Goal: Task Accomplishment & Management: Manage account settings

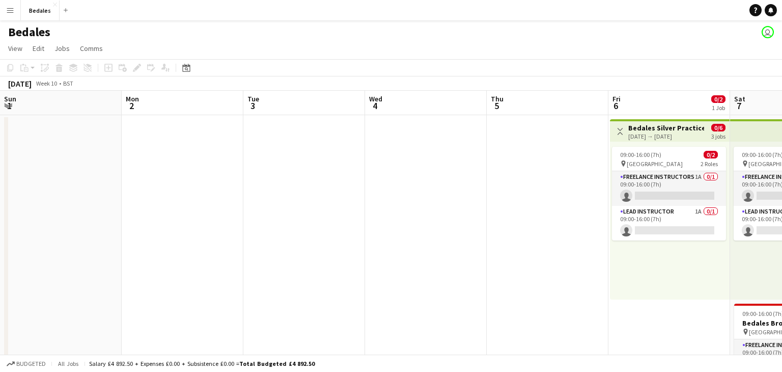
scroll to position [0, 409]
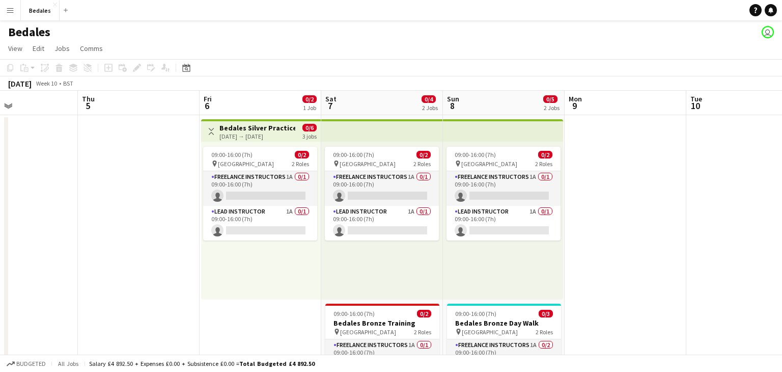
click at [13, 16] on button "Menu" at bounding box center [10, 10] width 20 height 20
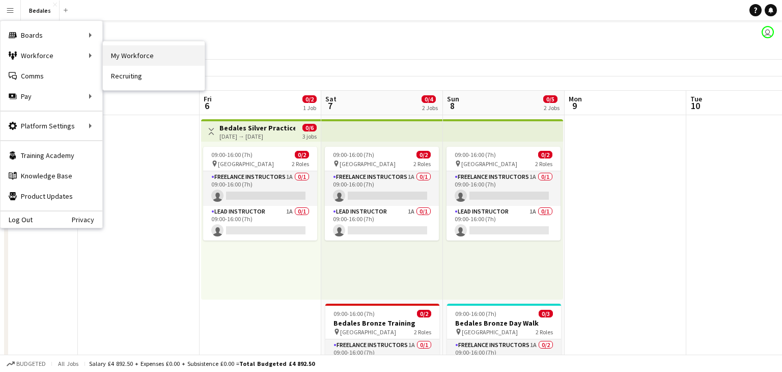
click at [156, 55] on link "My Workforce" at bounding box center [154, 55] width 102 height 20
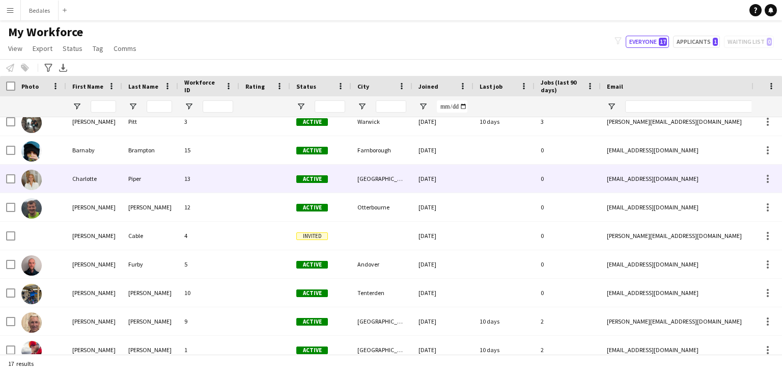
scroll to position [67, 0]
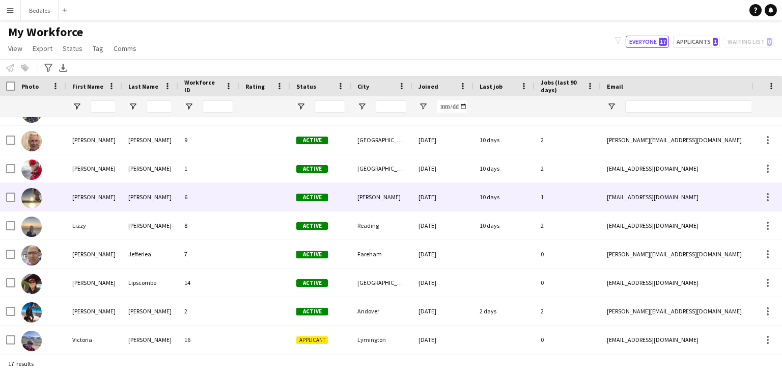
click at [231, 200] on div "6" at bounding box center [208, 197] width 61 height 28
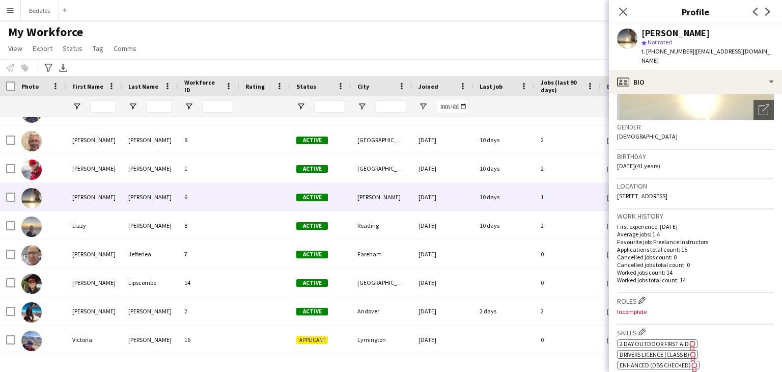
scroll to position [0, 0]
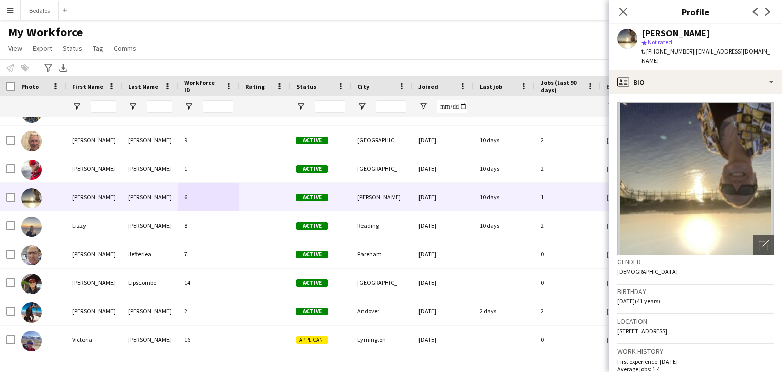
click at [238, 45] on div "My Workforce View Views Default view New view Update view Delete view Edit name…" at bounding box center [391, 41] width 782 height 35
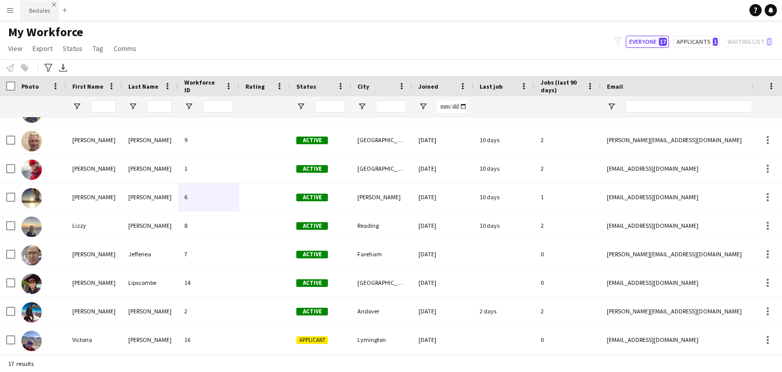
click at [53, 5] on app-icon "Close" at bounding box center [54, 5] width 4 height 4
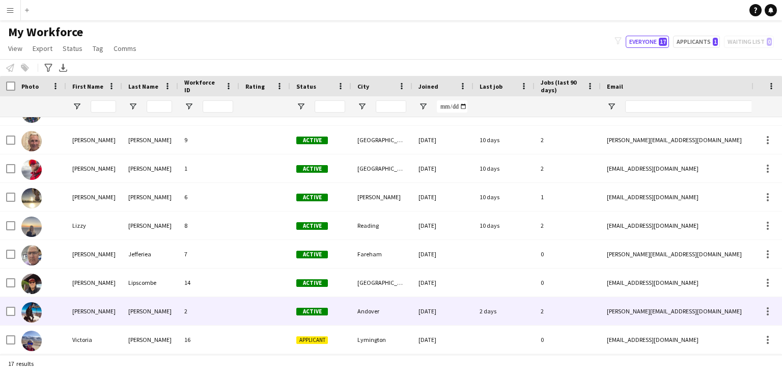
click at [86, 310] on div "[PERSON_NAME]" at bounding box center [94, 311] width 56 height 28
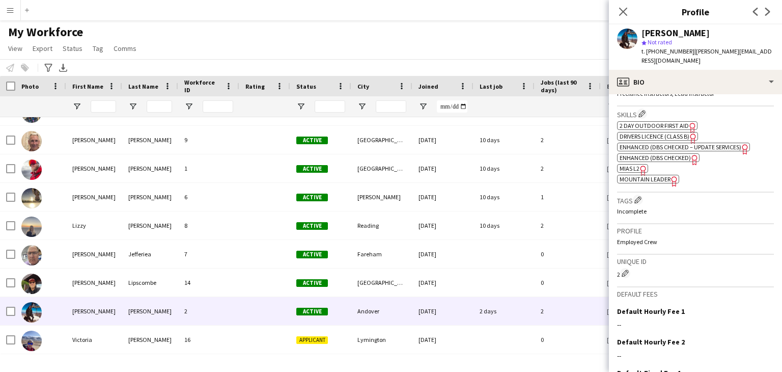
scroll to position [271, 0]
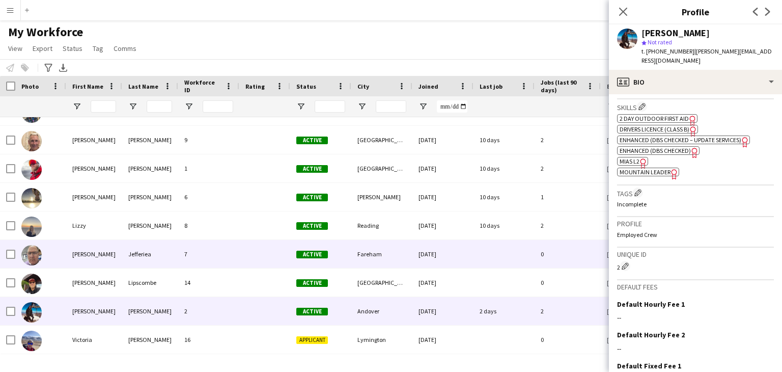
click at [92, 255] on div "[PERSON_NAME]" at bounding box center [94, 254] width 56 height 28
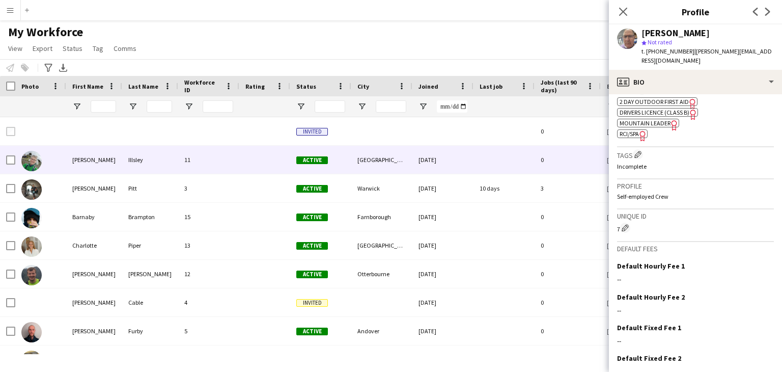
click at [90, 162] on div "[PERSON_NAME]" at bounding box center [94, 160] width 56 height 28
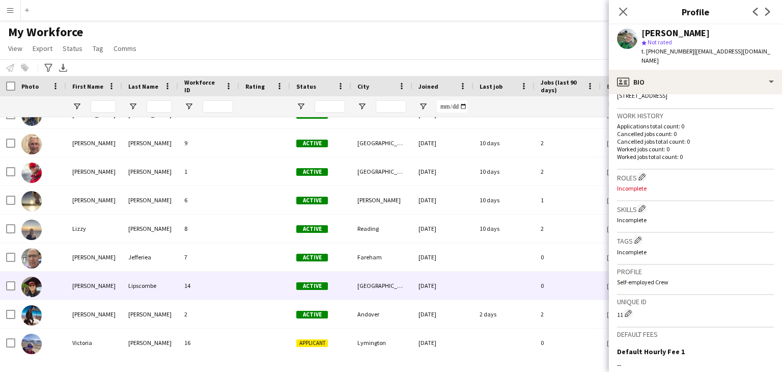
scroll to position [248, 0]
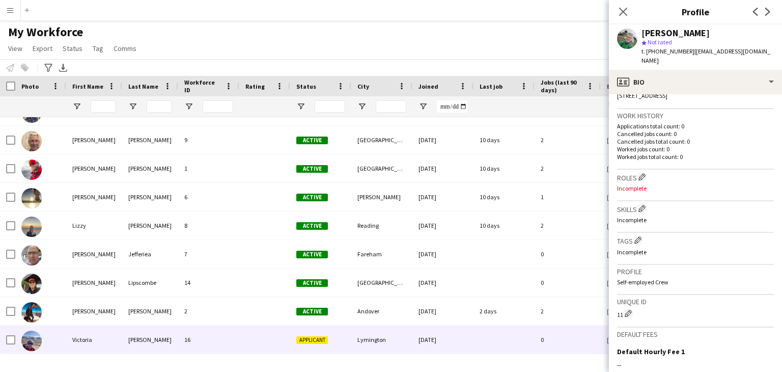
click at [95, 343] on div "Victoria" at bounding box center [94, 339] width 56 height 28
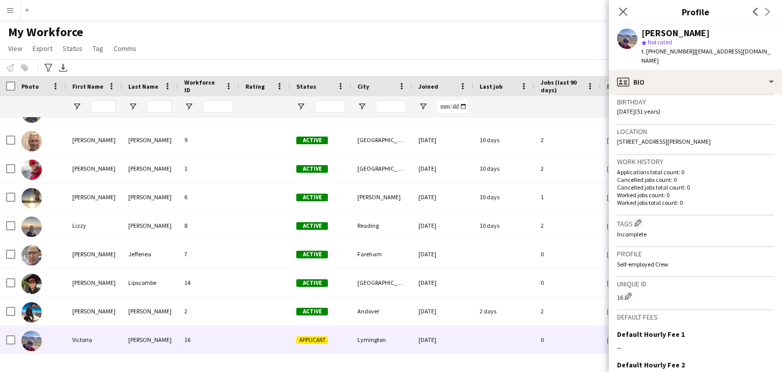
scroll to position [0, 0]
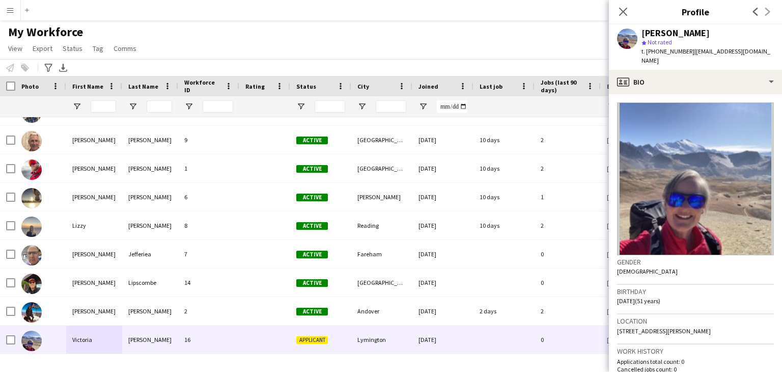
click at [527, 40] on div "My Workforce View Views Default view New view Update view Delete view Edit name…" at bounding box center [391, 41] width 782 height 35
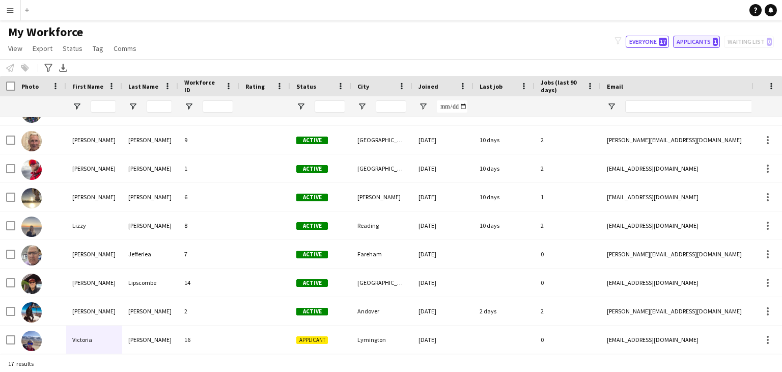
click at [694, 42] on button "Applicants 1" at bounding box center [696, 42] width 47 height 12
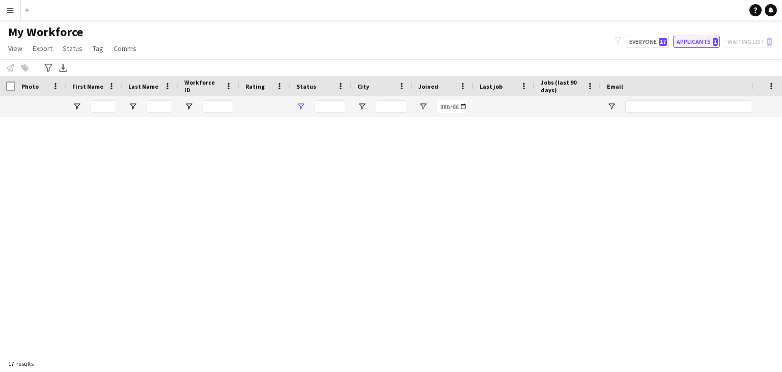
type input "**********"
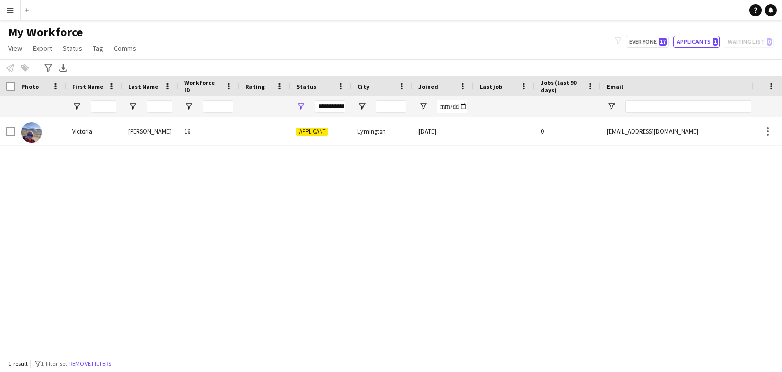
click at [372, 32] on div "My Workforce View Views Default view New view Update view Delete view Edit name…" at bounding box center [391, 41] width 782 height 35
click at [12, 8] on app-icon "Menu" at bounding box center [10, 10] width 8 height 8
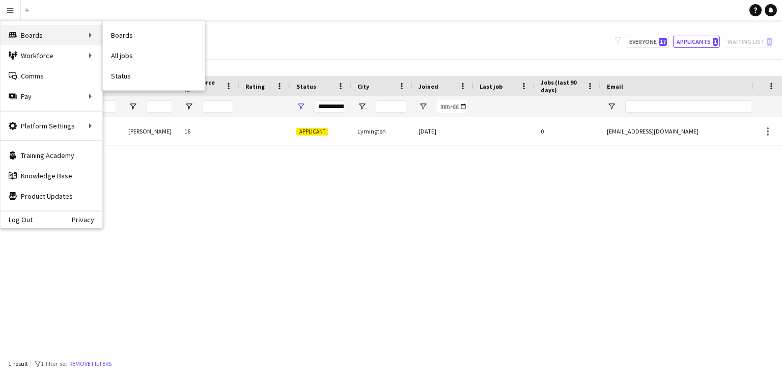
click at [32, 30] on div "Boards Boards" at bounding box center [52, 35] width 102 height 20
click at [126, 34] on link "Boards" at bounding box center [154, 35] width 102 height 20
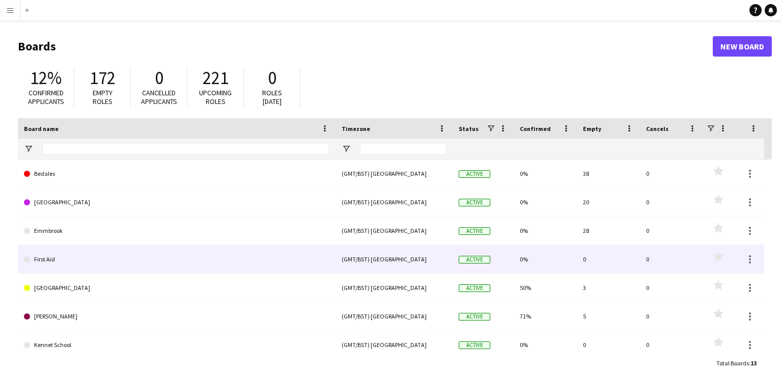
click at [74, 259] on link "First Aid" at bounding box center [176, 259] width 305 height 29
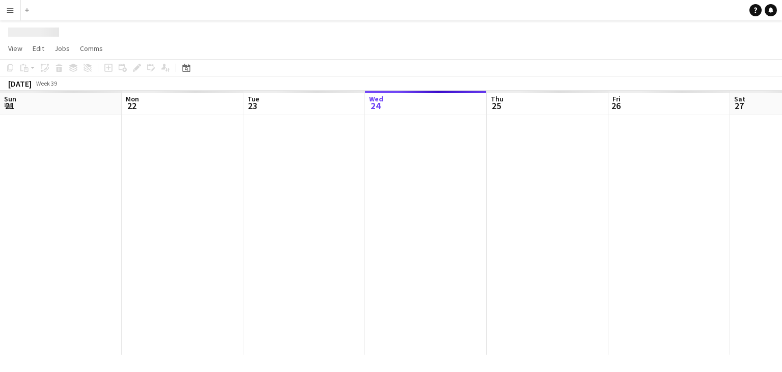
scroll to position [0, 243]
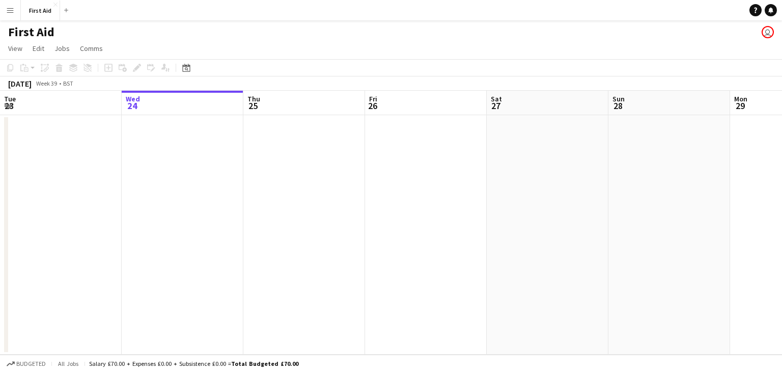
click at [769, 35] on app-user-avatar "user" at bounding box center [767, 32] width 12 height 12
click at [187, 69] on icon "Date picker" at bounding box center [186, 68] width 8 height 8
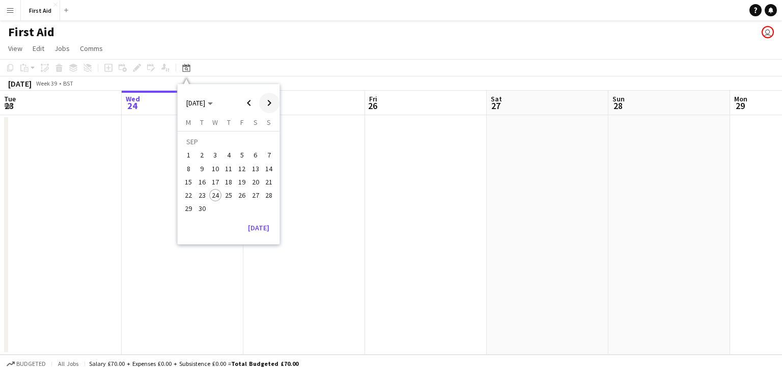
click at [267, 103] on span "Next month" at bounding box center [269, 103] width 20 height 20
click at [232, 142] on span "1" at bounding box center [228, 143] width 12 height 14
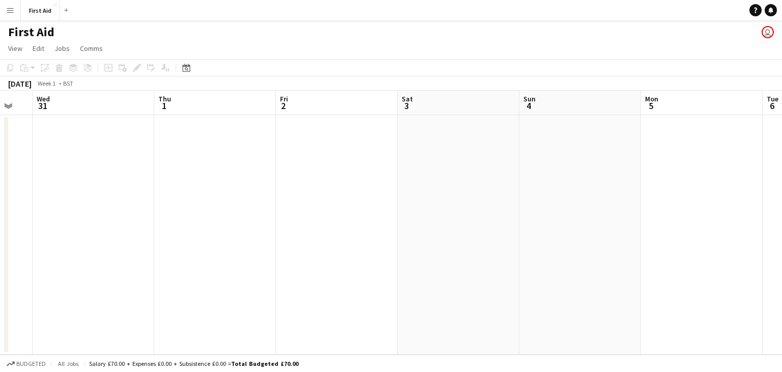
drag, startPoint x: 593, startPoint y: 175, endPoint x: 168, endPoint y: 192, distance: 425.3
click at [182, 192] on app-calendar-viewport "Sat 27 Sun 28 Mon 29 Tue 30 Wed 31 Thu 1 Fri 2 Sat 3 Sun 4 Mon 5 Tue 6 Wed 7" at bounding box center [391, 223] width 782 height 264
drag, startPoint x: 234, startPoint y: 190, endPoint x: 137, endPoint y: 196, distance: 96.9
click at [137, 196] on app-calendar-viewport "Thu 1 Fri 2 Sat 3 Sun 4 Mon 5 Tue 6 Wed 7 Thu 8 Fri 9 Sat 10 Sun 11 Mon 12" at bounding box center [391, 223] width 782 height 264
drag, startPoint x: 588, startPoint y: 188, endPoint x: 155, endPoint y: 194, distance: 433.2
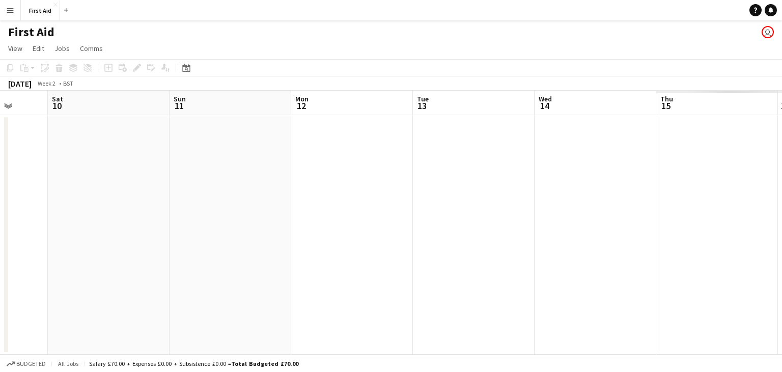
click at [155, 194] on app-calendar-viewport "Tue 6 Wed 7 Thu 8 Fri 9 Sat 10 Sun 11 Mon 12 Tue 13 Wed 14 Thu 15 Fri 16 Sat 17" at bounding box center [391, 223] width 782 height 264
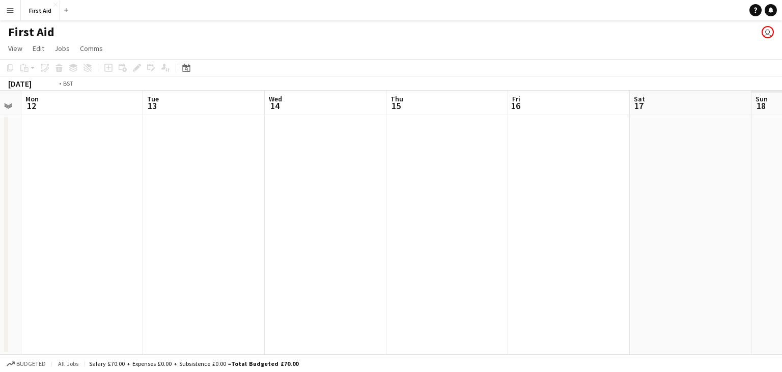
drag, startPoint x: 627, startPoint y: 181, endPoint x: 235, endPoint y: 194, distance: 391.6
click at [235, 194] on app-calendar-viewport "Thu 8 Fri 9 Sat 10 Sun 11 Mon 12 Tue 13 Wed 14 Thu 15 Fri 16 Sat 17 Sun 18 Mon …" at bounding box center [391, 223] width 782 height 264
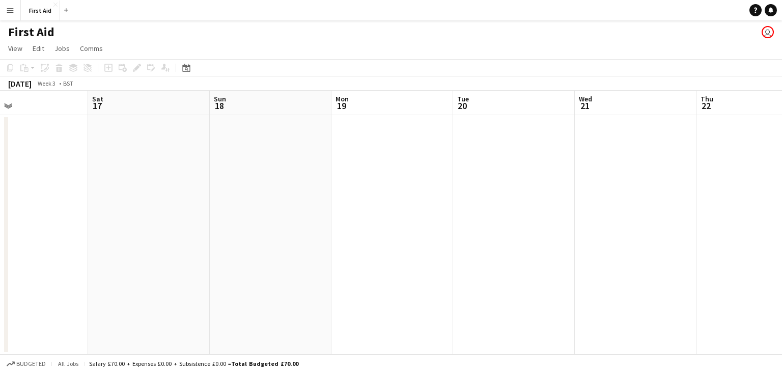
drag, startPoint x: 670, startPoint y: 190, endPoint x: 250, endPoint y: 215, distance: 420.6
click at [250, 215] on app-calendar-viewport "Tue 13 Wed 14 Thu 15 Fri 16 Sat 17 Sun 18 Mon 19 Tue 20 Wed 21 Thu 22 Fri 23 Sa…" at bounding box center [391, 223] width 782 height 264
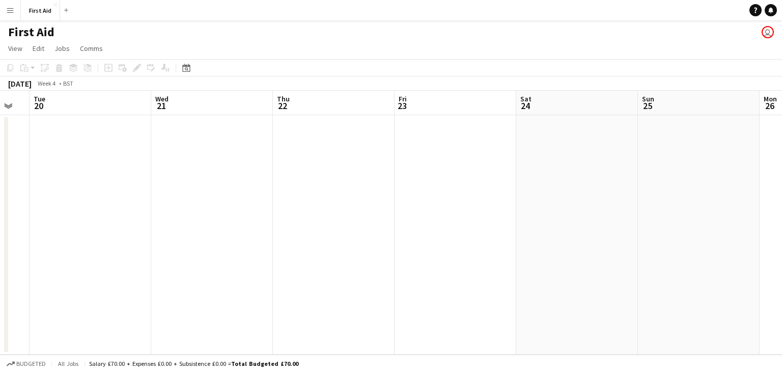
drag, startPoint x: 618, startPoint y: 194, endPoint x: 194, endPoint y: 207, distance: 423.7
click at [194, 207] on app-calendar-viewport "Sat 17 Sun 18 Mon 19 Tue 20 Wed 21 Thu 22 Fri 23 Sat 24 Sun 25 Mon 26 Tue 27 We…" at bounding box center [391, 223] width 782 height 264
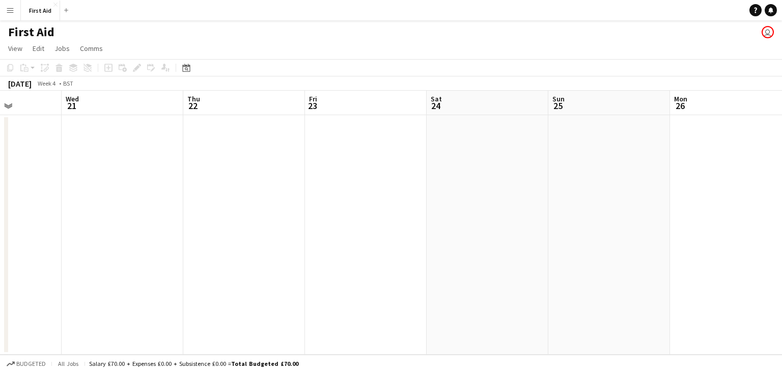
drag, startPoint x: 559, startPoint y: 193, endPoint x: 239, endPoint y: 200, distance: 319.7
click at [225, 203] on app-calendar-viewport "Sun 18 Mon 19 Tue 20 Wed 21 Thu 22 Fri 23 Sat 24 Sun 25 Mon 26 Tue 27 Wed 28 Th…" at bounding box center [391, 223] width 782 height 264
drag, startPoint x: 629, startPoint y: 180, endPoint x: 273, endPoint y: 190, distance: 355.9
click at [273, 190] on app-calendar-viewport "Thu 22 Fri 23 Sat 24 Sun 25 Mon 26 Tue 27 Wed 28 Thu 29 Fri 30 Sat 31 Sun 1 Mon…" at bounding box center [391, 223] width 782 height 264
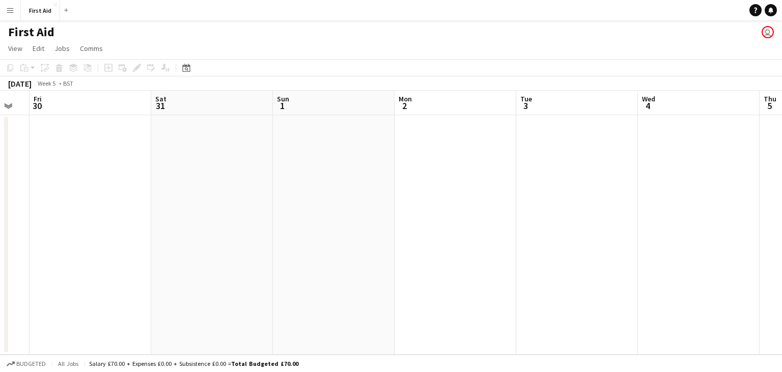
drag, startPoint x: 544, startPoint y: 192, endPoint x: 39, endPoint y: 209, distance: 505.7
click at [39, 209] on app-calendar-viewport "Tue 27 Wed 28 Thu 29 Fri 30 Sat 31 Sun 1 Mon 2 Tue 3 Wed 4 Thu 5 Fri 6 Sat 7" at bounding box center [391, 223] width 782 height 264
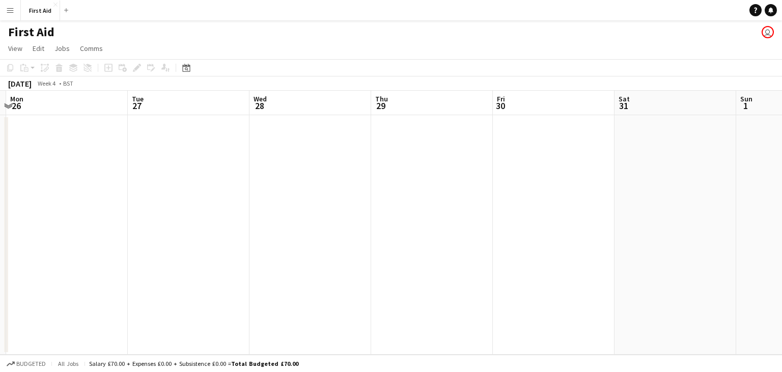
drag, startPoint x: 122, startPoint y: 227, endPoint x: 574, endPoint y: 213, distance: 451.7
click at [574, 214] on app-calendar-viewport "Sat 24 Sun 25 Mon 26 Tue 27 Wed 28 Thu 29 Fri 30 Sat 31 Sun 1 Mon 2 Tue 3 Wed 4" at bounding box center [391, 223] width 782 height 264
drag, startPoint x: 134, startPoint y: 195, endPoint x: 511, endPoint y: 217, distance: 377.3
click at [578, 217] on app-calendar-viewport "Tue 20 Wed 21 Thu 22 Fri 23 Sat 24 Sun 25 Mon 26 Tue 27 Wed 28 Thu 29 Fri 30 Sa…" at bounding box center [391, 223] width 782 height 264
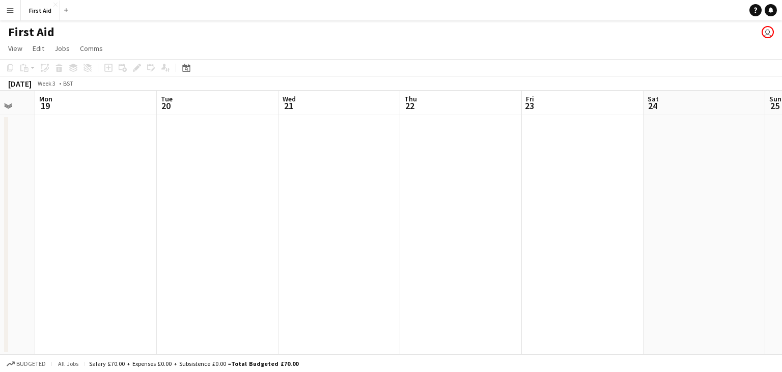
drag, startPoint x: 202, startPoint y: 216, endPoint x: 635, endPoint y: 219, distance: 432.6
click at [635, 219] on app-calendar-viewport "Sat 17 Sun 18 Mon 19 Tue 20 Wed 21 Thu 22 Fri 23 Sat 24 Sun 25 Mon 26 Tue 27 We…" at bounding box center [391, 223] width 782 height 264
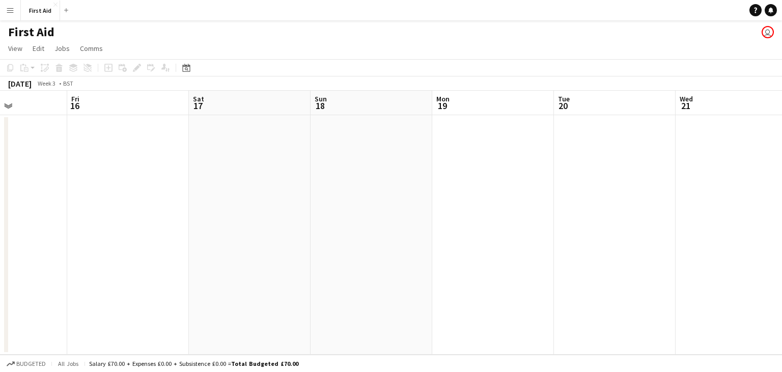
scroll to position [0, 290]
drag, startPoint x: 217, startPoint y: 219, endPoint x: 621, endPoint y: 218, distance: 404.6
click at [621, 218] on app-calendar-viewport "Tue 13 Wed 14 Thu 15 Fri 16 Sat 17 Sun 18 Mon 19 Tue 20 Wed 21 Thu 22 Fri 23 Sa…" at bounding box center [391, 223] width 782 height 264
click at [265, 140] on app-date-cell at bounding box center [257, 234] width 122 height 239
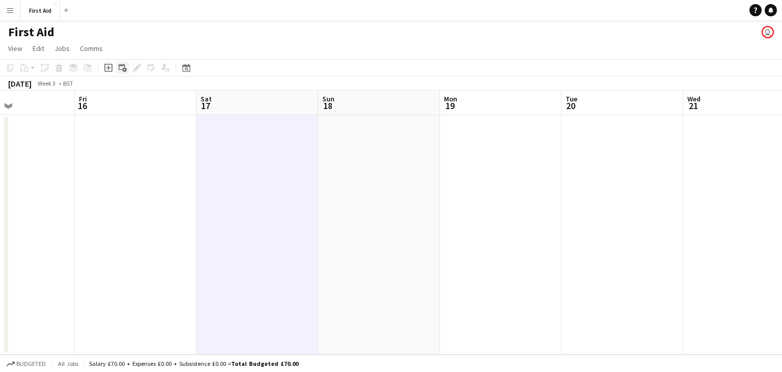
click at [124, 70] on icon "Add linked Job" at bounding box center [123, 68] width 8 height 8
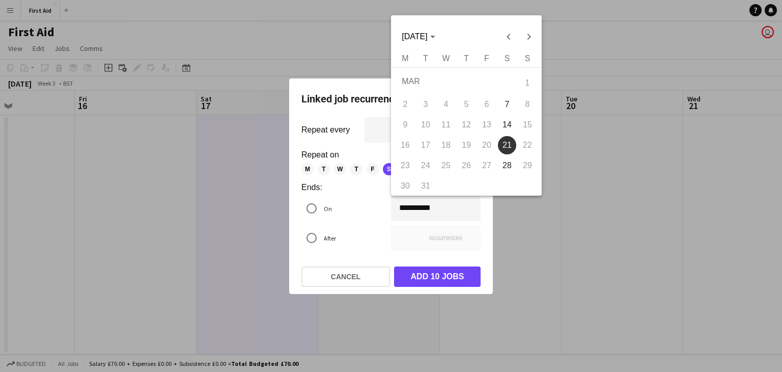
click at [408, 207] on div "**********" at bounding box center [391, 186] width 782 height 372
click at [465, 205] on div at bounding box center [391, 186] width 782 height 372
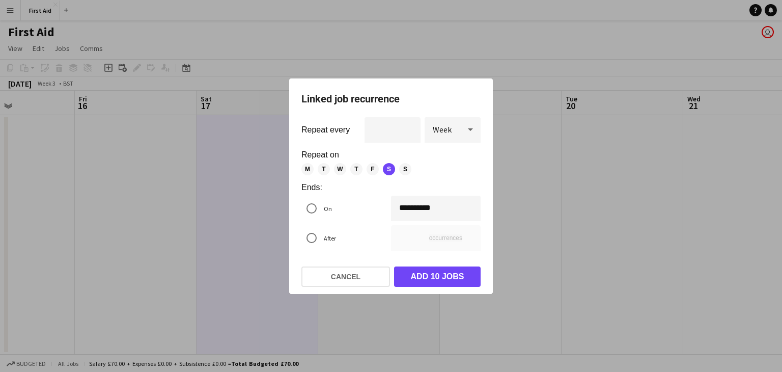
click at [468, 131] on icon at bounding box center [470, 129] width 12 height 20
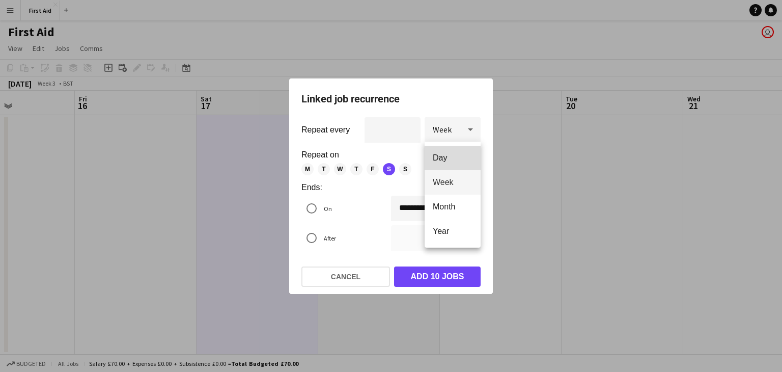
click at [459, 154] on span "Day" at bounding box center [453, 158] width 40 height 10
type input "**"
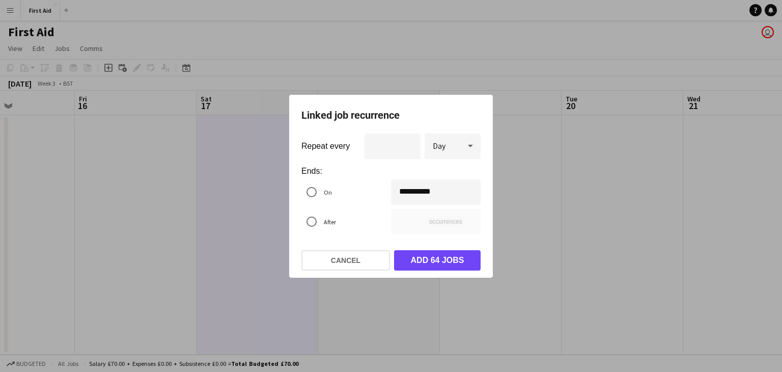
click at [424, 188] on div "**********" at bounding box center [391, 186] width 782 height 372
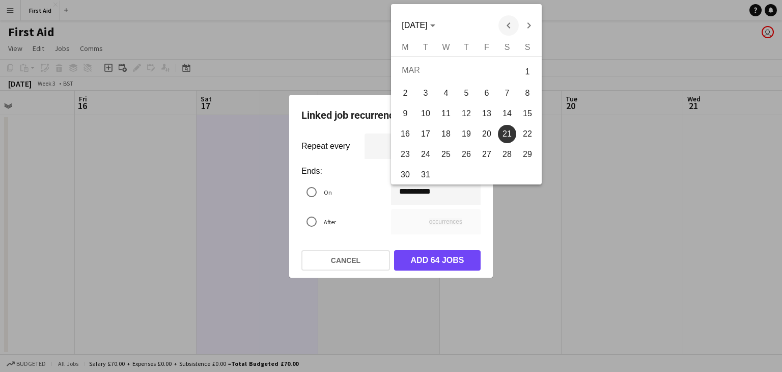
click at [512, 30] on span "Previous month" at bounding box center [508, 25] width 20 height 20
click at [500, 29] on span "Previous month" at bounding box center [508, 25] width 20 height 20
click at [530, 111] on span "18" at bounding box center [527, 113] width 18 height 18
type input "**********"
type input "*"
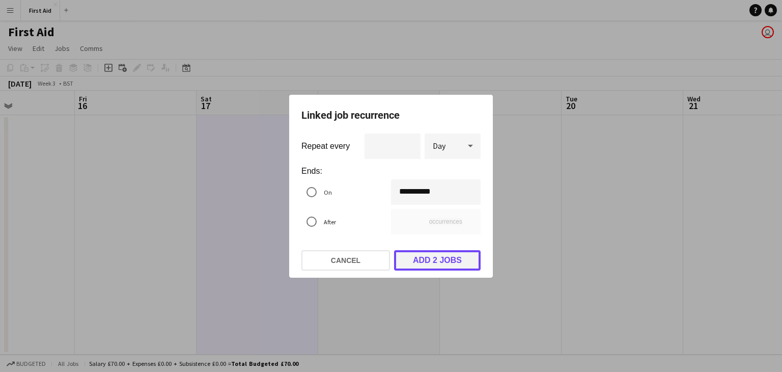
click at [432, 256] on button "Add 2 jobs" at bounding box center [437, 260] width 87 height 20
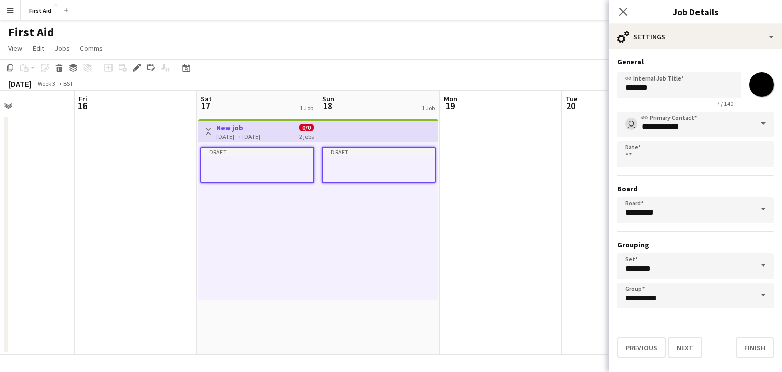
click at [763, 89] on input "*******" at bounding box center [761, 84] width 37 height 37
type input "*******"
click at [764, 58] on h3 "General" at bounding box center [695, 61] width 157 height 9
drag, startPoint x: 636, startPoint y: 93, endPoint x: 547, endPoint y: 94, distance: 88.6
click at [547, 94] on body "Menu Boards Boards Boards All jobs Status Workforce Workforce My Workforce Recr…" at bounding box center [391, 186] width 782 height 372
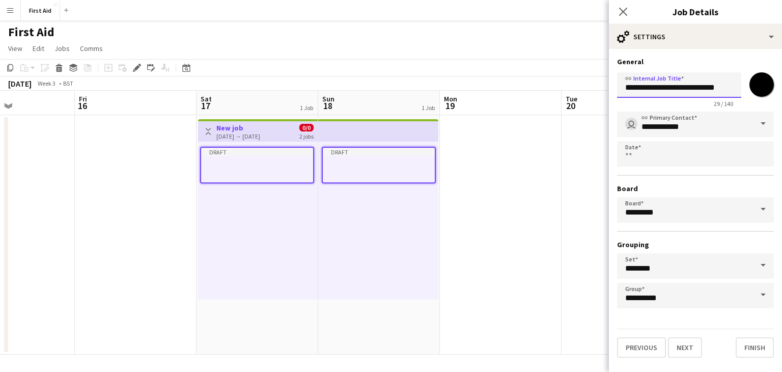
type input "**********"
click at [683, 58] on h3 "General" at bounding box center [695, 61] width 157 height 9
click at [690, 348] on button "Next" at bounding box center [685, 347] width 34 height 20
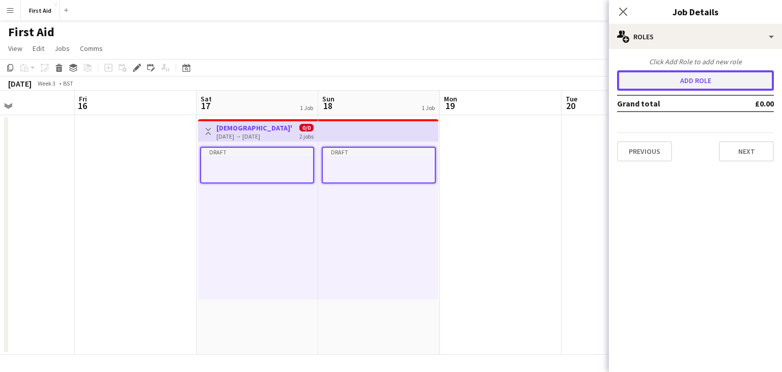
click at [735, 82] on button "Add role" at bounding box center [695, 80] width 157 height 20
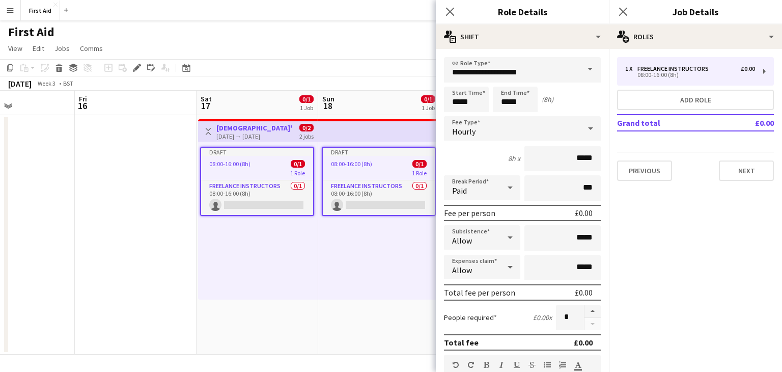
click at [588, 73] on span at bounding box center [589, 69] width 21 height 24
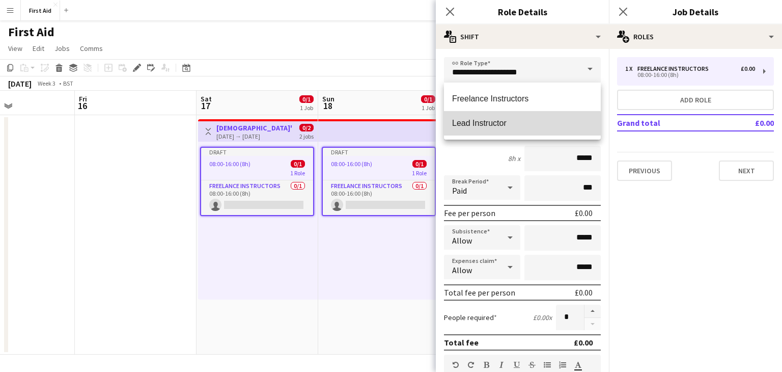
click at [482, 124] on span "Lead Instructor" at bounding box center [522, 123] width 140 height 10
type input "**********"
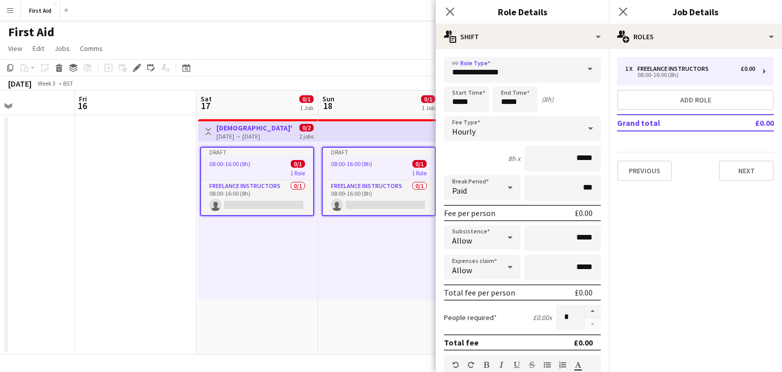
click at [577, 133] on div "Hourly" at bounding box center [512, 128] width 136 height 24
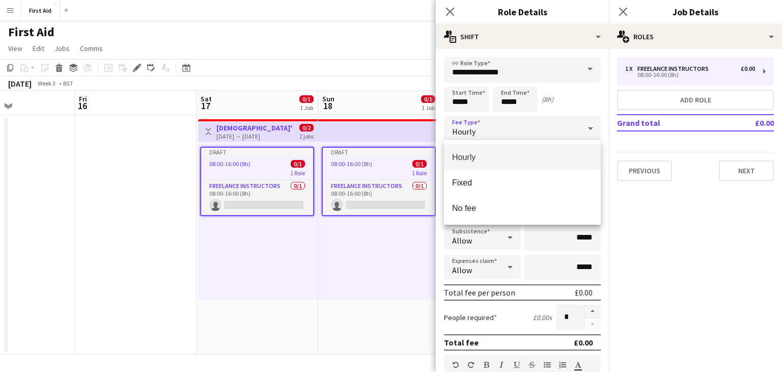
click at [687, 215] on div at bounding box center [391, 186] width 782 height 372
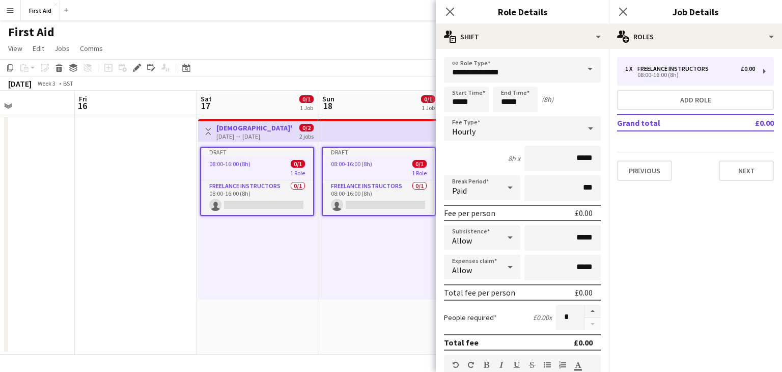
click at [586, 130] on icon at bounding box center [590, 128] width 12 height 20
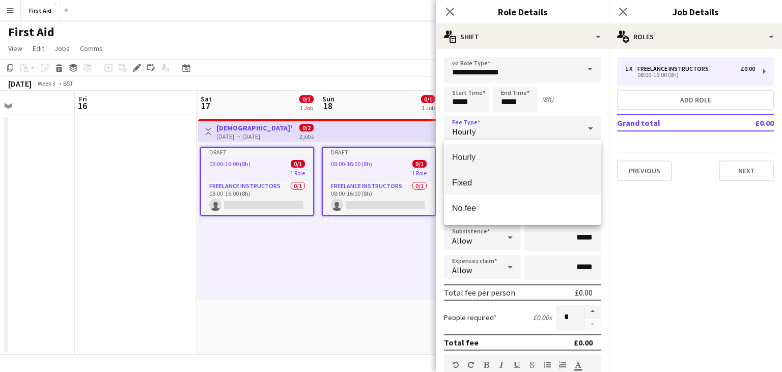
click at [474, 184] on span "Fixed" at bounding box center [522, 183] width 140 height 10
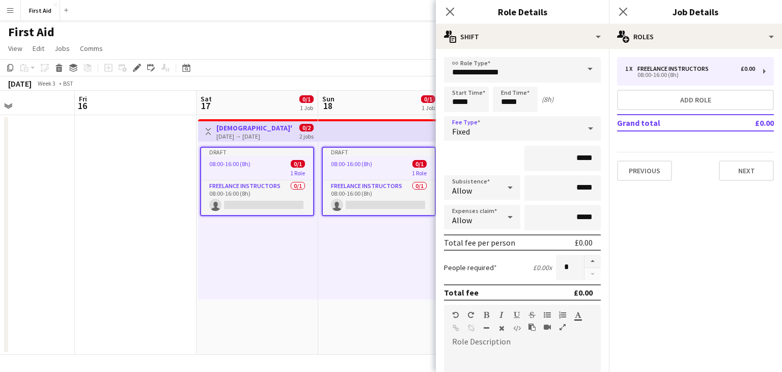
click at [504, 183] on icon at bounding box center [510, 187] width 12 height 20
click at [494, 236] on span "Don't allow" at bounding box center [482, 241] width 60 height 10
click at [498, 217] on div "Allow" at bounding box center [472, 217] width 56 height 24
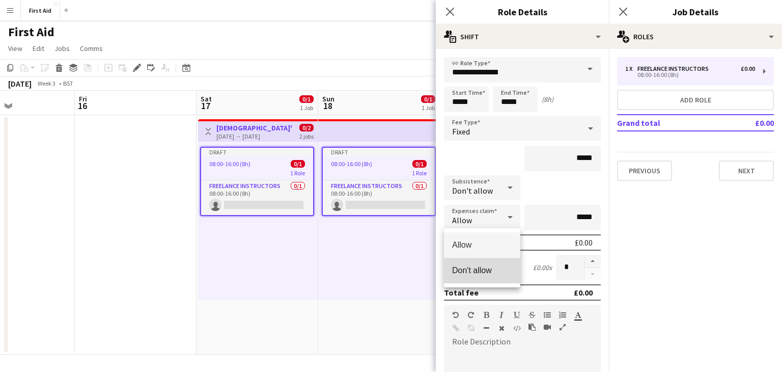
click at [506, 267] on span "Don't allow" at bounding box center [482, 270] width 60 height 10
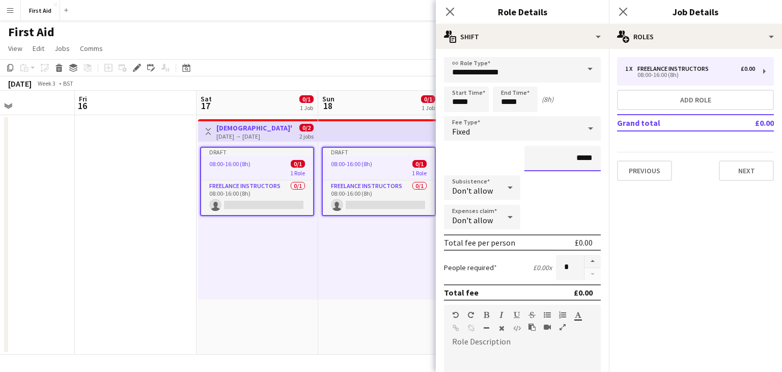
drag, startPoint x: 598, startPoint y: 154, endPoint x: 544, endPoint y: 162, distance: 54.6
click at [544, 162] on input "*****" at bounding box center [562, 158] width 76 height 25
type input "****"
click at [487, 159] on div "****" at bounding box center [522, 158] width 157 height 25
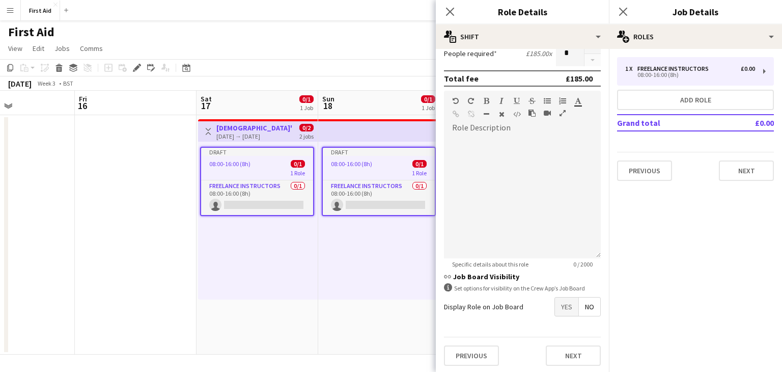
scroll to position [214, 0]
click at [569, 303] on span "Yes" at bounding box center [566, 306] width 23 height 18
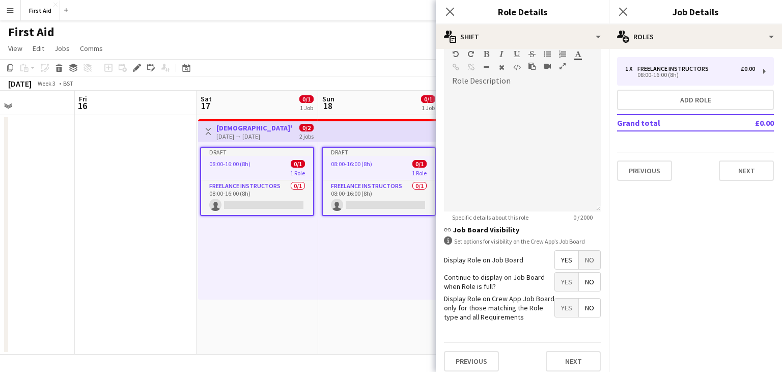
scroll to position [266, 0]
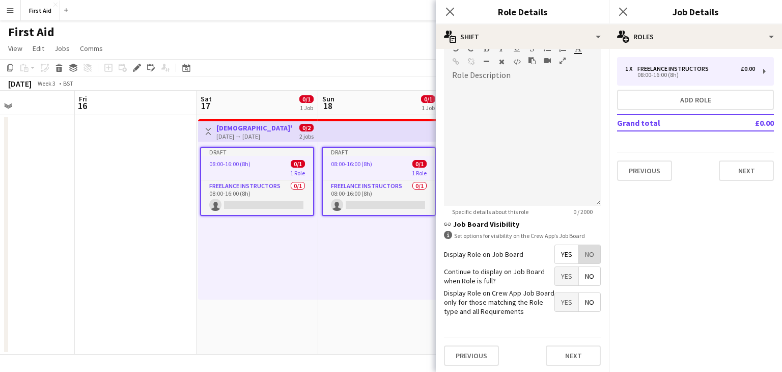
click at [590, 252] on span "No" at bounding box center [589, 254] width 21 height 18
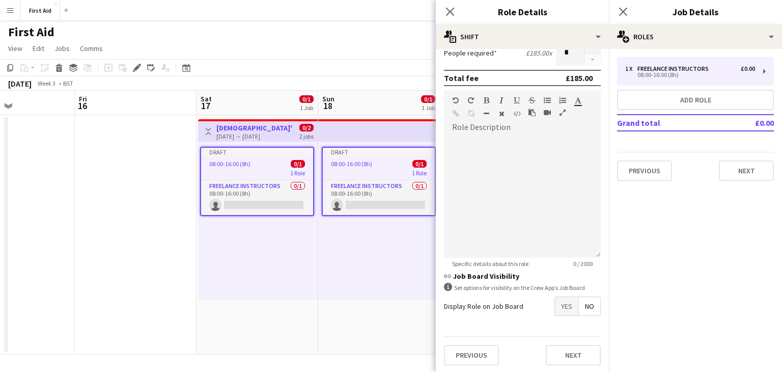
click at [570, 302] on span "Yes" at bounding box center [566, 306] width 23 height 18
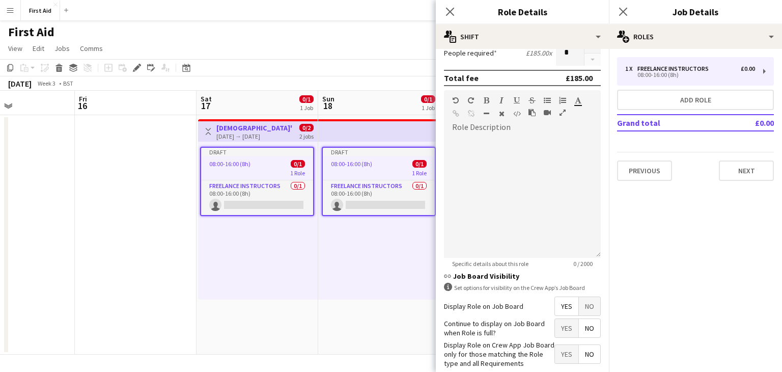
drag, startPoint x: 560, startPoint y: 353, endPoint x: 518, endPoint y: 325, distance: 50.7
click at [560, 353] on span "Yes" at bounding box center [566, 354] width 23 height 18
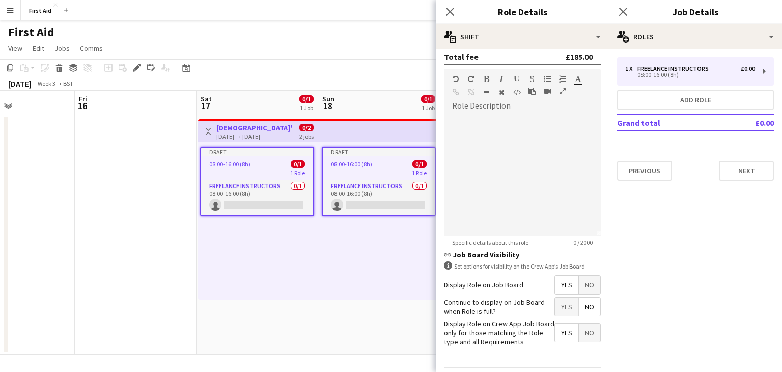
scroll to position [266, 0]
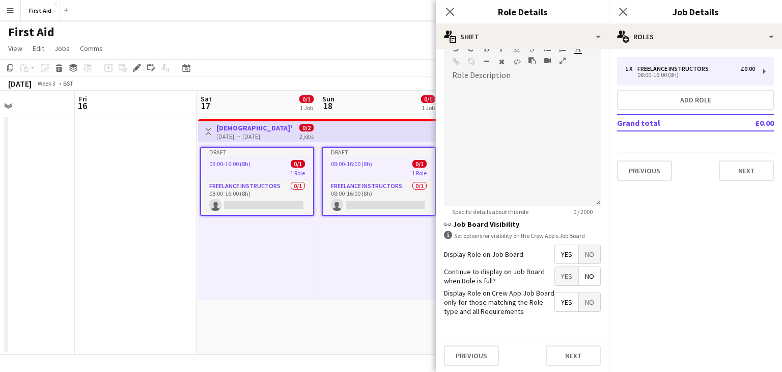
click at [570, 276] on span "Yes" at bounding box center [566, 276] width 23 height 18
click at [578, 356] on button "Next" at bounding box center [573, 355] width 55 height 20
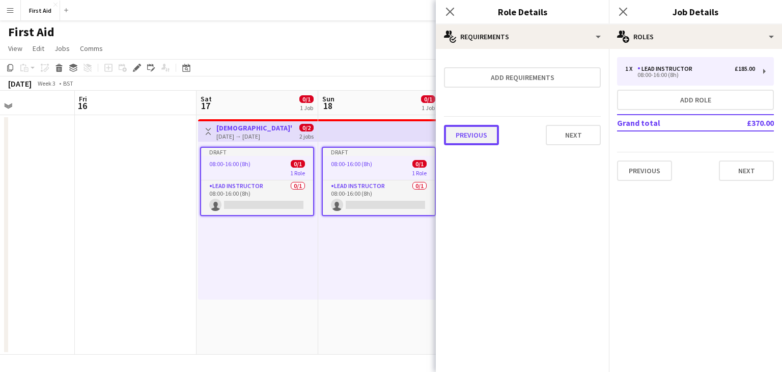
click at [464, 130] on button "Previous" at bounding box center [471, 135] width 55 height 20
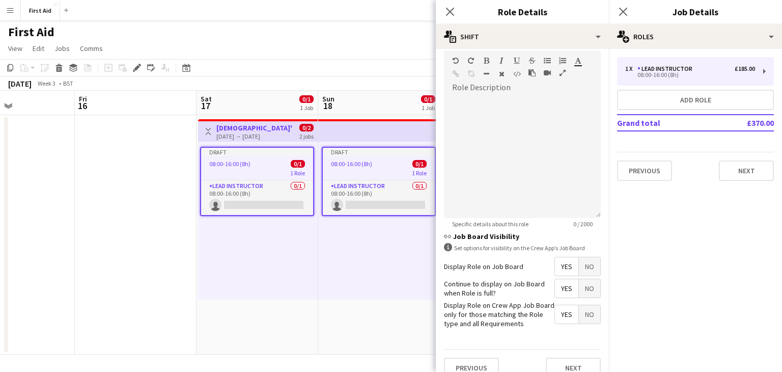
scroll to position [266, 0]
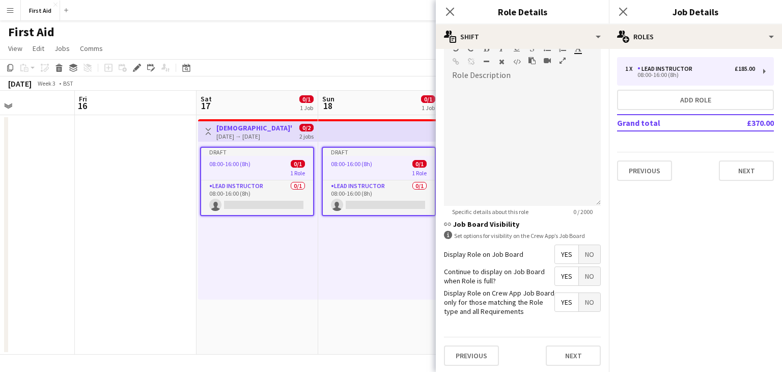
click at [564, 252] on span "Yes" at bounding box center [566, 254] width 23 height 18
click at [566, 271] on span "Yes" at bounding box center [566, 276] width 23 height 18
click at [587, 254] on span "No" at bounding box center [589, 254] width 21 height 18
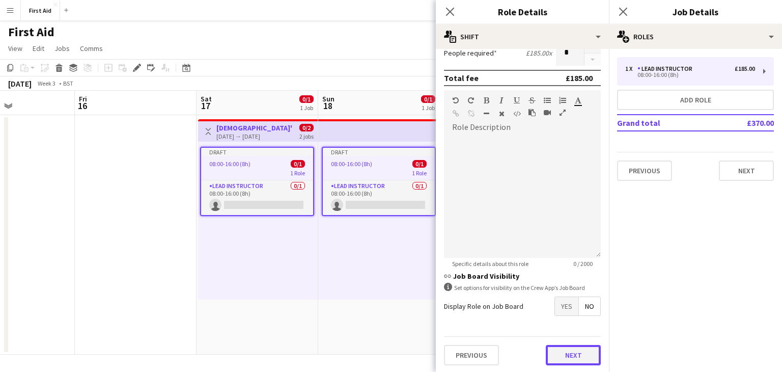
scroll to position [215, 0]
click at [563, 349] on button "Next" at bounding box center [573, 354] width 55 height 20
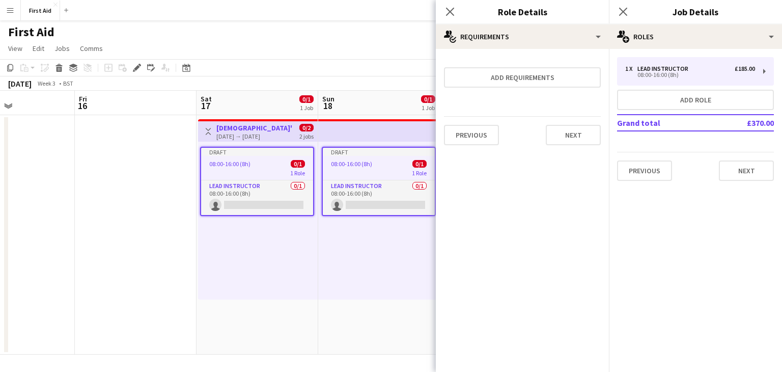
scroll to position [0, 0]
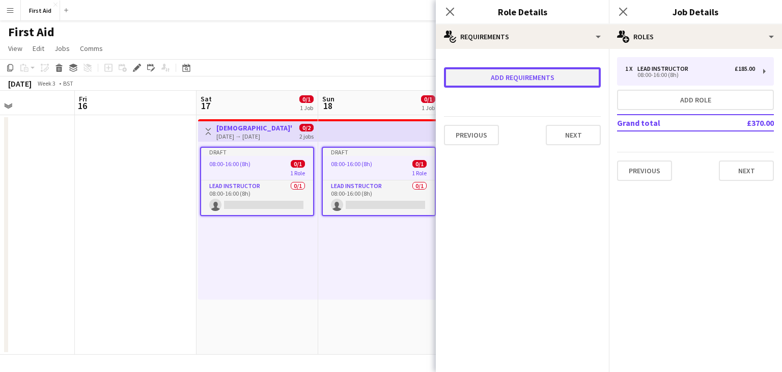
click at [538, 78] on button "Add requirements" at bounding box center [522, 77] width 157 height 20
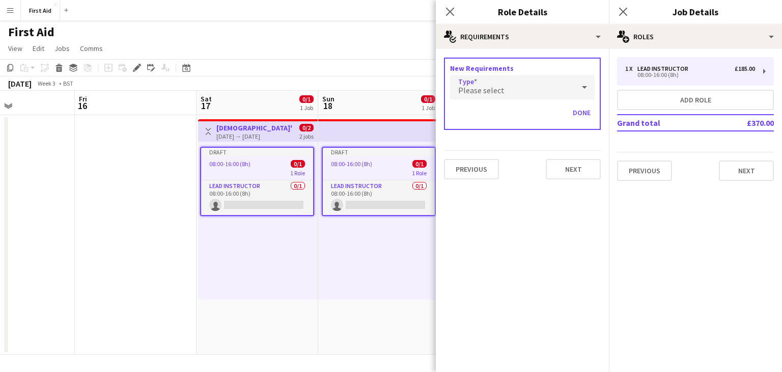
click at [542, 80] on div "Please select" at bounding box center [512, 87] width 124 height 24
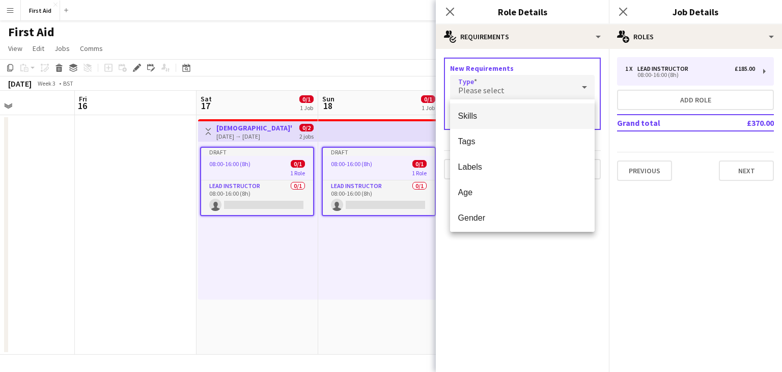
click at [529, 119] on span "Skills" at bounding box center [522, 116] width 129 height 10
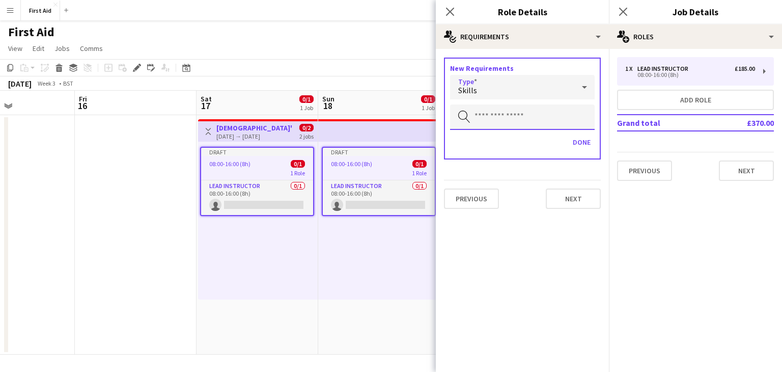
click at [528, 119] on input "text" at bounding box center [522, 116] width 145 height 25
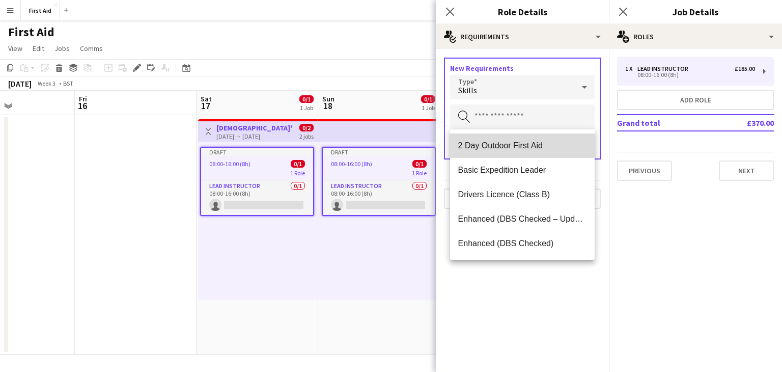
click at [525, 145] on span "2 Day Outdoor First Aid" at bounding box center [522, 145] width 129 height 10
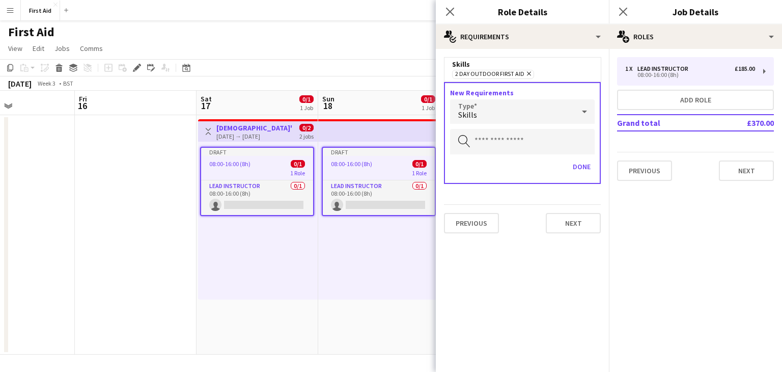
click at [528, 73] on icon "Remove" at bounding box center [527, 73] width 7 height 7
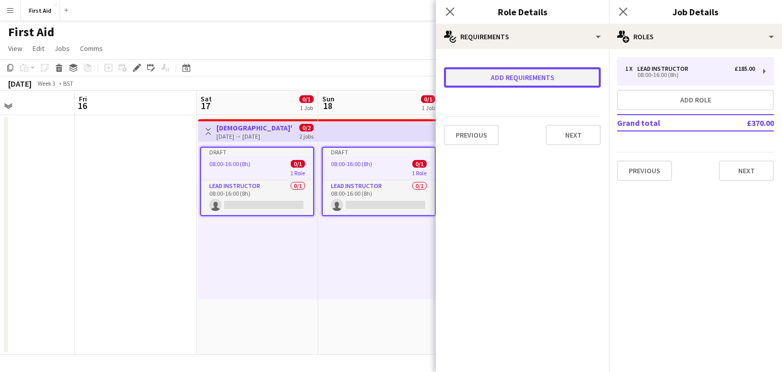
click at [525, 78] on button "Add requirements" at bounding box center [522, 77] width 157 height 20
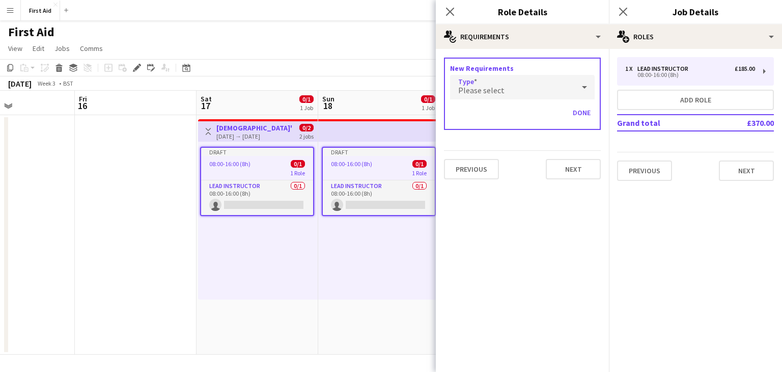
click at [516, 88] on div "Please select" at bounding box center [512, 87] width 124 height 24
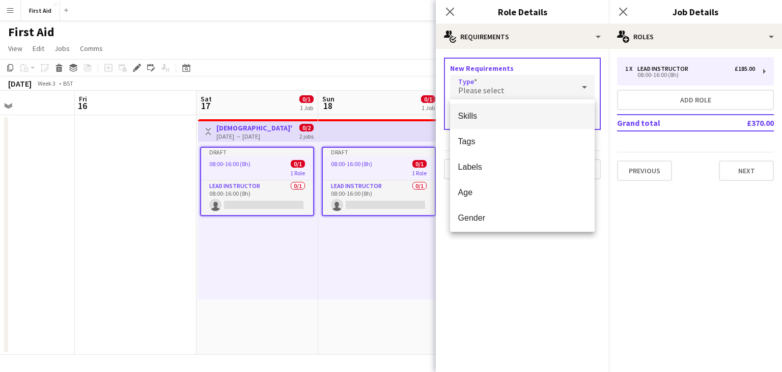
click at [489, 124] on mat-option "Skills" at bounding box center [522, 115] width 145 height 25
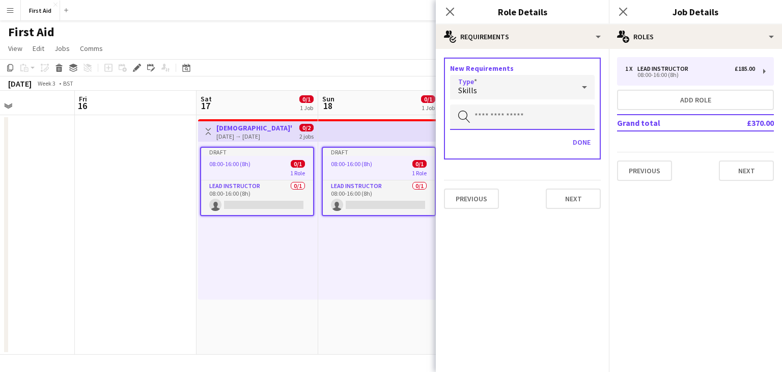
click at [497, 121] on input "text" at bounding box center [522, 116] width 145 height 25
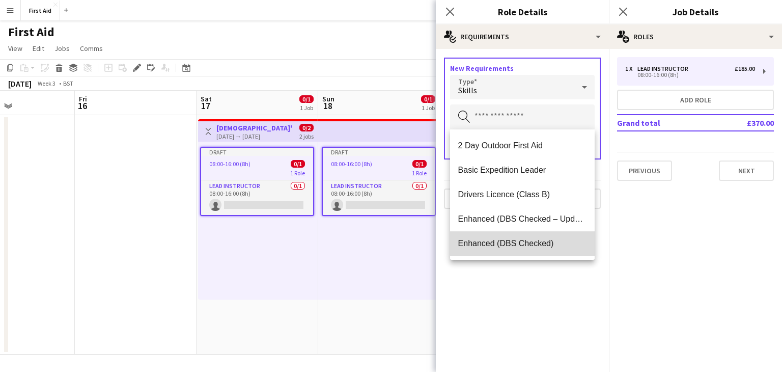
click at [534, 243] on span "Enhanced (DBS Checked)" at bounding box center [522, 243] width 129 height 10
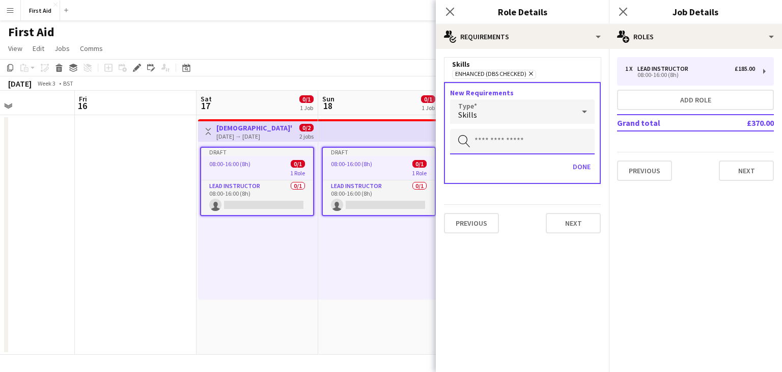
click at [506, 143] on input "text" at bounding box center [522, 141] width 145 height 25
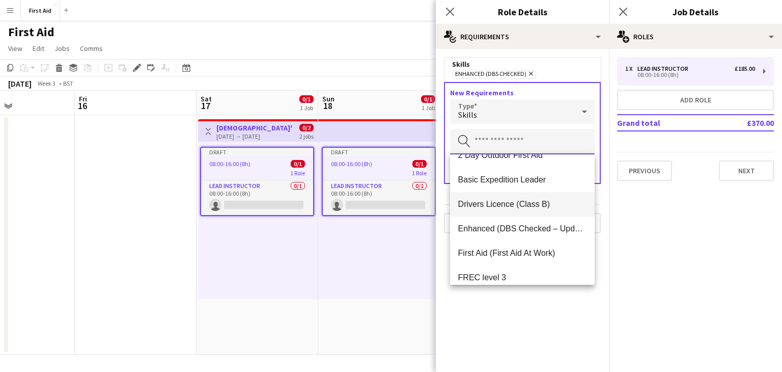
scroll to position [16, 0]
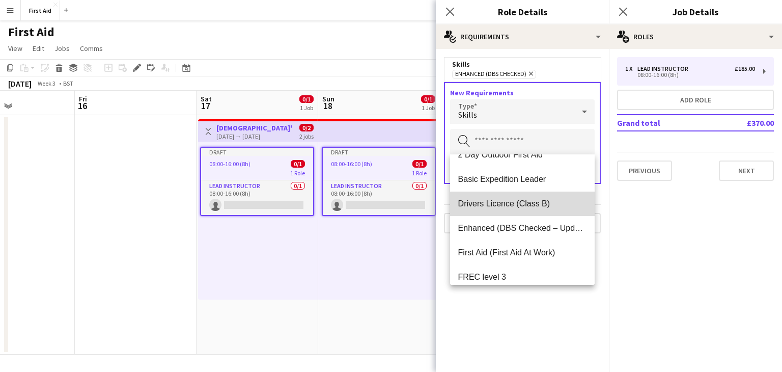
click at [521, 207] on span "Drivers Licence (Class B)" at bounding box center [522, 203] width 129 height 10
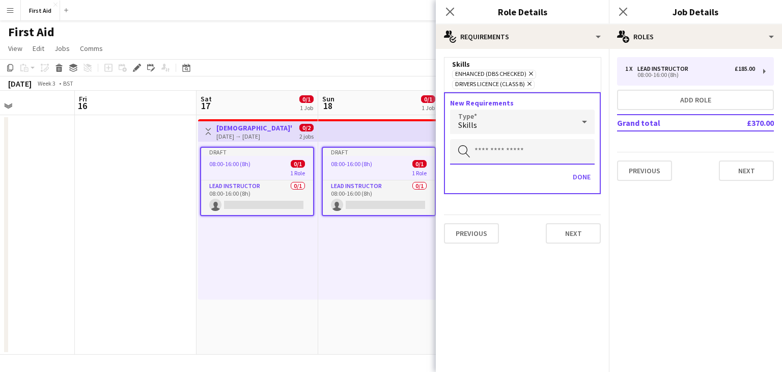
click at [516, 158] on input "text" at bounding box center [522, 151] width 145 height 25
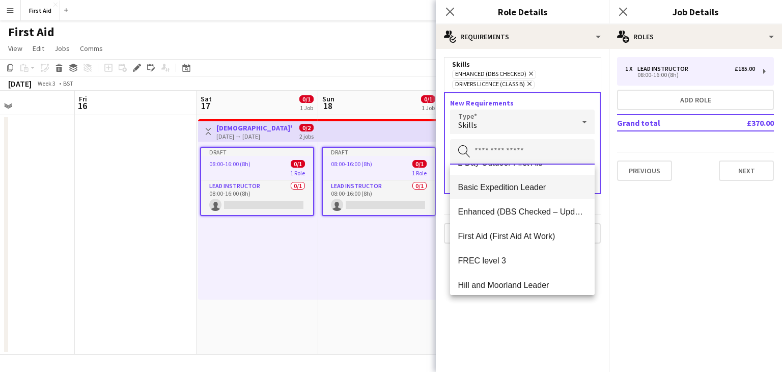
scroll to position [39, 0]
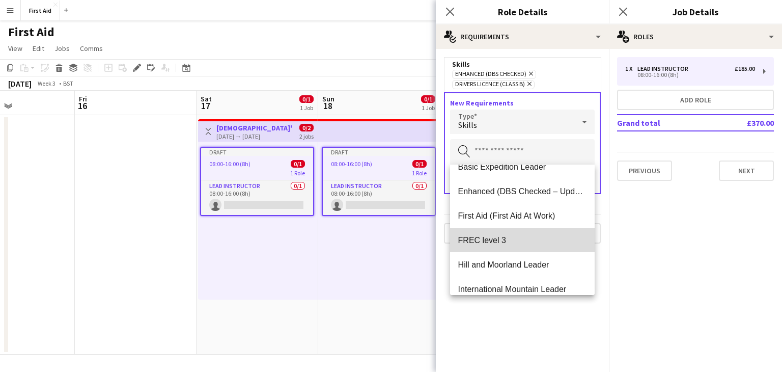
click at [509, 239] on span "FREC level 3" at bounding box center [522, 240] width 129 height 10
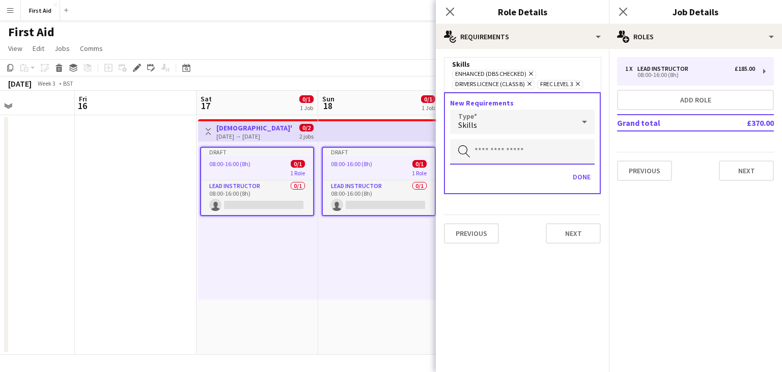
click at [508, 152] on input "text" at bounding box center [522, 151] width 145 height 25
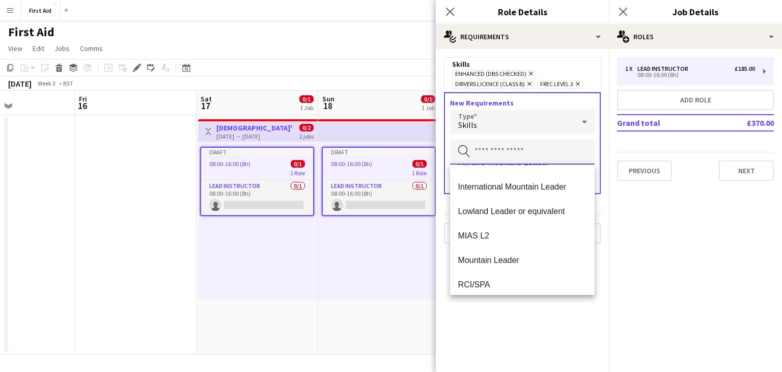
scroll to position [122, 0]
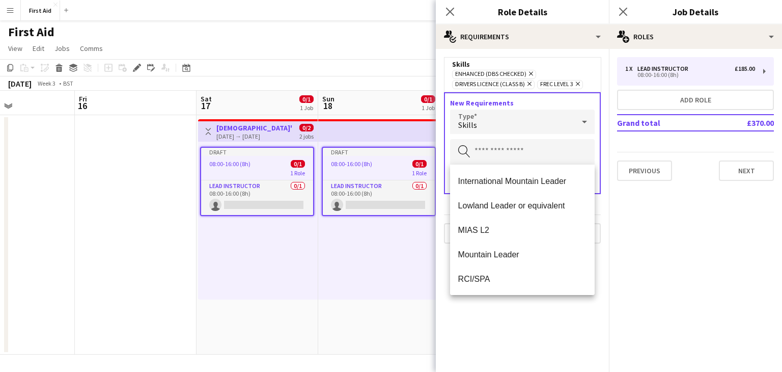
click at [527, 335] on mat-expansion-panel "medal-empty Requirements Skills Enhanced (DBS Checked) Remove Drivers Licence (…" at bounding box center [522, 210] width 173 height 323
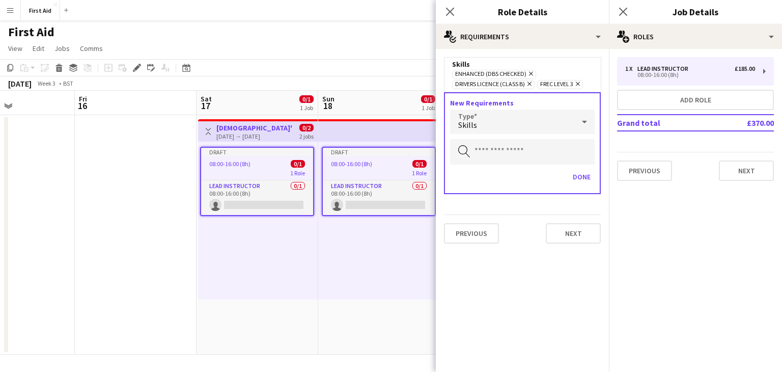
click at [154, 40] on app-page-menu "View Day view expanded Day view collapsed Month view Date picker Jump to [DATE]…" at bounding box center [391, 49] width 782 height 19
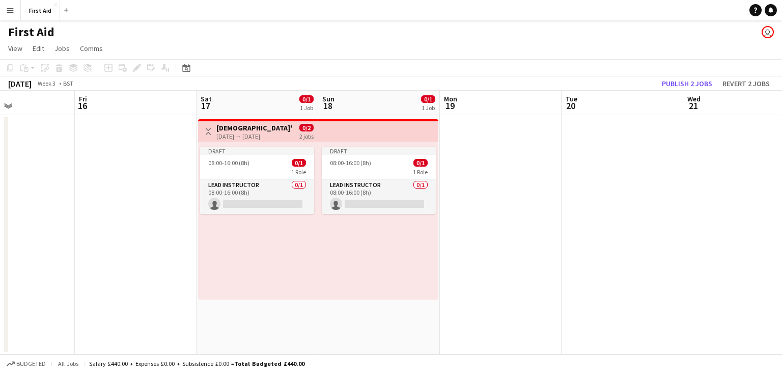
click at [8, 8] on app-icon "Menu" at bounding box center [10, 10] width 8 height 8
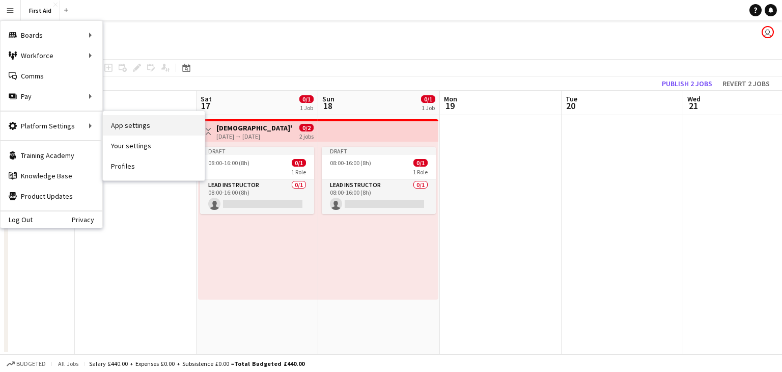
click at [140, 125] on link "App settings" at bounding box center [154, 125] width 102 height 20
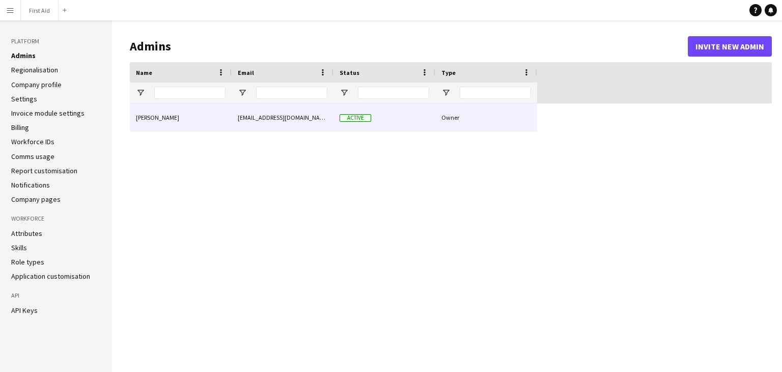
type input "**********"
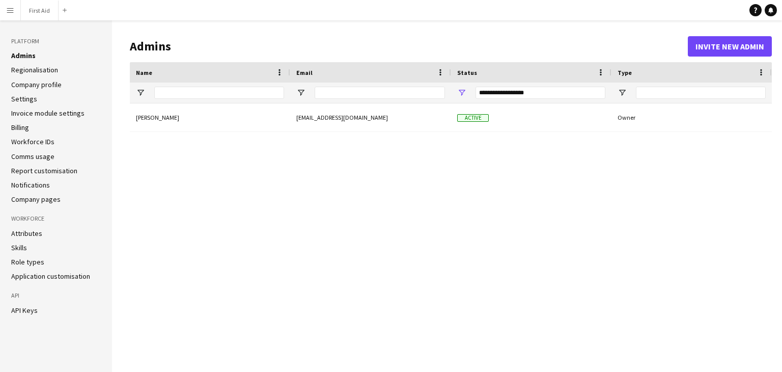
click at [28, 250] on li "Skills" at bounding box center [56, 247] width 90 height 9
click at [23, 248] on link "Skills" at bounding box center [19, 247] width 16 height 9
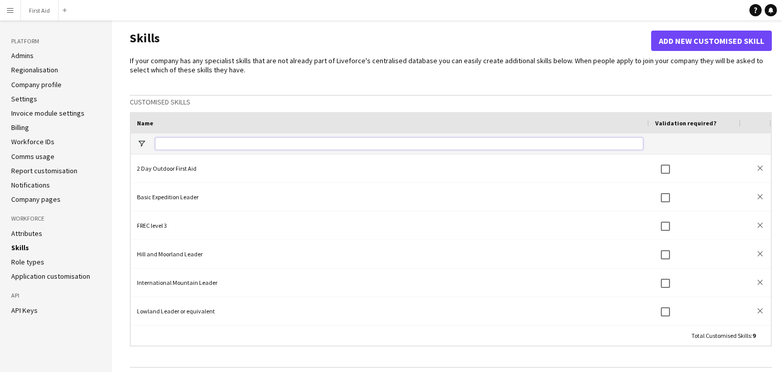
click at [267, 140] on input "Name Filter Input" at bounding box center [399, 143] width 488 height 12
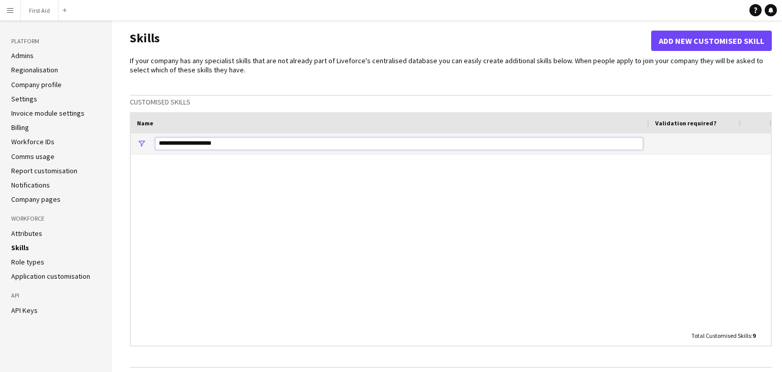
type input "**********"
click at [690, 41] on button "Add new customised skill" at bounding box center [711, 41] width 121 height 20
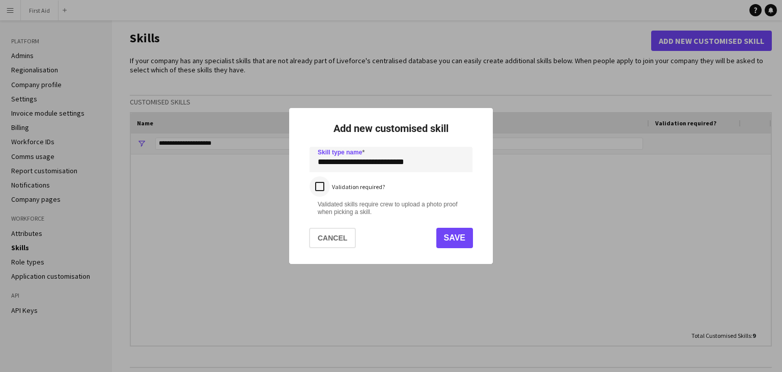
type input "**********"
click at [427, 183] on div "Validation required?" at bounding box center [390, 187] width 163 height 22
click at [448, 241] on button "Save" at bounding box center [454, 238] width 37 height 20
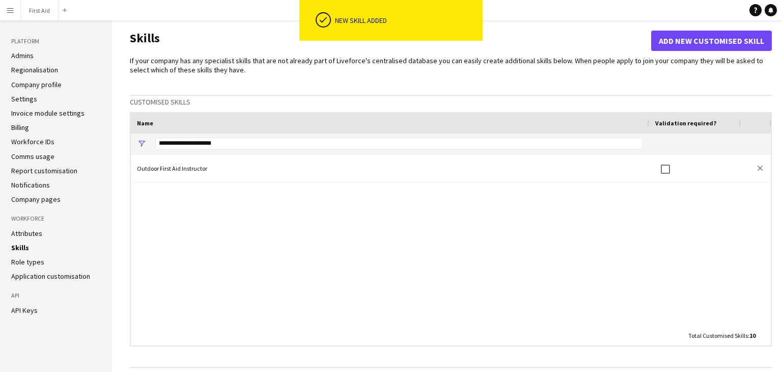
click at [444, 87] on div "If your company has any specialist skills that are not already part of Liveforc…" at bounding box center [451, 357] width 642 height 603
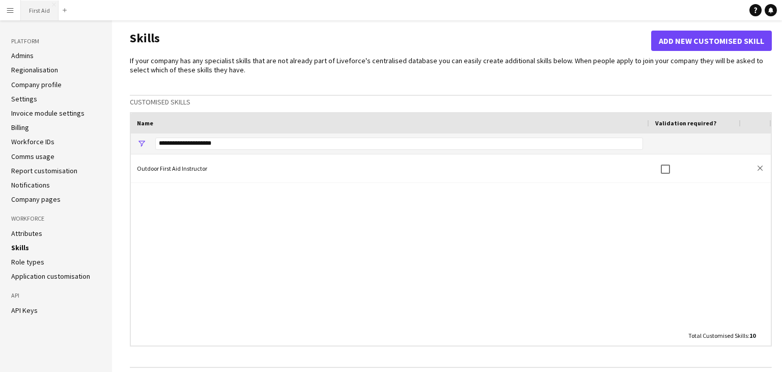
click at [37, 13] on button "First Aid Close" at bounding box center [40, 11] width 38 height 20
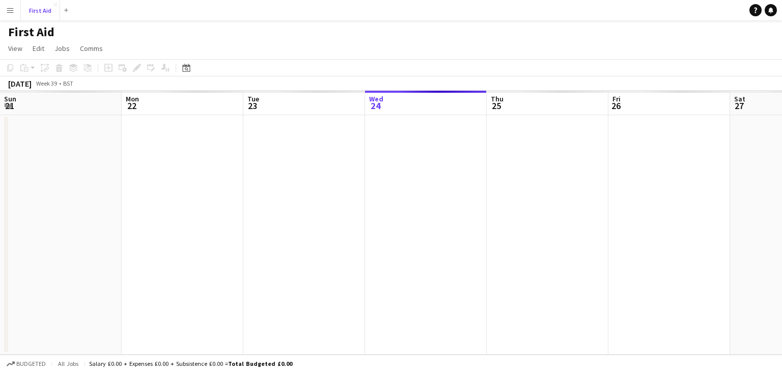
scroll to position [0, 243]
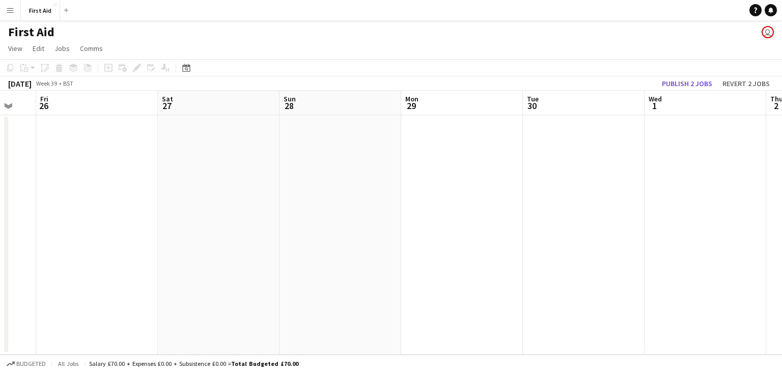
drag, startPoint x: 621, startPoint y: 216, endPoint x: 221, endPoint y: 237, distance: 400.6
click at [237, 233] on app-calendar-viewport "Tue 23 Wed 24 Thu 25 Fri 26 Sat 27 Sun 28 Mon 29 Tue 30 Wed 1 Thu 2 Fri 3 Sat 4" at bounding box center [391, 223] width 782 height 264
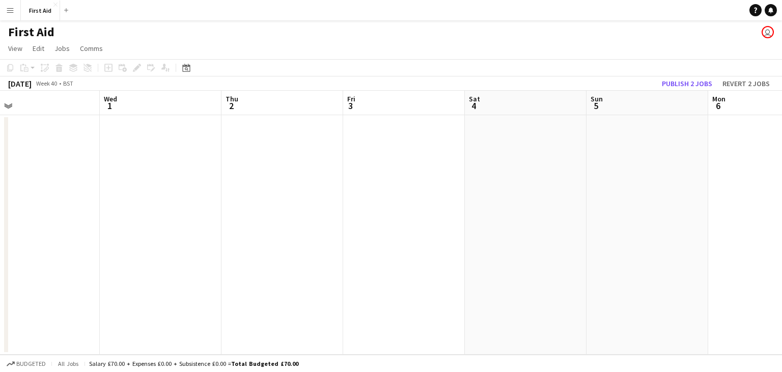
drag, startPoint x: 359, startPoint y: 217, endPoint x: 182, endPoint y: 233, distance: 177.9
click at [185, 233] on app-calendar-viewport "Sat 27 Sun 28 Mon 29 Tue 30 Wed 1 Thu 2 Fri 3 Sat 4 Sun 5 Mon 6 Tue 7 Wed 8" at bounding box center [391, 223] width 782 height 264
drag, startPoint x: 666, startPoint y: 196, endPoint x: 221, endPoint y: 226, distance: 446.3
click at [223, 226] on app-calendar-viewport "Sat 27 Sun 28 Mon 29 Tue 30 Wed 1 Thu 2 Fri 3 Sat 4 Sun 5 Mon 6 Tue 7 Wed 8" at bounding box center [391, 223] width 782 height 264
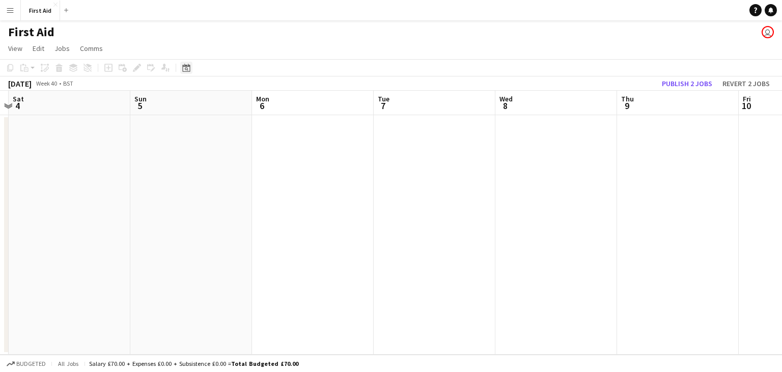
click at [188, 68] on icon "Date picker" at bounding box center [186, 68] width 8 height 8
click at [271, 104] on span "Next month" at bounding box center [269, 103] width 20 height 20
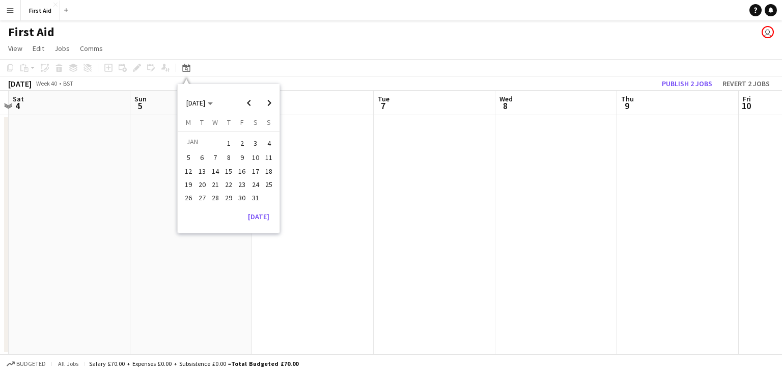
click at [247, 170] on span "16" at bounding box center [242, 171] width 12 height 12
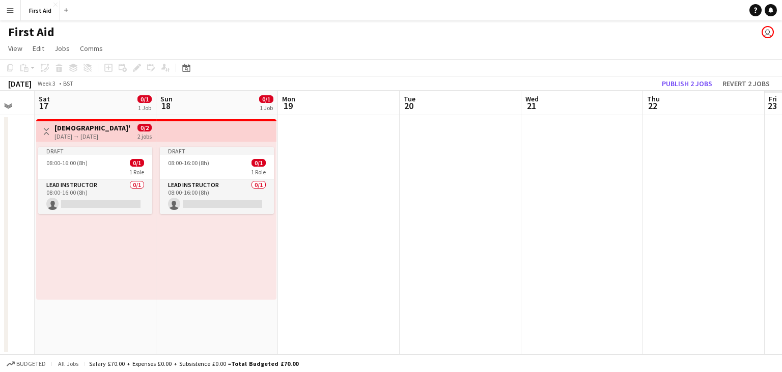
scroll to position [0, 263]
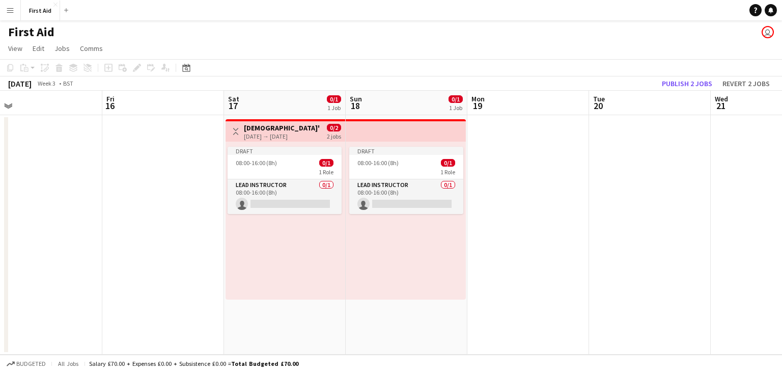
drag, startPoint x: 663, startPoint y: 206, endPoint x: 503, endPoint y: 255, distance: 167.4
click at [507, 257] on app-calendar-viewport "Tue 13 Wed 14 Thu 15 Fri 16 Sat 17 0/1 1 Job Sun 18 0/1 1 Job Mon 19 Tue 20 Wed…" at bounding box center [391, 223] width 782 height 264
click at [272, 126] on h3 "[DEMOGRAPHIC_DATA]'s First Aid Training" at bounding box center [282, 127] width 76 height 9
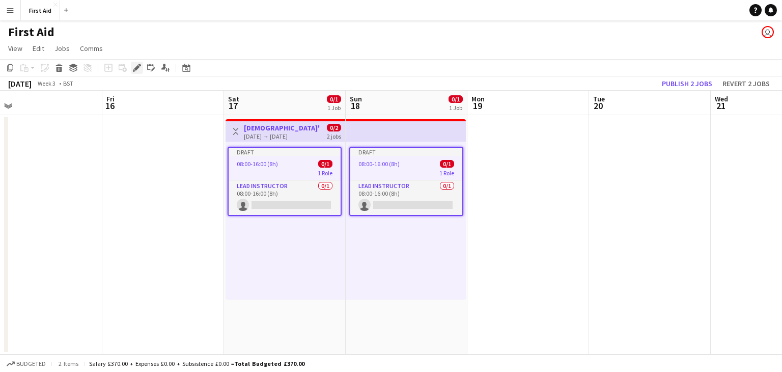
click at [140, 68] on icon "Edit" at bounding box center [137, 68] width 8 height 8
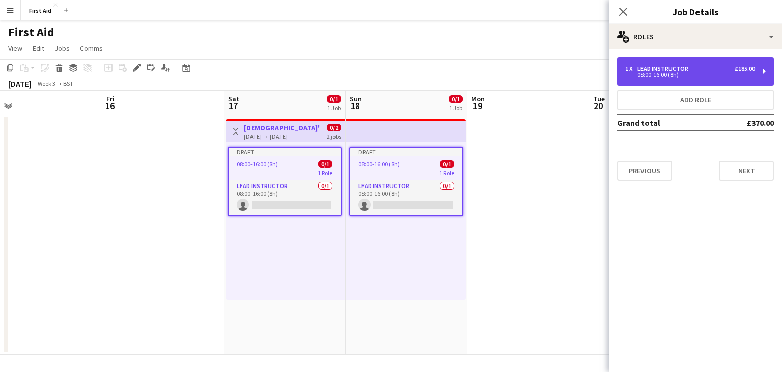
click at [698, 70] on div "1 x Lead Instructor £185.00" at bounding box center [690, 68] width 130 height 7
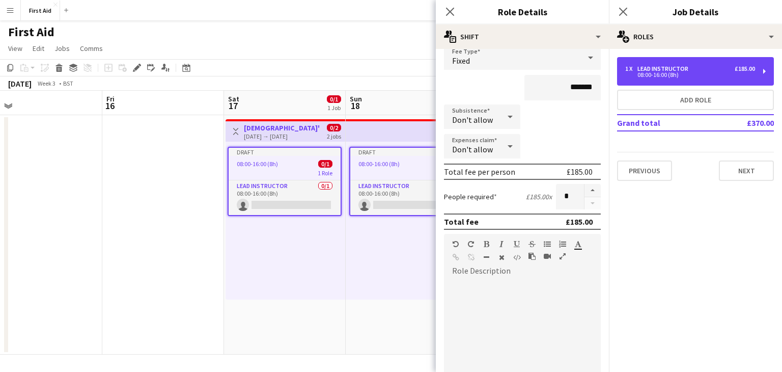
scroll to position [214, 0]
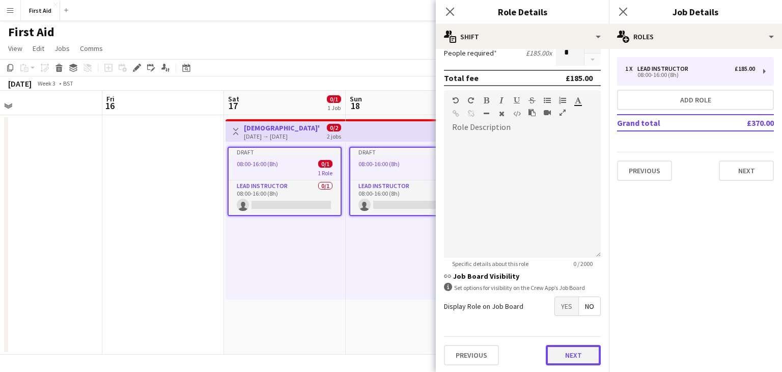
click at [579, 354] on button "Next" at bounding box center [573, 355] width 55 height 20
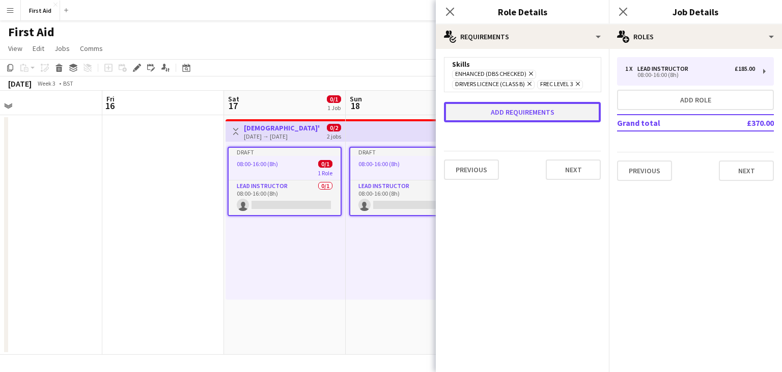
click at [550, 119] on button "Add requirements" at bounding box center [522, 112] width 157 height 20
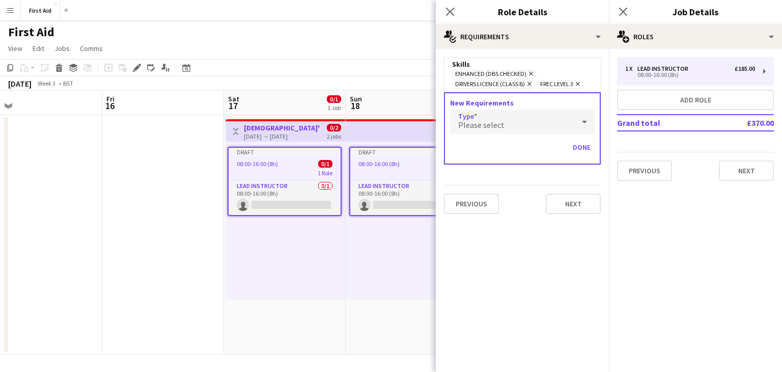
click at [513, 126] on div "Please select" at bounding box center [512, 121] width 124 height 24
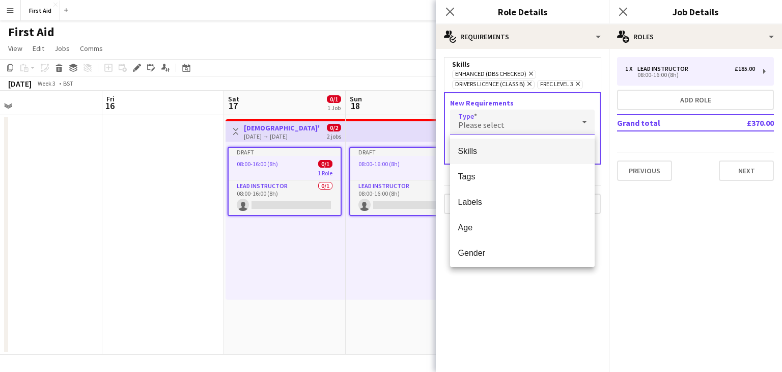
click at [498, 153] on span "Skills" at bounding box center [522, 151] width 129 height 10
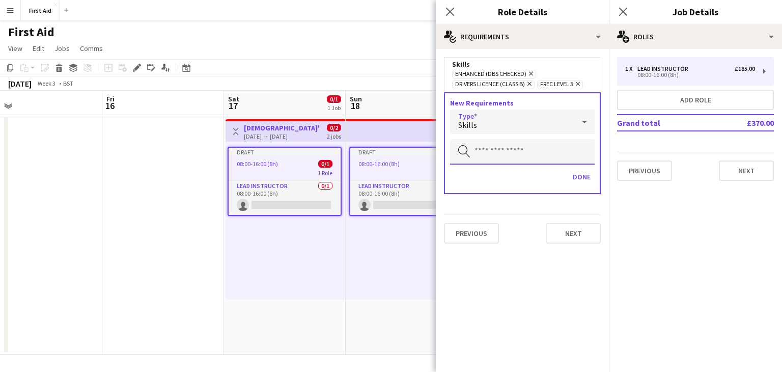
click at [498, 153] on input "text" at bounding box center [522, 151] width 145 height 25
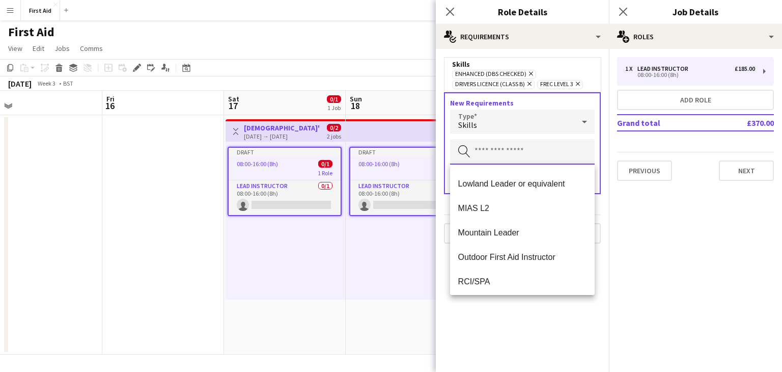
scroll to position [147, 0]
click at [528, 251] on span "Outdoor First Aid Instructor" at bounding box center [522, 254] width 129 height 10
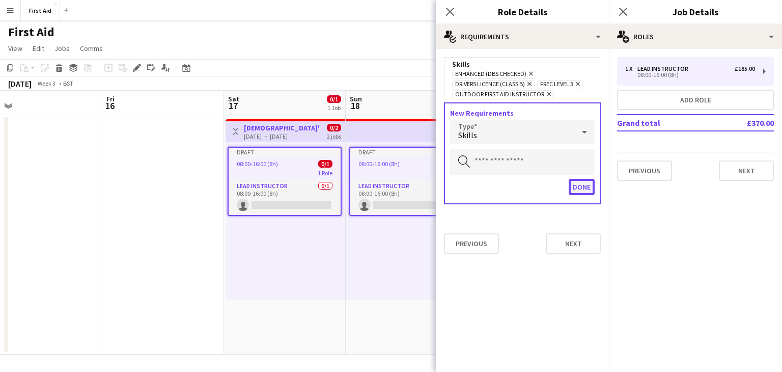
click at [588, 185] on button "Done" at bounding box center [582, 187] width 26 height 16
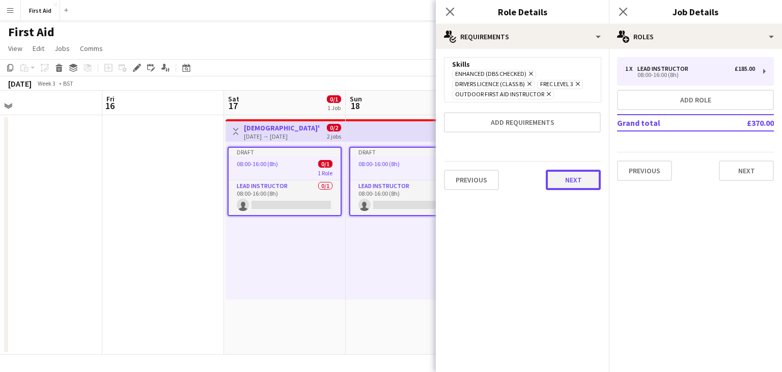
click at [582, 181] on button "Next" at bounding box center [573, 179] width 55 height 20
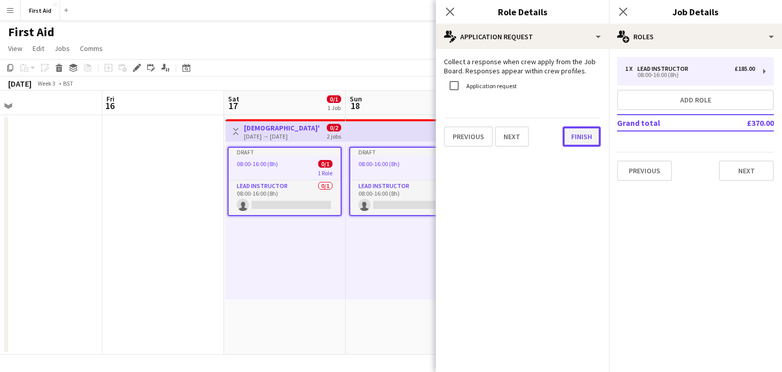
click at [572, 141] on button "Finish" at bounding box center [581, 136] width 38 height 20
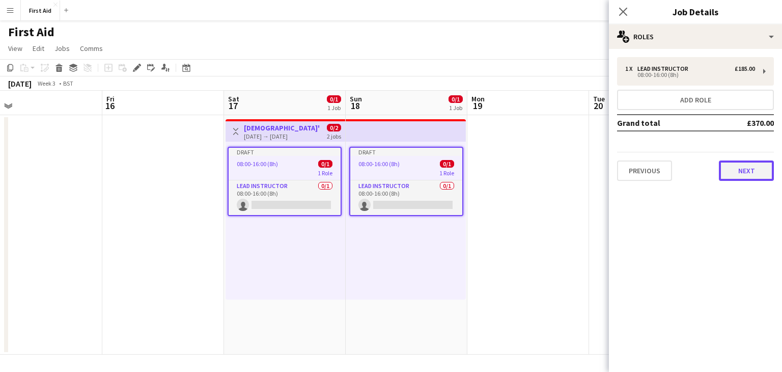
click at [753, 171] on button "Next" at bounding box center [746, 170] width 55 height 20
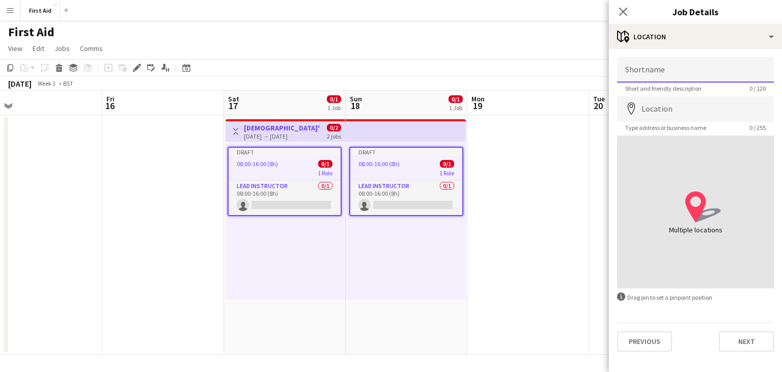
click at [677, 70] on input "Shortname" at bounding box center [695, 69] width 157 height 25
type input "*"
type input "**********"
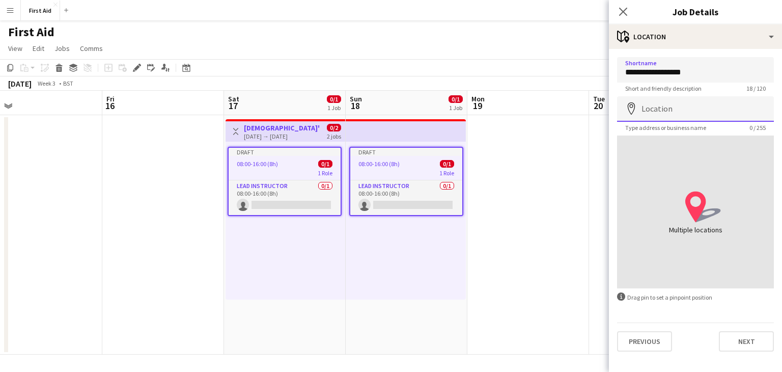
click at [718, 109] on input "Location" at bounding box center [695, 108] width 157 height 25
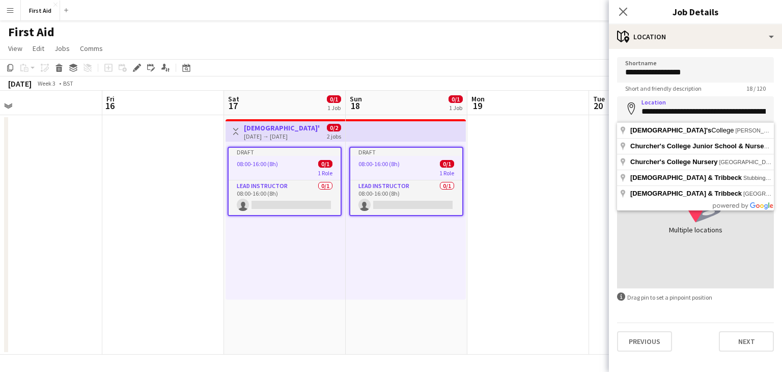
type input "**********"
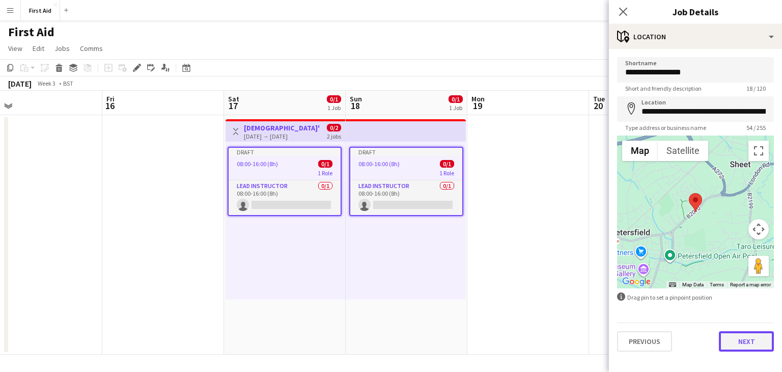
click at [747, 342] on button "Next" at bounding box center [746, 341] width 55 height 20
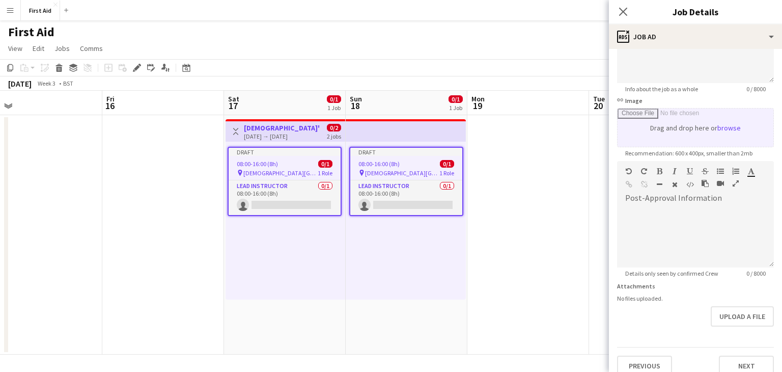
scroll to position [132, 0]
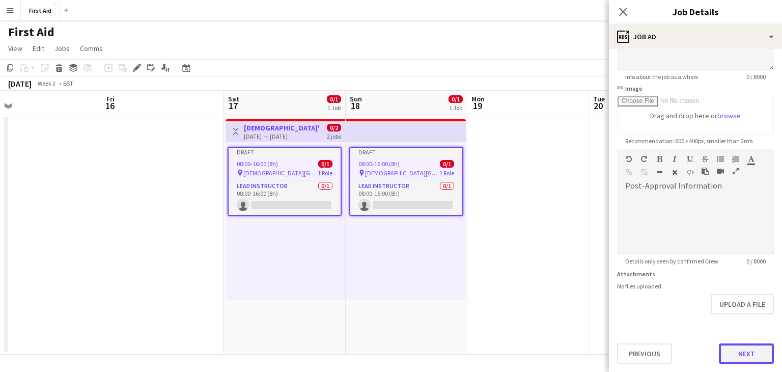
click at [738, 352] on button "Next" at bounding box center [746, 353] width 55 height 20
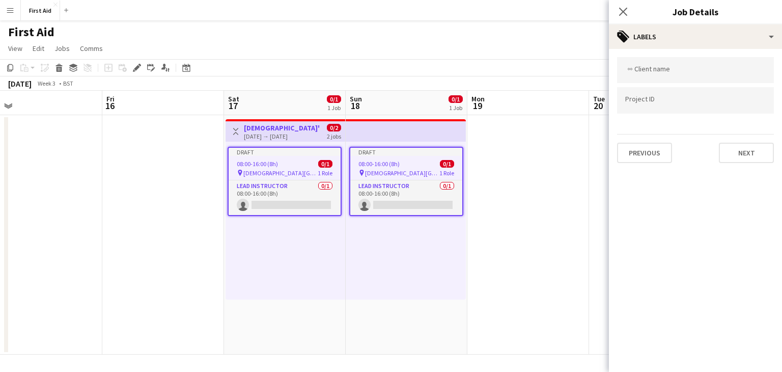
scroll to position [0, 0]
click at [667, 70] on input "Type to search client labels..." at bounding box center [695, 70] width 140 height 9
type input "**********"
click at [676, 96] on div at bounding box center [695, 100] width 157 height 26
type input "*****"
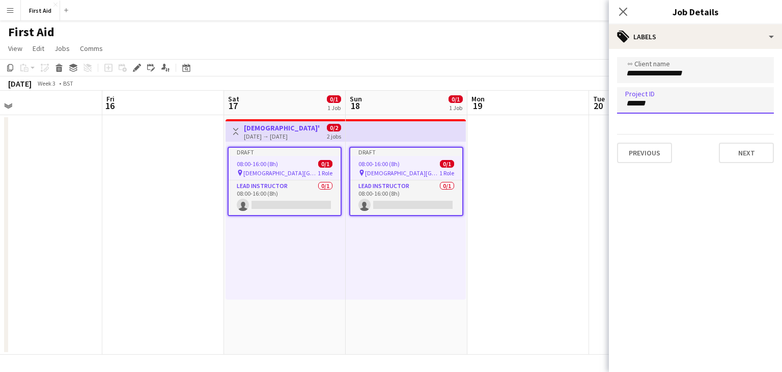
drag, startPoint x: 657, startPoint y: 104, endPoint x: 538, endPoint y: 100, distance: 118.7
click at [539, 99] on body "Menu Boards Boards Boards All jobs Status Workforce Workforce My Workforce Recr…" at bounding box center [391, 186] width 782 height 372
type input "*********"
click at [744, 154] on button "Next" at bounding box center [746, 153] width 55 height 20
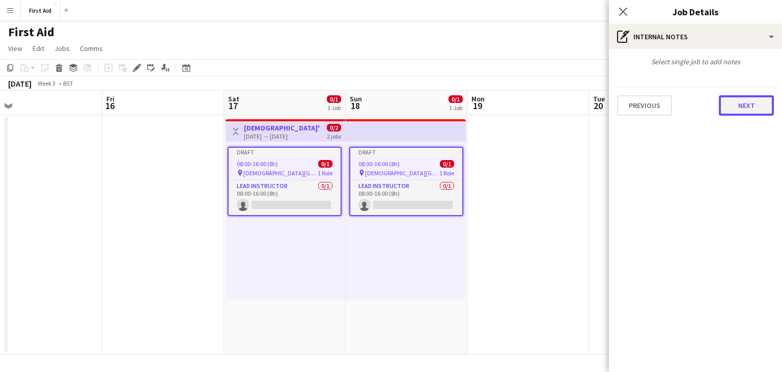
click at [747, 102] on button "Next" at bounding box center [746, 105] width 55 height 20
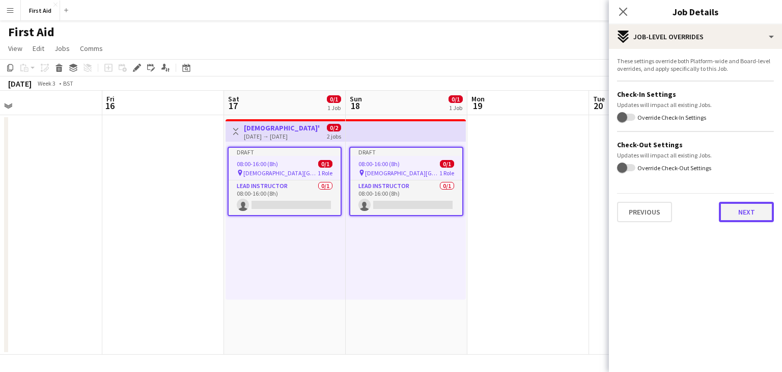
click at [745, 216] on button "Next" at bounding box center [746, 212] width 55 height 20
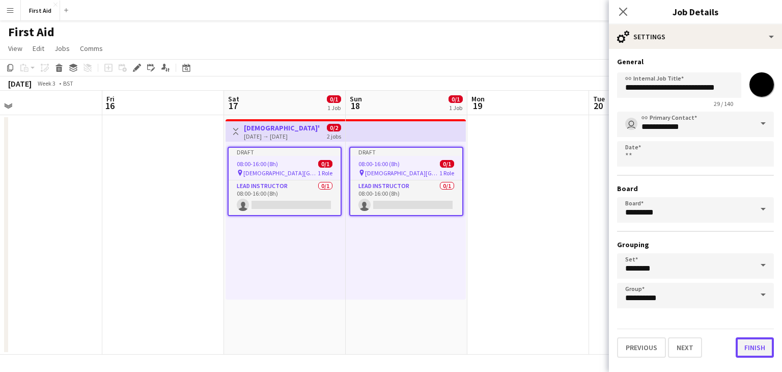
click at [754, 350] on button "Finish" at bounding box center [754, 347] width 38 height 20
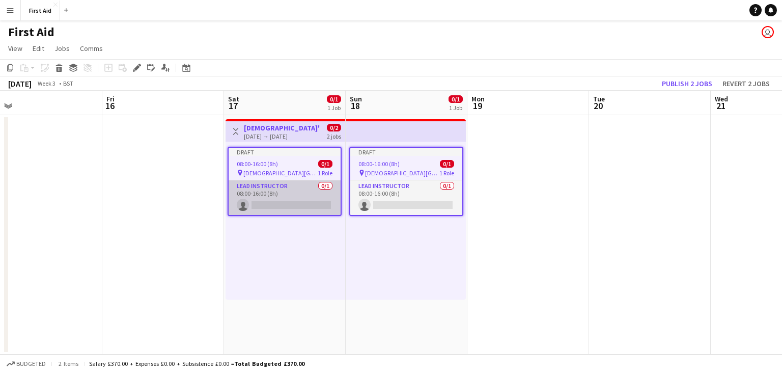
click at [235, 204] on app-card-role "Lead Instructor 0/1 08:00-16:00 (8h) single-neutral-actions" at bounding box center [285, 197] width 112 height 35
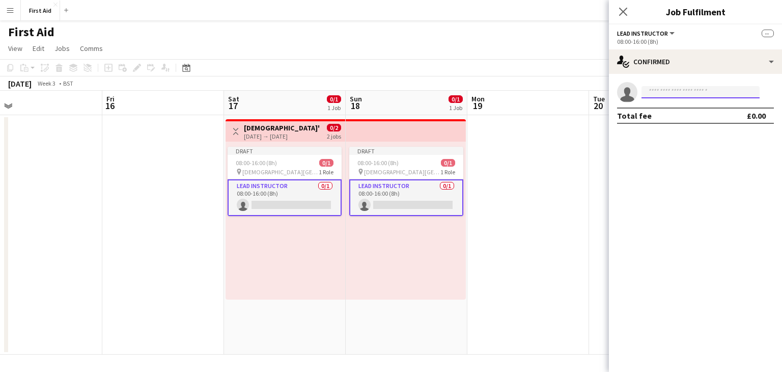
click at [704, 96] on input at bounding box center [700, 92] width 118 height 12
type input "***"
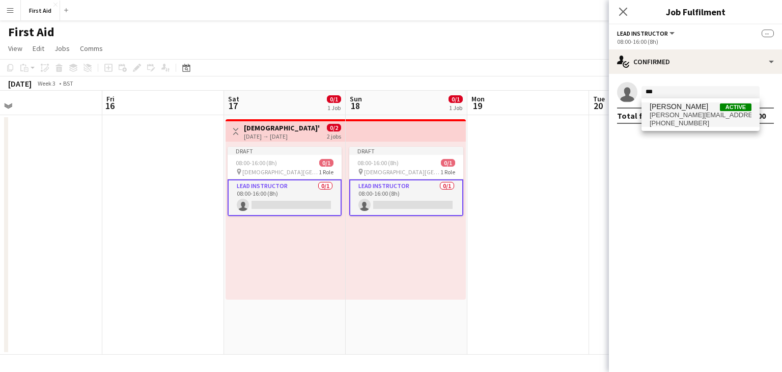
click at [696, 116] on span "[PERSON_NAME][EMAIL_ADDRESS][DOMAIN_NAME]" at bounding box center [700, 115] width 102 height 8
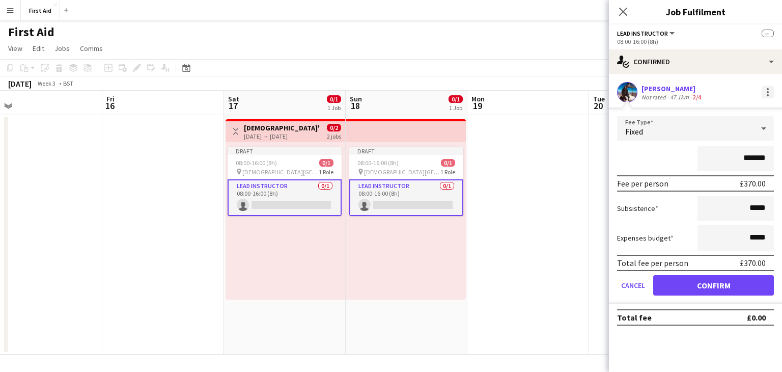
click at [769, 96] on div at bounding box center [767, 92] width 12 height 12
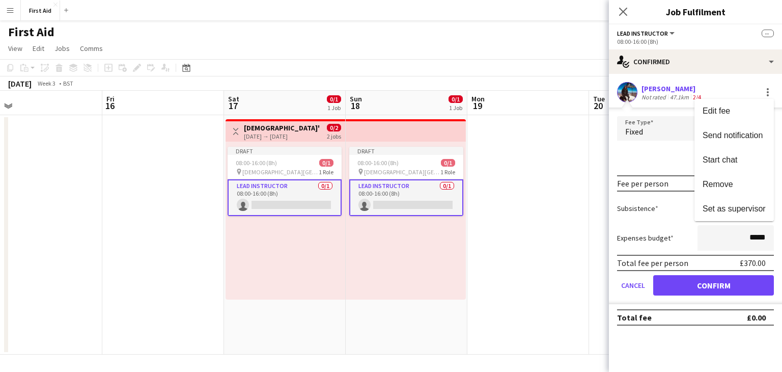
click at [647, 150] on div at bounding box center [391, 186] width 782 height 372
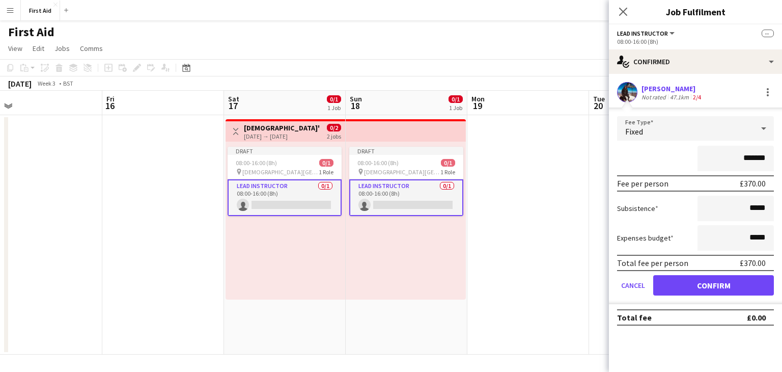
click at [696, 95] on app-skills-label "2/4" at bounding box center [697, 97] width 8 height 8
click at [767, 97] on div at bounding box center [767, 92] width 12 height 12
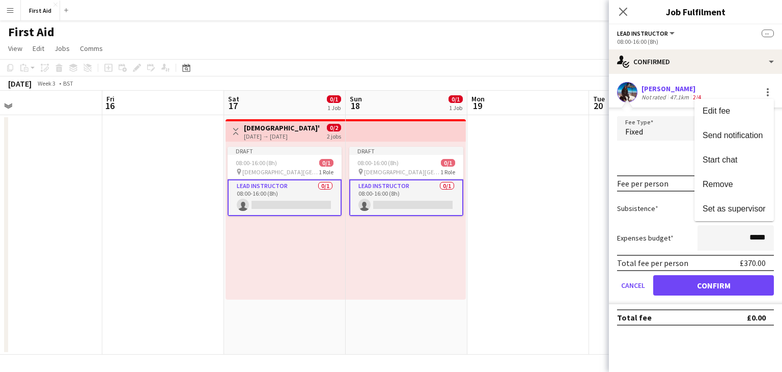
click at [637, 160] on div at bounding box center [391, 186] width 782 height 372
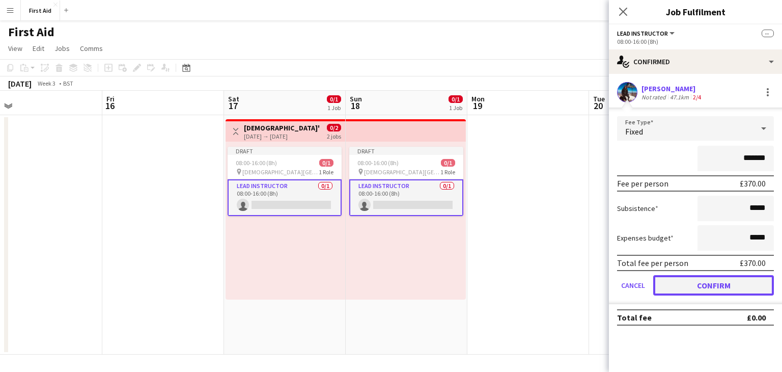
click at [720, 280] on button "Confirm" at bounding box center [713, 285] width 121 height 20
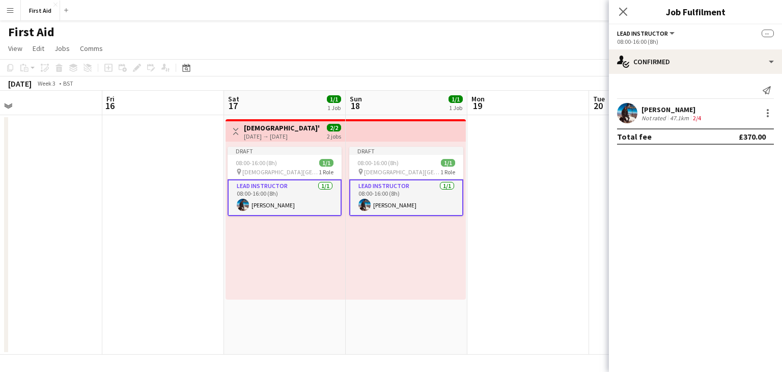
click at [525, 215] on app-date-cell at bounding box center [528, 234] width 122 height 239
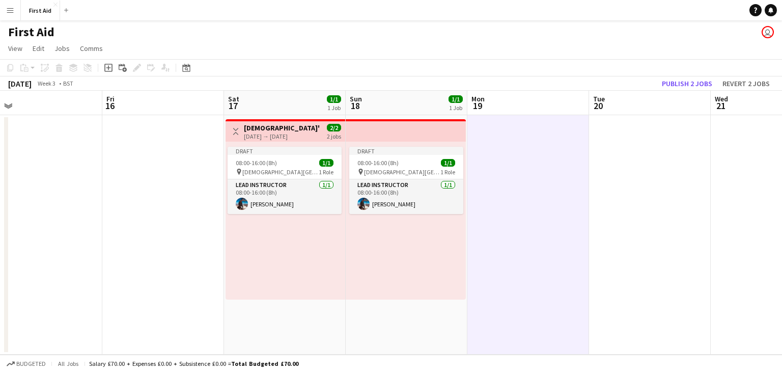
click at [548, 187] on app-date-cell at bounding box center [528, 234] width 122 height 239
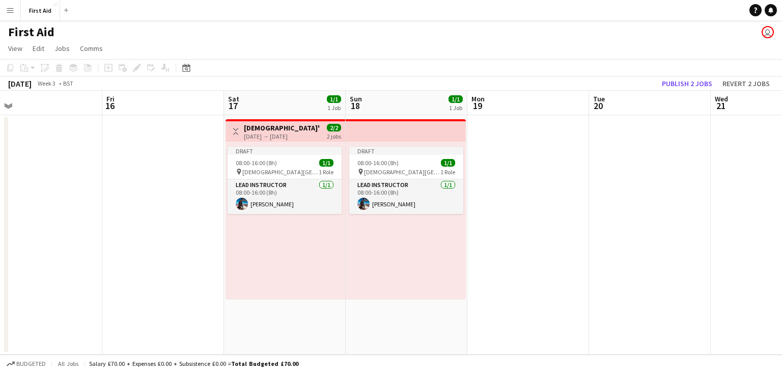
click at [183, 205] on div "Toggle View [DEMOGRAPHIC_DATA]'s First Aid Training [DATE] → [DATE] 2/2 2 jobs …" at bounding box center [467, 234] width 1460 height 239
click at [263, 131] on h3 "[DEMOGRAPHIC_DATA]'s First Aid Training" at bounding box center [282, 127] width 76 height 9
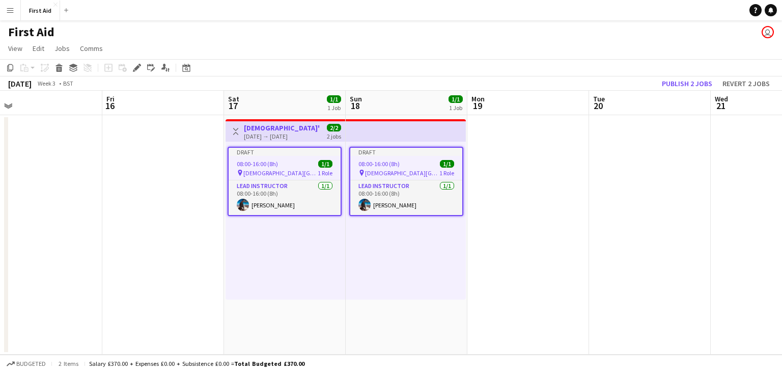
click at [263, 131] on h3 "[DEMOGRAPHIC_DATA]'s First Aid Training" at bounding box center [282, 127] width 76 height 9
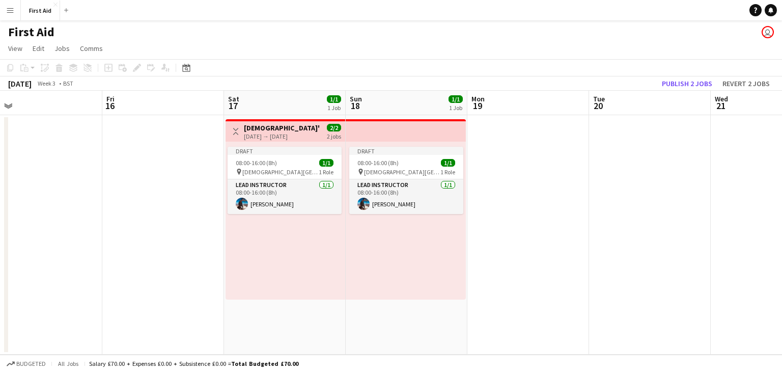
click at [165, 159] on app-date-cell at bounding box center [163, 234] width 122 height 239
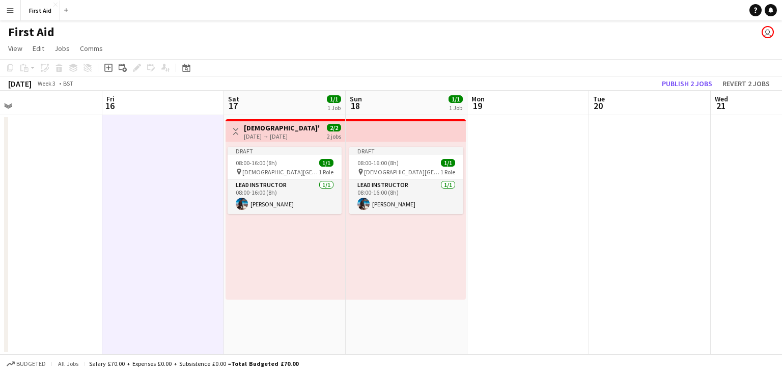
click at [530, 184] on app-date-cell at bounding box center [528, 234] width 122 height 239
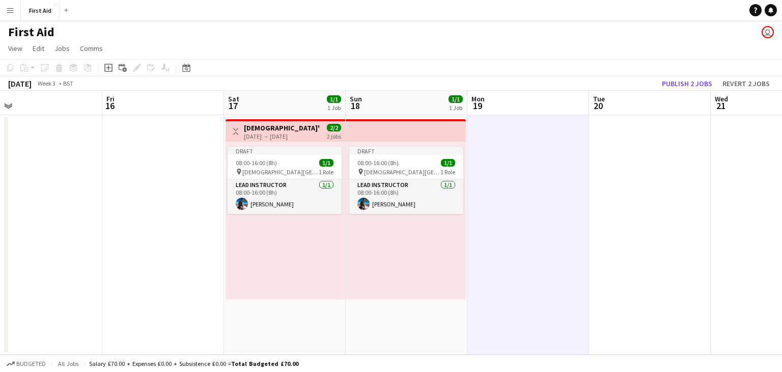
click at [255, 271] on div "Draft 08:00-16:00 (8h) 1/1 pin Churcher's College 1 Role Lead Instructor [DATE]…" at bounding box center [285, 220] width 120 height 158
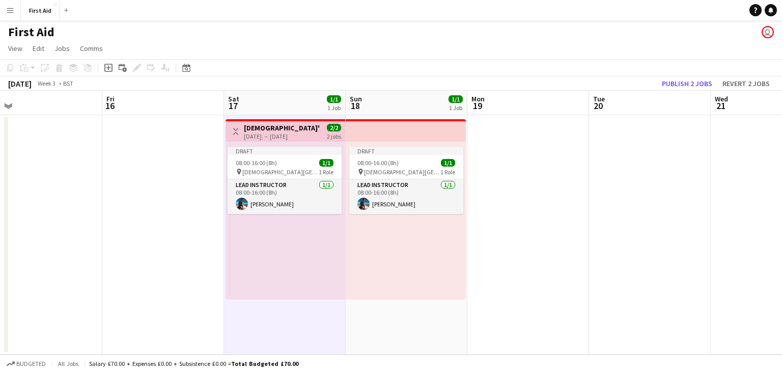
click at [421, 328] on app-date-cell "Draft 08:00-16:00 (8h) 1/1 pin Churcher's College 1 Role Lead Instructor [DATE]…" at bounding box center [407, 234] width 122 height 239
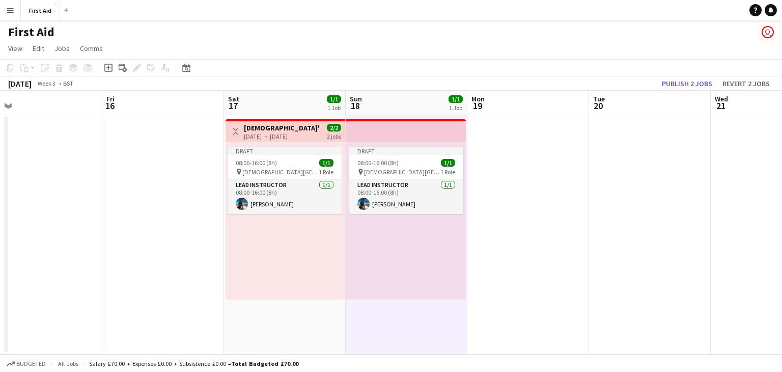
click at [130, 217] on app-date-cell at bounding box center [163, 234] width 122 height 239
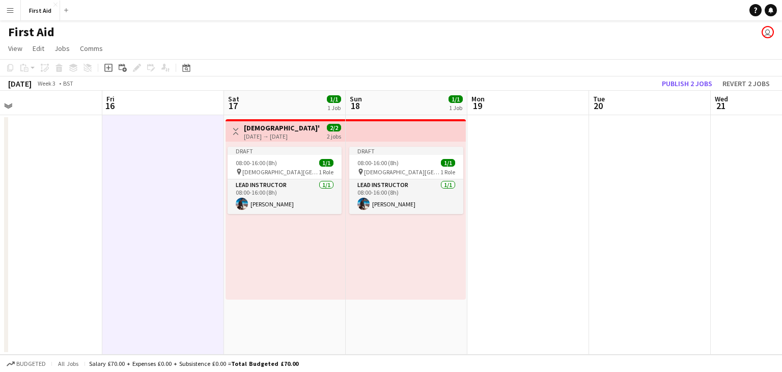
click at [290, 128] on h3 "[DEMOGRAPHIC_DATA]'s First Aid Training" at bounding box center [282, 127] width 76 height 9
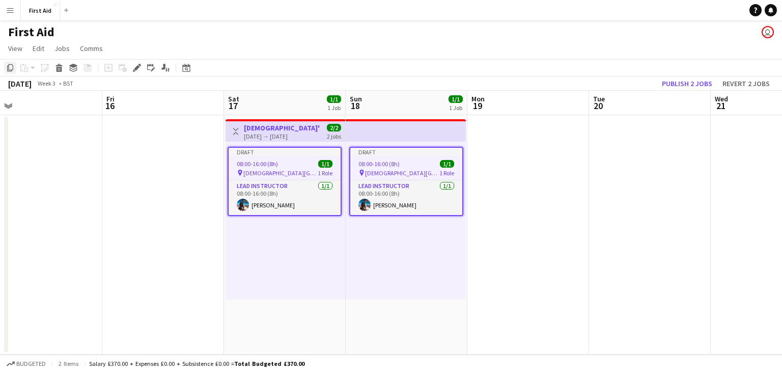
click at [10, 66] on icon "Copy" at bounding box center [10, 68] width 8 height 8
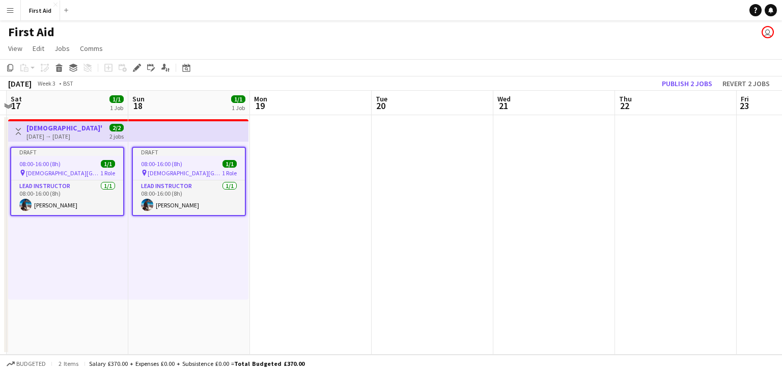
drag, startPoint x: 670, startPoint y: 181, endPoint x: 225, endPoint y: 233, distance: 448.4
click at [225, 233] on app-calendar-viewport "Wed 14 Thu 15 Fri 16 Sat 17 1/1 1 Job Sun 18 1/1 1 Job Mon 19 Tue 20 Wed 21 Thu…" at bounding box center [391, 223] width 782 height 264
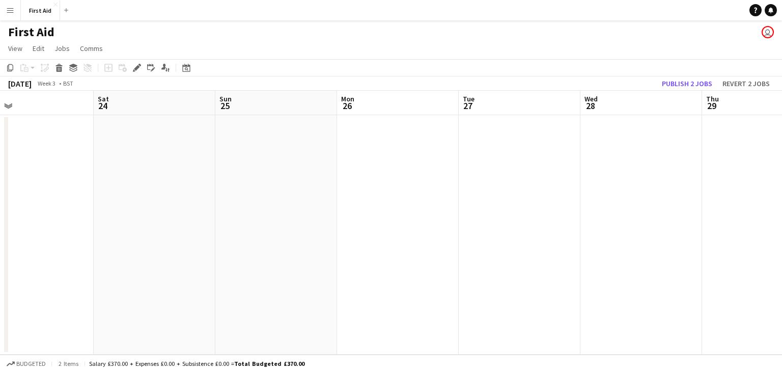
drag, startPoint x: 649, startPoint y: 223, endPoint x: 193, endPoint y: 228, distance: 455.5
click at [193, 228] on app-calendar-viewport "Tue 20 Wed 21 Thu 22 Fri 23 Sat 24 Sun 25 Mon 26 Tue 27 Wed 28 Thu 29 Fri 30 Sa…" at bounding box center [391, 223] width 782 height 264
drag, startPoint x: 662, startPoint y: 216, endPoint x: 178, endPoint y: 218, distance: 483.5
click at [178, 218] on app-calendar-viewport "Sun 25 Mon 26 Tue 27 Wed 28 Thu 29 Fri 30 Sat 31 Sun 1 Mon 2 Tue 3 Wed 4 Thu 5" at bounding box center [391, 223] width 782 height 264
drag, startPoint x: 587, startPoint y: 218, endPoint x: 182, endPoint y: 223, distance: 404.7
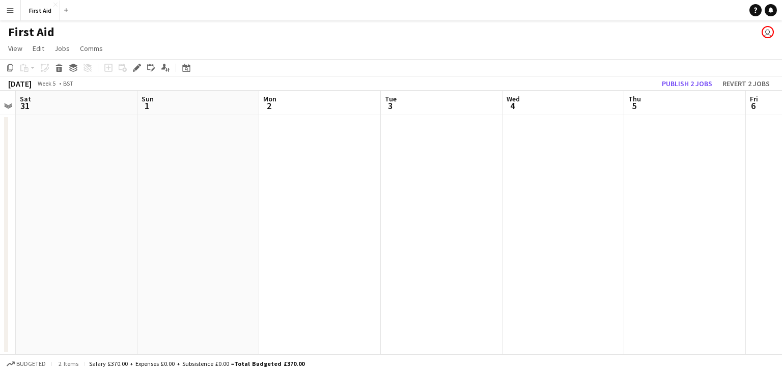
click at [182, 223] on app-calendar-viewport "Tue 27 Wed 28 Thu 29 Fri 30 Sat 31 Sun 1 Mon 2 Tue 3 Wed 4 Thu 5 Fri 6 Sat 7" at bounding box center [391, 223] width 782 height 264
drag, startPoint x: 683, startPoint y: 203, endPoint x: 168, endPoint y: 221, distance: 514.4
click at [168, 221] on app-calendar-viewport "Sun 1 Mon 2 Tue 3 Wed 4 Thu 5 Fri 6 Sat 7 Sun 8 Mon 9 Tue 10 Wed 11 Thu 12" at bounding box center [391, 223] width 782 height 264
drag, startPoint x: 685, startPoint y: 194, endPoint x: 124, endPoint y: 224, distance: 561.7
click at [129, 224] on app-calendar-viewport "Thu 5 Fri 6 Sat 7 Sun 8 Mon 9 Tue 10 Wed 11 Thu 12 Fri 13 Sat 14 Sun 15 Mon 16" at bounding box center [391, 223] width 782 height 264
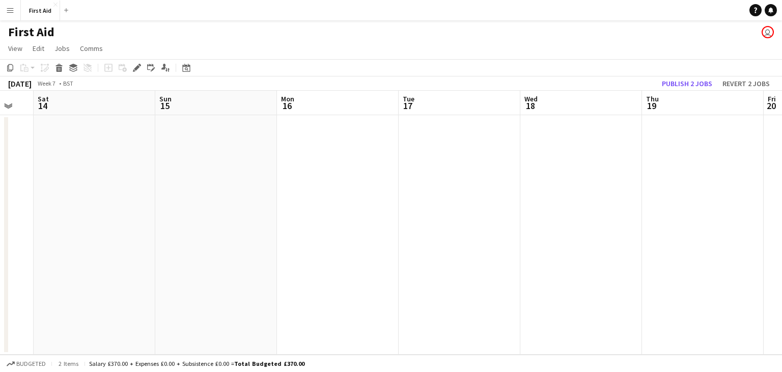
drag, startPoint x: 693, startPoint y: 209, endPoint x: 79, endPoint y: 228, distance: 614.1
click at [80, 230] on app-calendar-viewport "Tue 10 Wed 11 Thu 12 Fri 13 Sat 14 Sun 15 Mon 16 Tue 17 Wed 18 Thu 19 Fri 20 Sa…" at bounding box center [391, 223] width 782 height 264
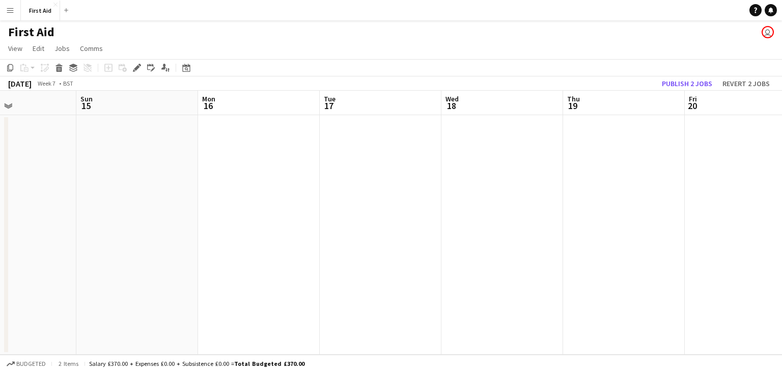
scroll to position [0, 412]
drag, startPoint x: 607, startPoint y: 217, endPoint x: 660, endPoint y: 230, distance: 54.8
click at [683, 231] on app-calendar-viewport "Wed 11 Thu 12 Fri 13 Sat 14 Sun 15 Mon 16 Tue 17 Wed 18 Thu 19 Fri 20 Sat 21 Su…" at bounding box center [391, 223] width 782 height 264
drag, startPoint x: 460, startPoint y: 212, endPoint x: 656, endPoint y: 206, distance: 196.6
click at [656, 206] on app-calendar-viewport "Sun 8 Mon 9 Tue 10 Wed 11 Thu 12 Fri 13 Sat 14 Sun 15 Mon 16 Tue 17 Wed 18 Thu …" at bounding box center [391, 223] width 782 height 264
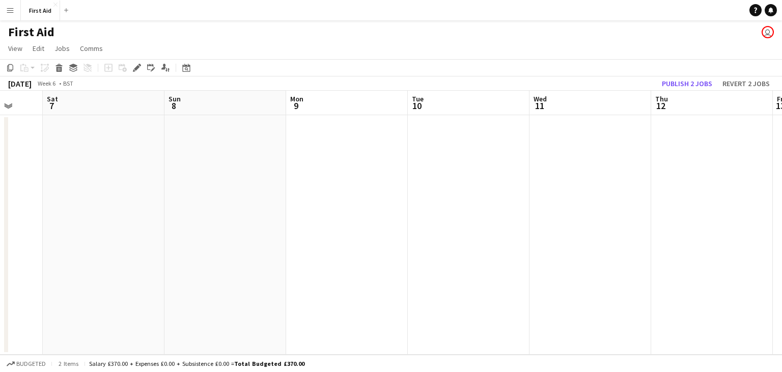
scroll to position [0, 290]
drag, startPoint x: 219, startPoint y: 210, endPoint x: 598, endPoint y: 217, distance: 379.2
click at [598, 217] on app-calendar-viewport "Wed 4 Thu 5 Fri 6 Sat 7 Sun 8 Mon 9 Tue 10 Wed 11 Thu 12 Fri 13 Sat 14 Sun 15" at bounding box center [391, 223] width 782 height 264
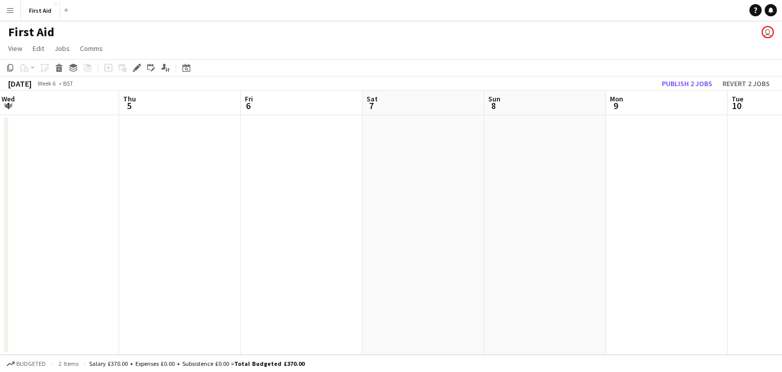
scroll to position [0, 311]
drag, startPoint x: 244, startPoint y: 171, endPoint x: 466, endPoint y: 166, distance: 222.5
click at [466, 166] on app-calendar-viewport "Mon 2 Tue 3 Wed 4 Thu 5 Fri 6 Sat 7 Sun 8 Mon 9 Tue 10 Wed 11 Thu 12 Fri 13" at bounding box center [391, 223] width 782 height 264
click at [358, 140] on app-date-cell at bounding box center [358, 234] width 122 height 239
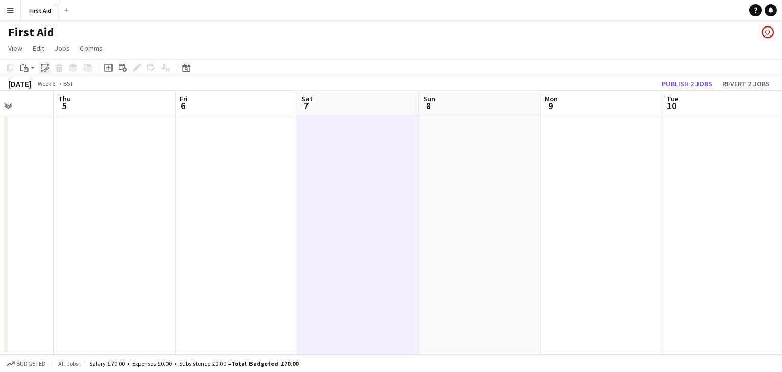
click at [46, 70] on icon at bounding box center [47, 69] width 4 height 4
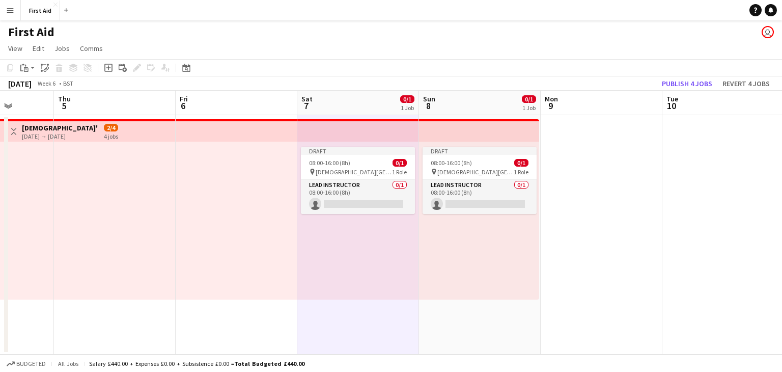
click at [331, 330] on app-date-cell "Draft 08:00-16:00 (8h) 0/1 pin Churcher's College 1 Role Lead Instructor 0/1 08…" at bounding box center [358, 234] width 122 height 239
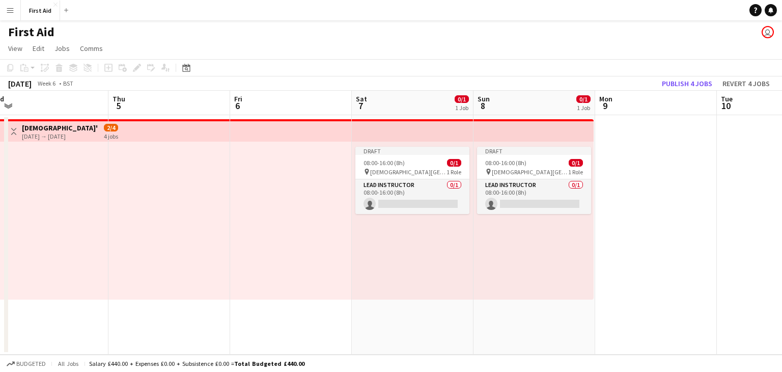
scroll to position [0, 412]
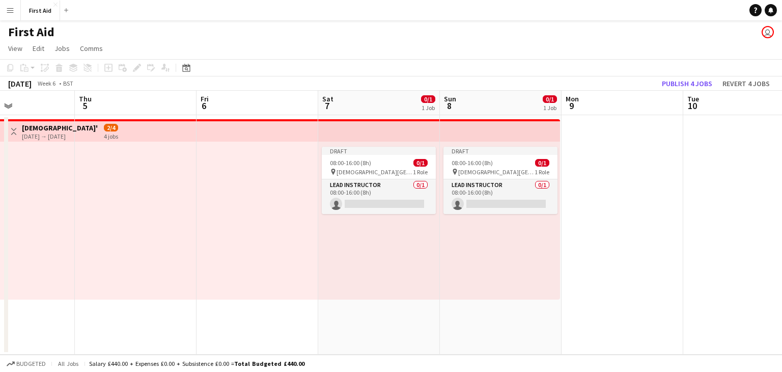
drag, startPoint x: 143, startPoint y: 327, endPoint x: 148, endPoint y: 311, distance: 17.2
click at [148, 311] on app-calendar-viewport "Sun 1 Mon 2 Tue 3 Wed 4 Thu 5 Fri 6 Sat 7 0/1 1 Job Sun 8 0/1 1 Job Mon 9 Tue 1…" at bounding box center [391, 223] width 782 height 264
click at [363, 156] on app-job-card "Draft 08:00-16:00 (8h) 0/1 pin Churcher's College 1 Role Lead Instructor 0/1 08…" at bounding box center [379, 180] width 114 height 67
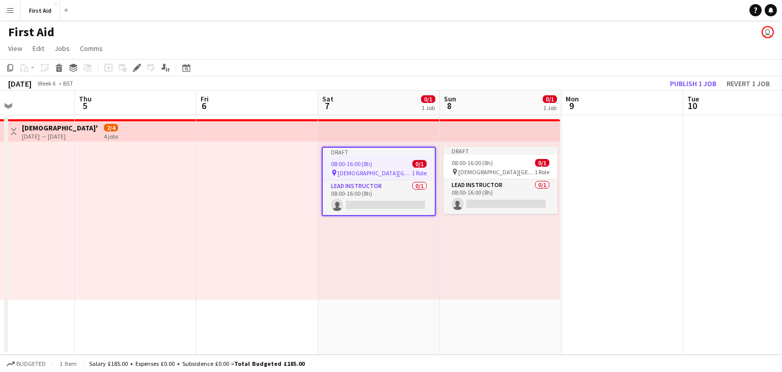
click at [366, 128] on app-top-bar at bounding box center [379, 130] width 122 height 22
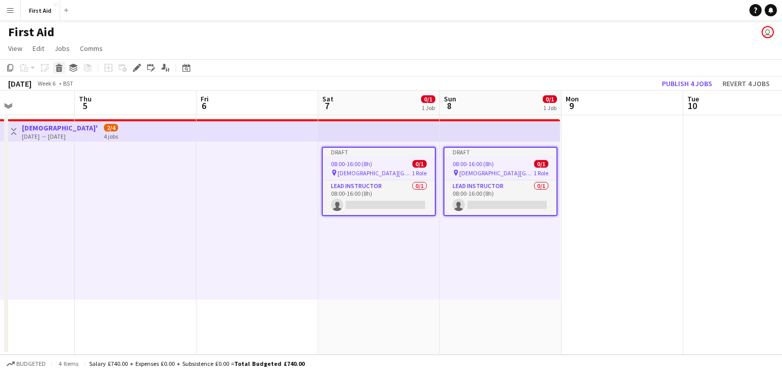
click at [56, 68] on icon "Delete" at bounding box center [59, 68] width 8 height 8
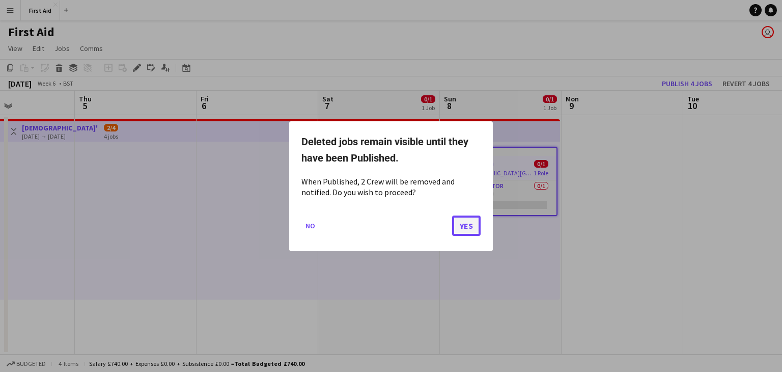
click at [466, 223] on button "Yes" at bounding box center [466, 225] width 29 height 20
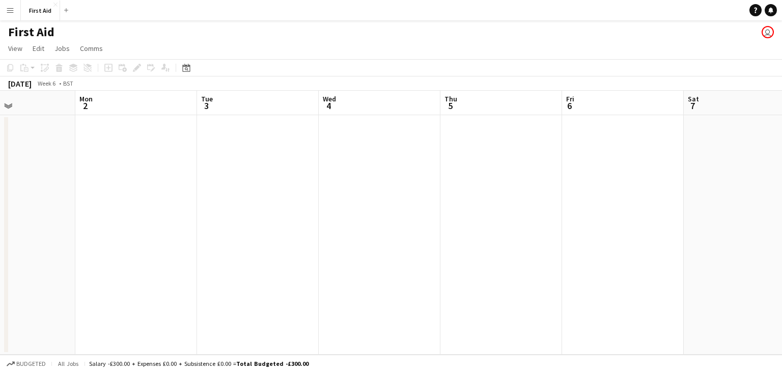
drag, startPoint x: 107, startPoint y: 226, endPoint x: 495, endPoint y: 214, distance: 388.0
click at [495, 214] on app-calendar-viewport "Fri 30 Sat 31 Sun 1 Mon 2 Tue 3 Wed 4 Thu 5 Fri 6 Sat 7 Sun 8 Mon 9 Tue 10" at bounding box center [391, 223] width 782 height 264
drag, startPoint x: 200, startPoint y: 210, endPoint x: 454, endPoint y: 209, distance: 254.5
click at [462, 207] on app-calendar-viewport "Tue 27 Wed 28 Thu 29 Fri 30 Sat 31 Sun 1 Mon 2 Tue 3 Wed 4 Thu 5 Fri 6 Sat 7" at bounding box center [391, 223] width 782 height 264
drag, startPoint x: 221, startPoint y: 203, endPoint x: 515, endPoint y: 200, distance: 293.2
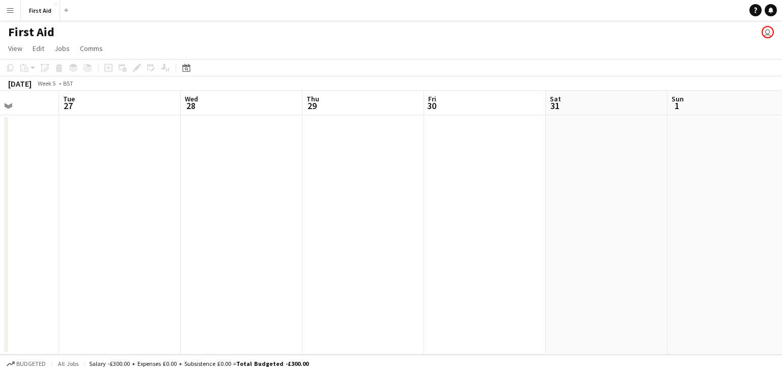
click at [515, 200] on app-calendar-viewport "Sat 24 Sun 25 Mon 26 Tue 27 Wed 28 Thu 29 Fri 30 Sat 31 Sun 1 Mon 2 Tue 3 Wed 4" at bounding box center [391, 223] width 782 height 264
drag, startPoint x: 191, startPoint y: 216, endPoint x: 575, endPoint y: 216, distance: 384.3
click at [575, 216] on app-calendar-viewport "Wed 21 Thu 22 Fri 23 Sat 24 Sun 25 Mon 26 Tue 27 Wed 28 Thu 29 Fri 30 Sat 31 Su…" at bounding box center [391, 223] width 782 height 264
drag, startPoint x: 409, startPoint y: 215, endPoint x: 486, endPoint y: 218, distance: 76.9
click at [529, 212] on app-calendar-viewport "Sun 18 Mon 19 Tue 20 Wed 21 Thu 22 Fri 23 Sat 24 Sun 25 Mon 26 Tue 27 Wed 28 Th…" at bounding box center [391, 223] width 782 height 264
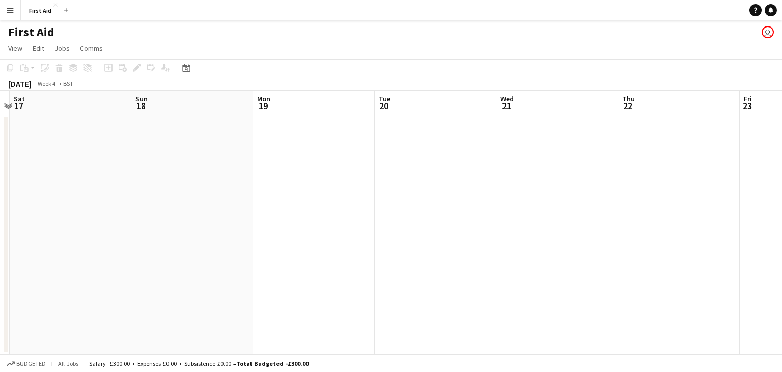
drag, startPoint x: 486, startPoint y: 210, endPoint x: 561, endPoint y: 209, distance: 75.3
click at [561, 209] on app-calendar-viewport "Thu 15 Fri 16 Sat 17 Sun 18 Mon 19 Tue 20 Wed 21 Thu 22 Fri 23 Sat 24 Sun 25 Mo…" at bounding box center [391, 223] width 782 height 264
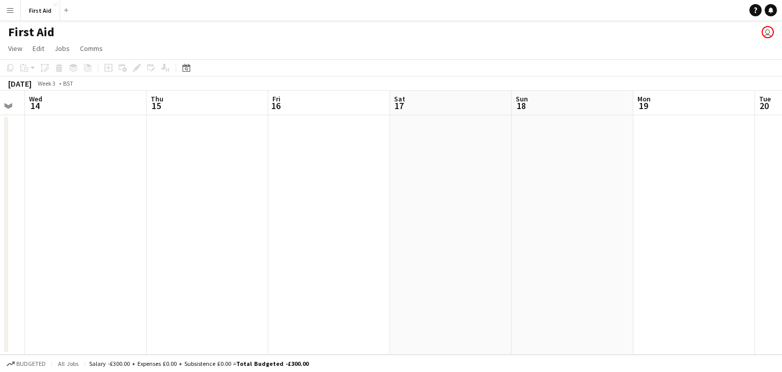
scroll to position [0, 299]
drag, startPoint x: 215, startPoint y: 203, endPoint x: 416, endPoint y: 198, distance: 200.6
click at [416, 198] on app-calendar-viewport "Mon 12 Tue 13 Wed 14 Thu 15 Fri 16 Sat 17 Sun 18 Mon 19 Tue 20 Wed 21 Thu 22 Fr…" at bounding box center [391, 223] width 782 height 264
click at [376, 143] on app-date-cell at bounding box center [370, 234] width 122 height 239
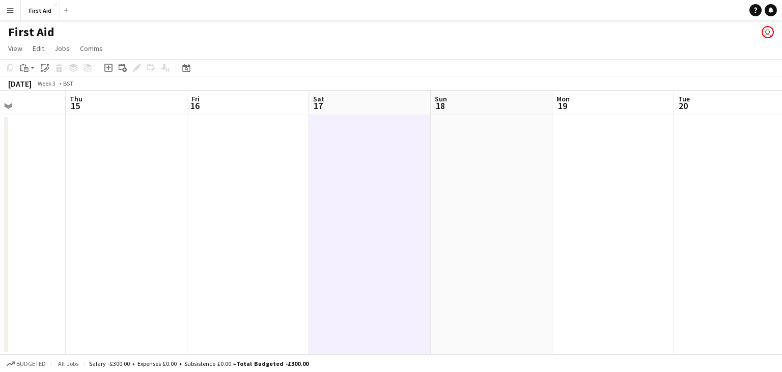
scroll to position [0, 299]
click at [347, 146] on app-date-cell at bounding box center [370, 234] width 122 height 239
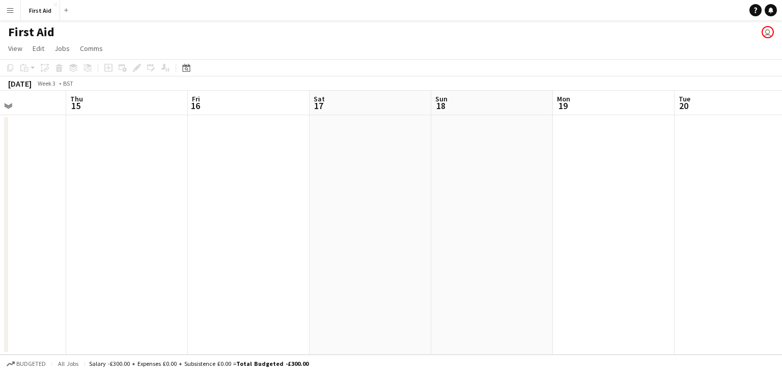
click at [375, 144] on app-date-cell at bounding box center [370, 234] width 122 height 239
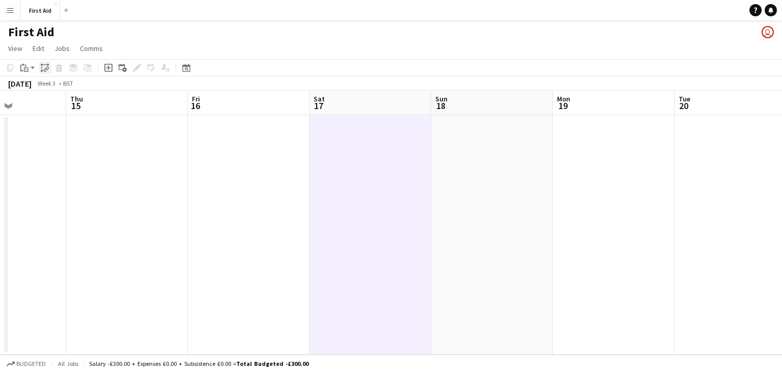
click at [45, 67] on icon "Paste linked Job" at bounding box center [45, 68] width 8 height 8
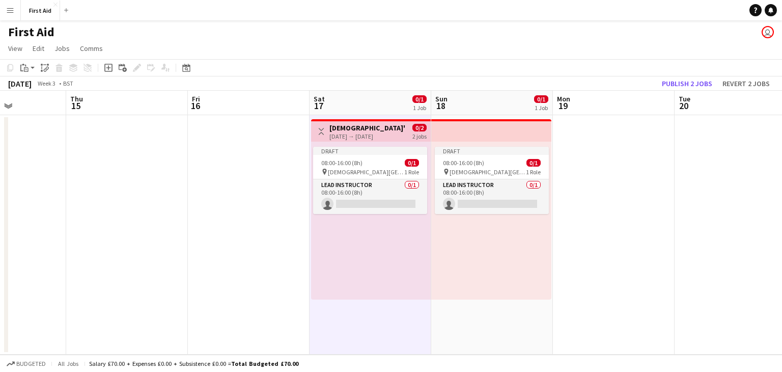
click at [685, 173] on app-date-cell at bounding box center [735, 234] width 122 height 239
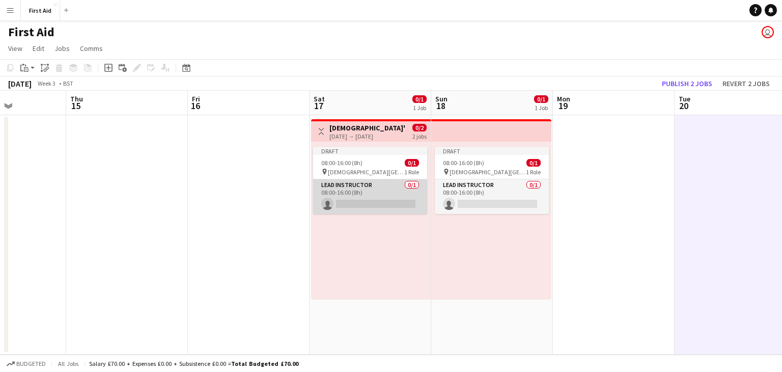
click at [332, 206] on app-card-role "Lead Instructor 0/1 08:00-16:00 (8h) single-neutral-actions" at bounding box center [370, 196] width 114 height 35
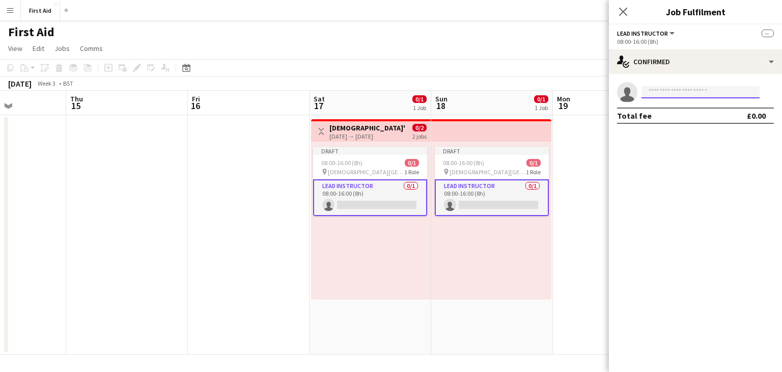
click at [712, 90] on input at bounding box center [700, 92] width 118 height 12
type input "***"
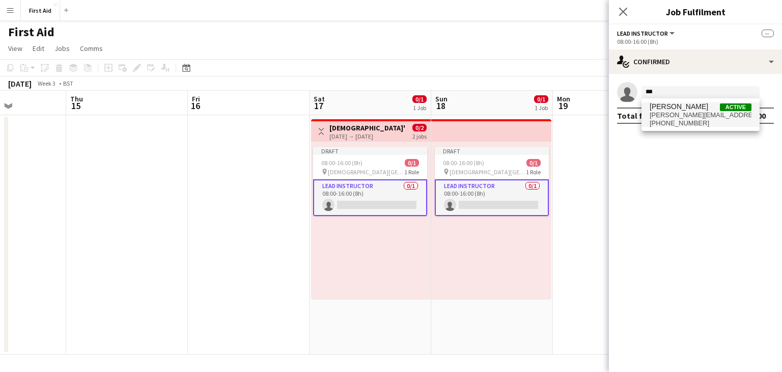
click at [686, 120] on span "[PHONE_NUMBER]" at bounding box center [700, 123] width 102 height 8
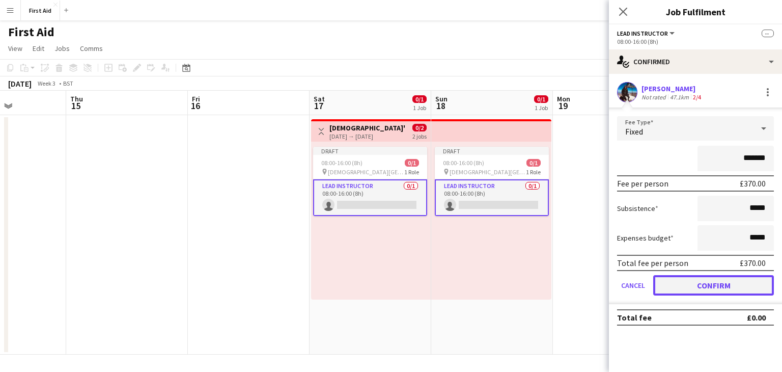
click at [708, 280] on button "Confirm" at bounding box center [713, 285] width 121 height 20
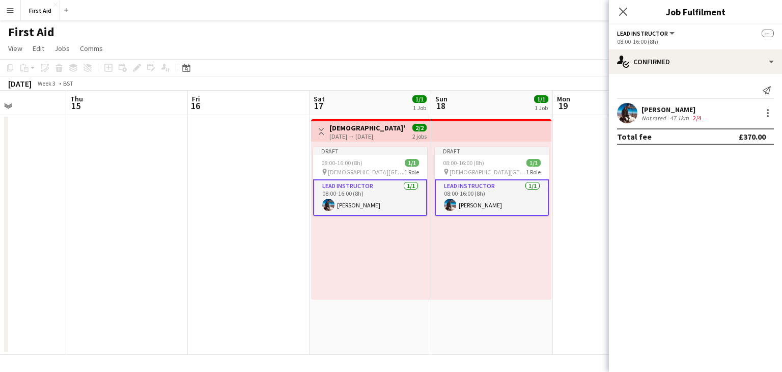
click at [574, 173] on app-date-cell at bounding box center [614, 234] width 122 height 239
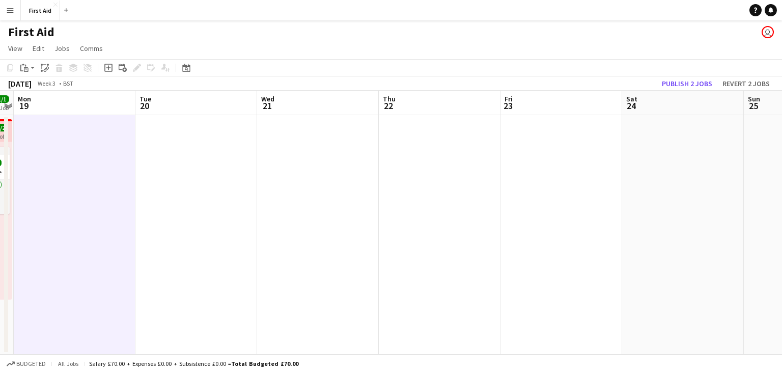
drag, startPoint x: 648, startPoint y: 194, endPoint x: 155, endPoint y: 225, distance: 494.2
click at [107, 236] on app-calendar-viewport "Fri 16 Sat 17 1/1 1 Job Sun 18 1/1 1 Job Mon 19 Tue 20 Wed 21 Thu 22 Fri 23 Sat…" at bounding box center [391, 223] width 782 height 264
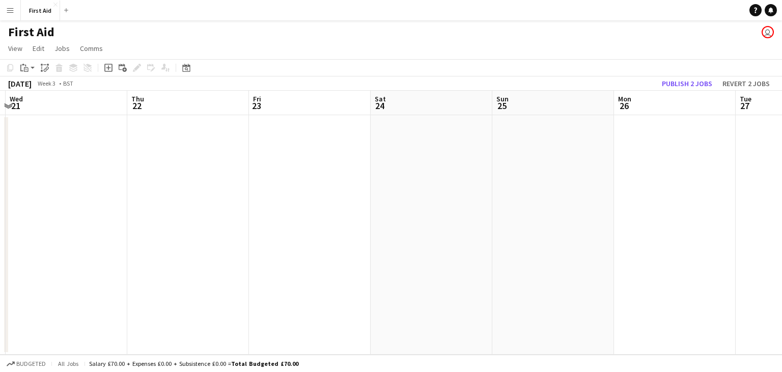
drag, startPoint x: 334, startPoint y: 219, endPoint x: 94, endPoint y: 237, distance: 240.9
click at [94, 237] on app-calendar-viewport "Sun 18 1/1 1 Job Mon 19 Tue 20 Wed 21 Thu 22 Fri 23 Sat 24 Sun 25 Mon 26 Tue 27…" at bounding box center [391, 223] width 782 height 264
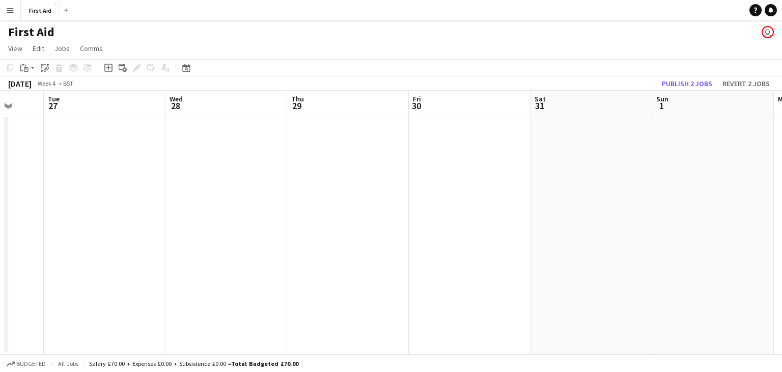
drag, startPoint x: 598, startPoint y: 210, endPoint x: 151, endPoint y: 222, distance: 447.6
click at [149, 224] on app-calendar-viewport "Sat 24 Sun 25 Mon 26 Tue 27 Wed 28 Thu 29 Fri 30 Sat 31 Sun 1 Mon 2 Tue 3 Wed 4" at bounding box center [391, 223] width 782 height 264
drag, startPoint x: 477, startPoint y: 220, endPoint x: 139, endPoint y: 220, distance: 337.4
click at [136, 221] on app-calendar-viewport "Wed 28 Thu 29 Fri 30 Sat 31 Sun 1 Mon 2 Tue 3 Wed 4 Thu 5 Fri 6 Sat 7 Sun 8" at bounding box center [391, 223] width 782 height 264
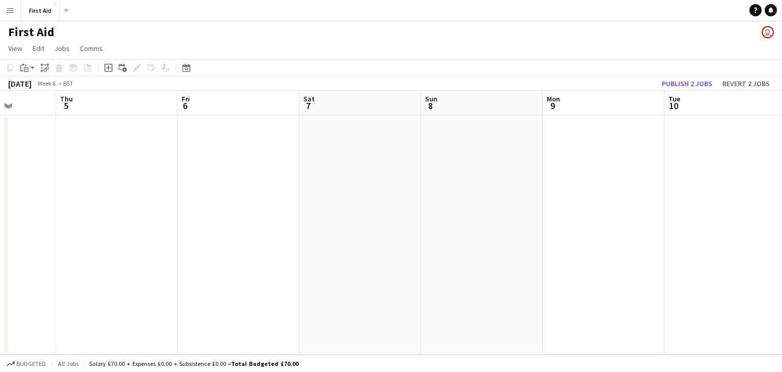
drag, startPoint x: 604, startPoint y: 194, endPoint x: 133, endPoint y: 215, distance: 471.2
click at [133, 215] on app-calendar-viewport "Sun 1 Mon 2 Tue 3 Wed 4 Thu 5 Fri 6 Sat 7 Sun 8 Mon 9 Tue 10 Wed 11 Thu 12" at bounding box center [391, 223] width 782 height 264
click at [377, 163] on app-date-cell at bounding box center [360, 234] width 122 height 239
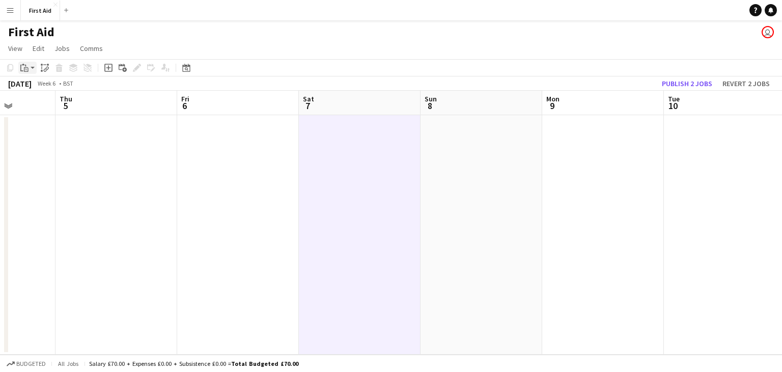
click at [29, 72] on div "Paste" at bounding box center [24, 68] width 12 height 12
click at [51, 104] on link "Paste with crew Ctrl+Shift+V" at bounding box center [75, 104] width 96 height 9
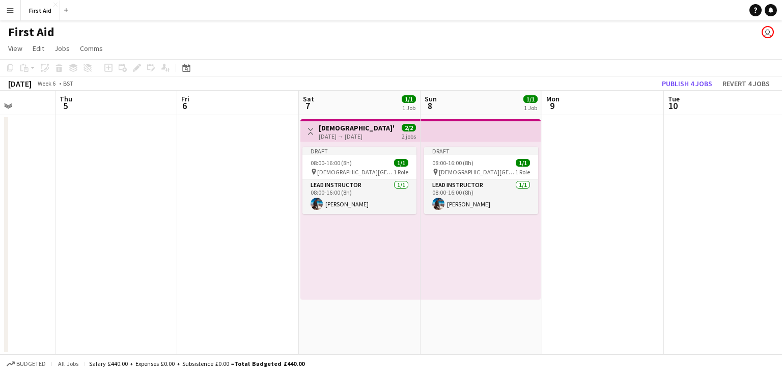
click at [585, 184] on app-date-cell at bounding box center [603, 234] width 122 height 239
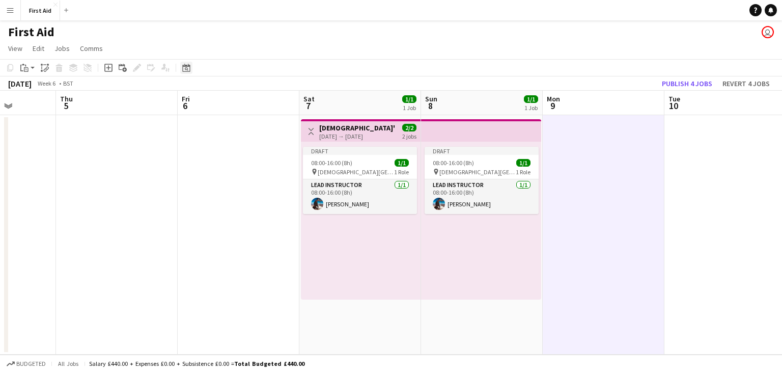
click at [189, 66] on icon at bounding box center [186, 68] width 8 height 8
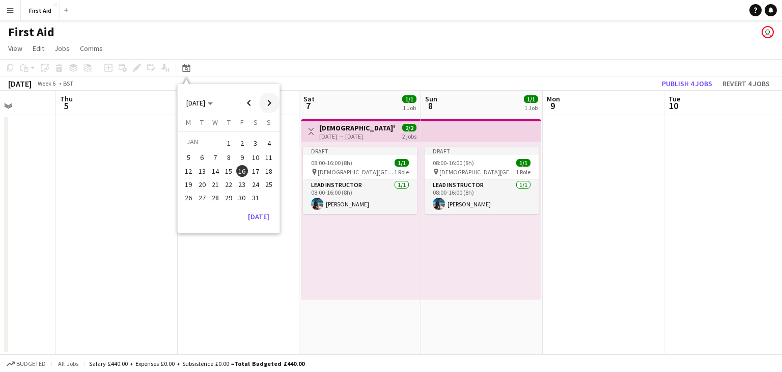
click at [268, 100] on span "Next month" at bounding box center [269, 103] width 20 height 20
click at [269, 100] on span "Next month" at bounding box center [269, 103] width 20 height 20
click at [259, 171] on span "11" at bounding box center [255, 168] width 12 height 12
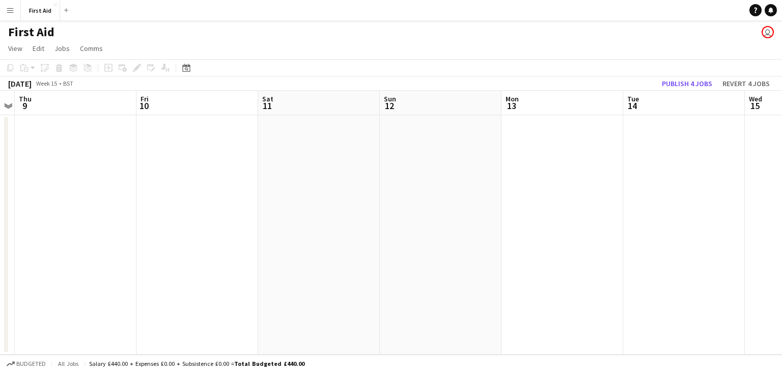
click at [289, 150] on app-date-cell at bounding box center [319, 234] width 122 height 239
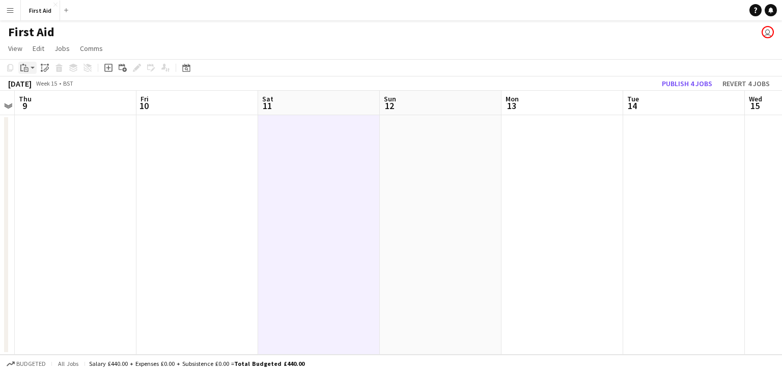
click at [22, 70] on icon "Paste" at bounding box center [24, 68] width 8 height 8
click at [52, 100] on link "Paste with crew Ctrl+Shift+V" at bounding box center [75, 104] width 96 height 9
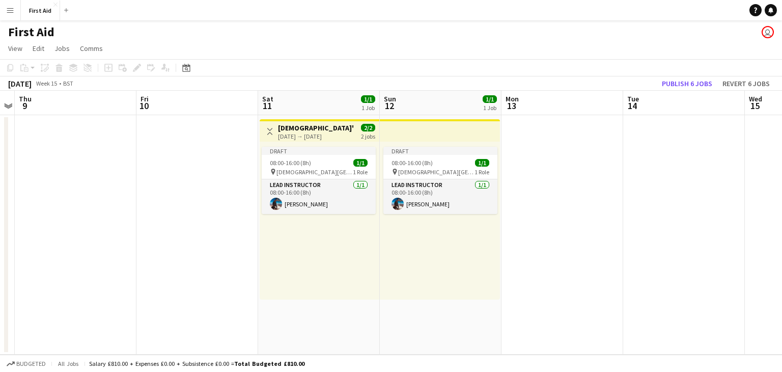
click at [560, 169] on app-date-cell at bounding box center [562, 234] width 122 height 239
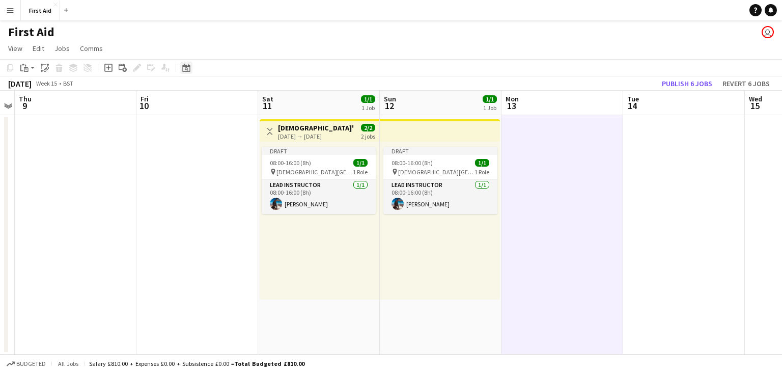
click at [188, 69] on icon "Date picker" at bounding box center [186, 68] width 8 height 8
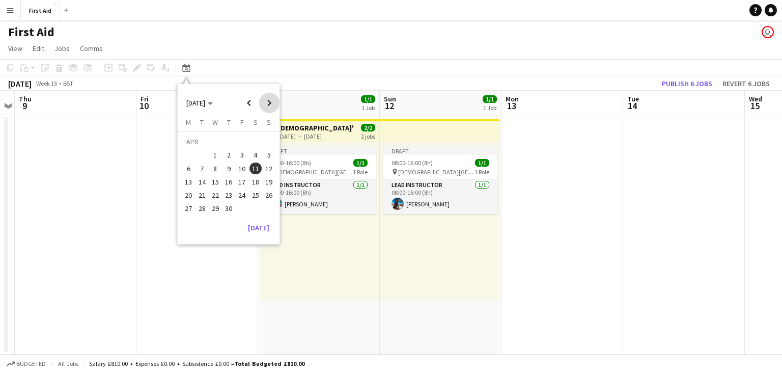
click at [270, 103] on span "Next month" at bounding box center [269, 103] width 20 height 20
click at [256, 196] on span "25" at bounding box center [255, 195] width 12 height 12
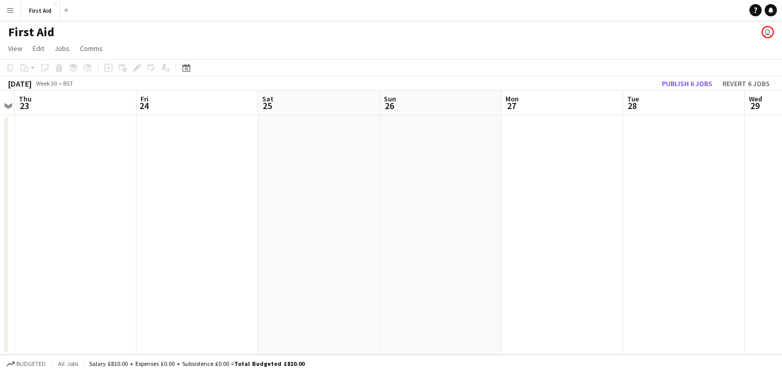
click at [333, 140] on app-date-cell at bounding box center [319, 234] width 122 height 239
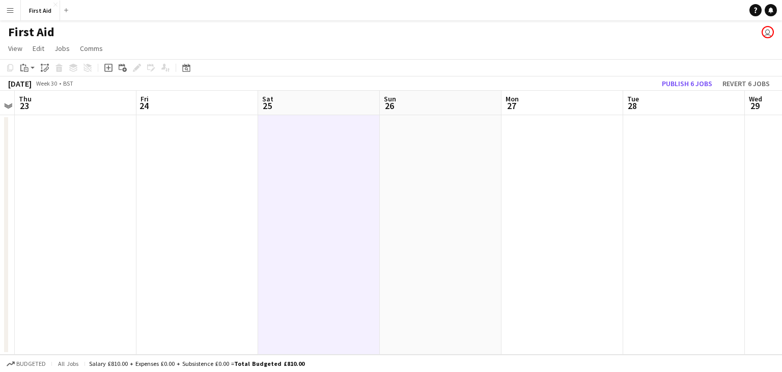
click at [316, 140] on app-date-cell at bounding box center [319, 234] width 122 height 239
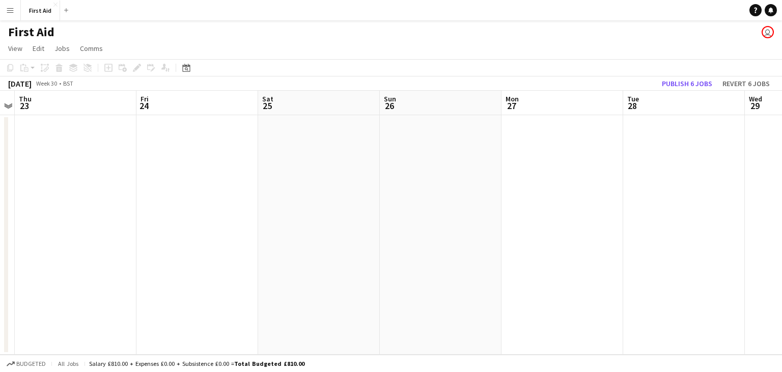
click at [312, 140] on app-date-cell at bounding box center [319, 234] width 122 height 239
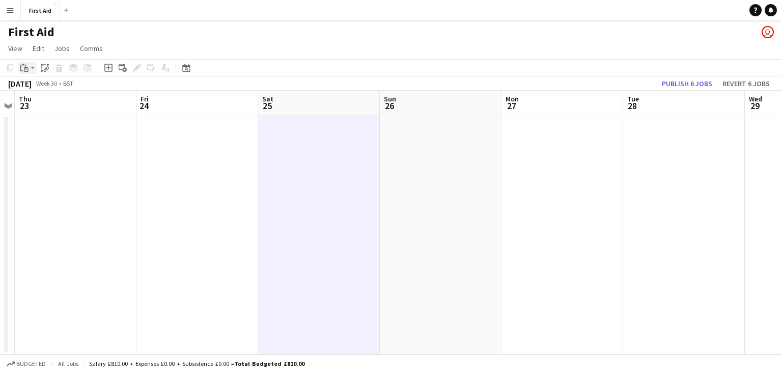
click at [22, 69] on icon "Paste" at bounding box center [24, 68] width 8 height 8
click at [72, 105] on link "Paste with crew Ctrl+Shift+V" at bounding box center [75, 104] width 96 height 9
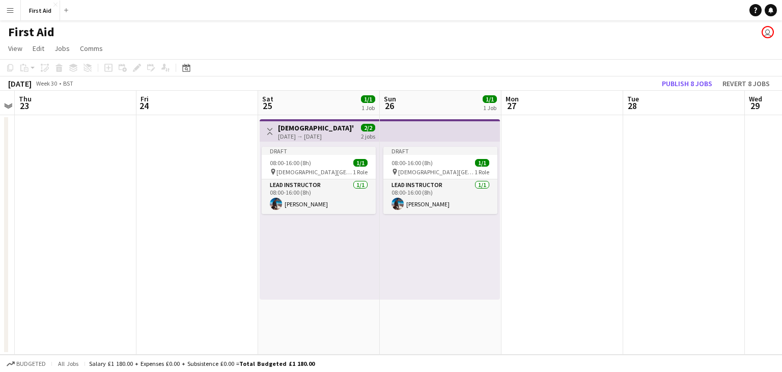
click at [544, 168] on app-date-cell at bounding box center [562, 234] width 122 height 239
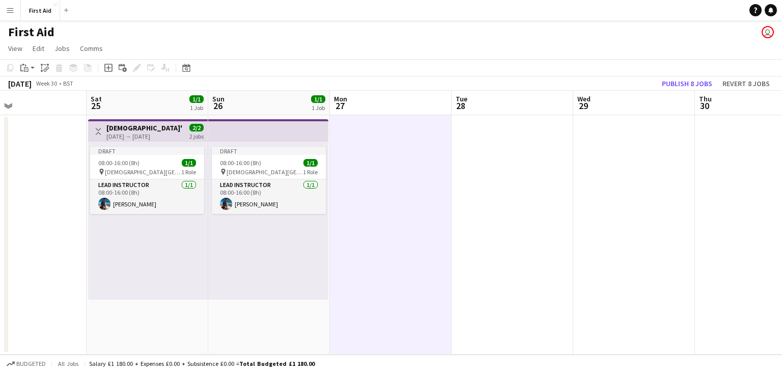
drag, startPoint x: 535, startPoint y: 263, endPoint x: 160, endPoint y: 269, distance: 375.1
click at [164, 273] on app-calendar-viewport "Tue 21 Wed 22 Thu 23 Fri 24 Sat 25 1/1 1 Job Sun 26 1/1 1 Job Mon 27 Tue 28 Wed…" at bounding box center [391, 223] width 782 height 264
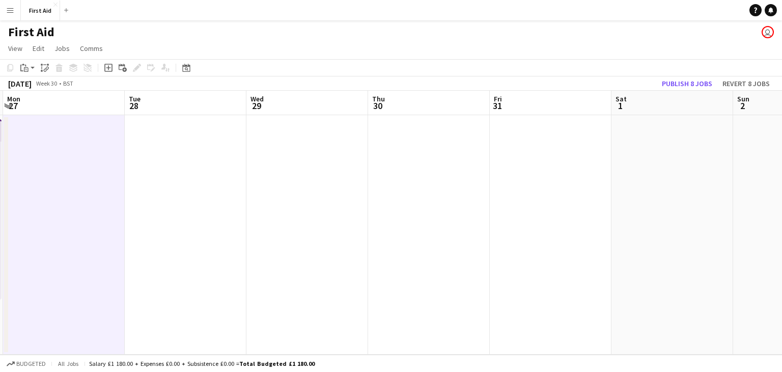
drag, startPoint x: 596, startPoint y: 225, endPoint x: 215, endPoint y: 221, distance: 381.2
click at [220, 226] on app-calendar-viewport "Fri 24 Sat 25 1/1 1 Job Sun 26 1/1 1 Job Mon 27 Tue 28 Wed 29 Thu 30 Fri 31 Sat…" at bounding box center [391, 223] width 782 height 264
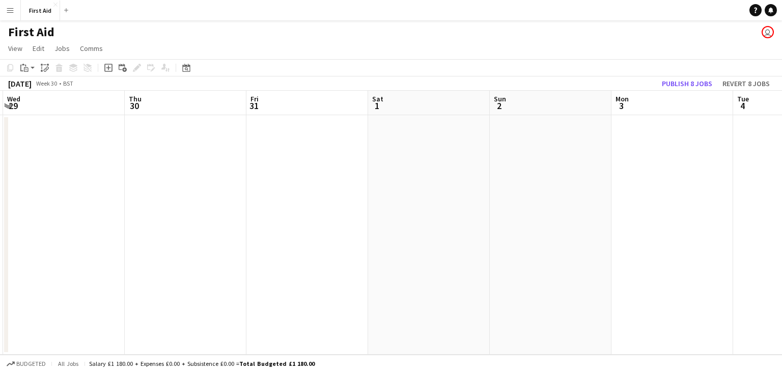
scroll to position [0, 394]
click at [186, 68] on icon "Date picker" at bounding box center [186, 68] width 8 height 8
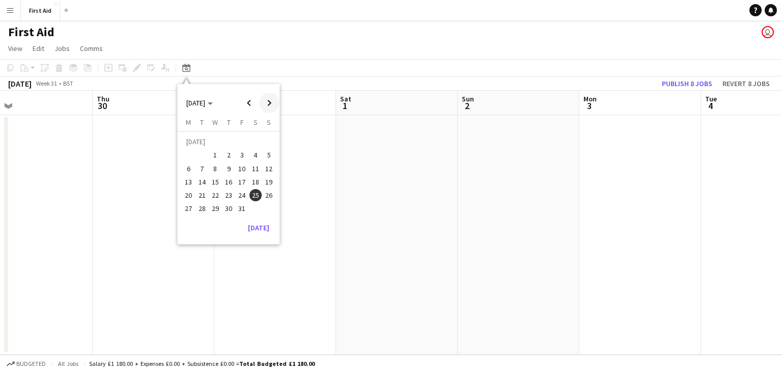
click at [270, 106] on span "Next month" at bounding box center [269, 103] width 20 height 20
click at [255, 187] on span "21" at bounding box center [255, 184] width 12 height 12
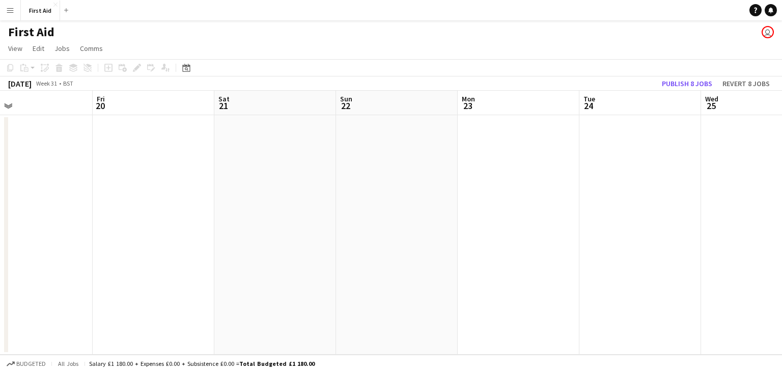
scroll to position [0, 350]
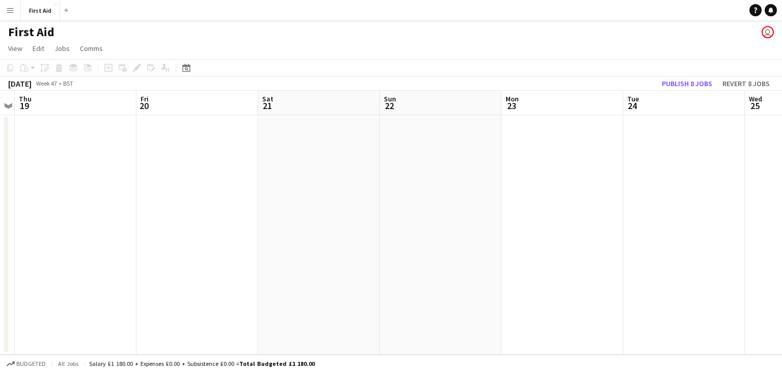
click at [301, 147] on app-date-cell at bounding box center [319, 234] width 122 height 239
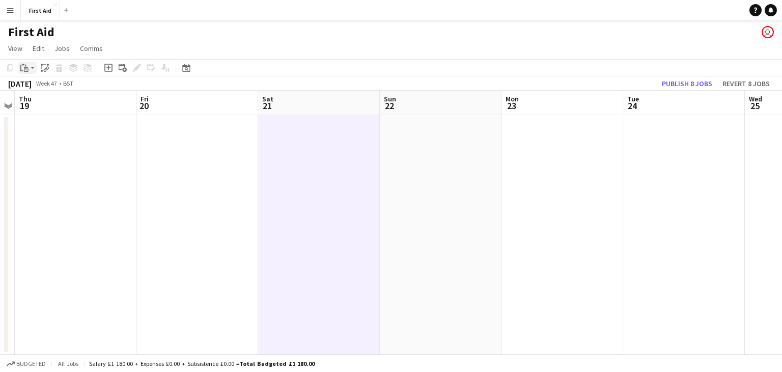
click at [30, 68] on div "Paste" at bounding box center [24, 68] width 12 height 12
click at [64, 104] on link "Paste with crew Ctrl+Shift+V" at bounding box center [75, 104] width 96 height 9
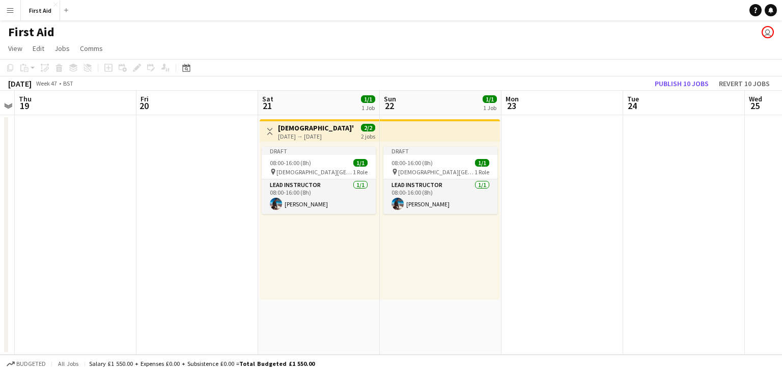
click at [183, 229] on app-date-cell at bounding box center [197, 234] width 122 height 239
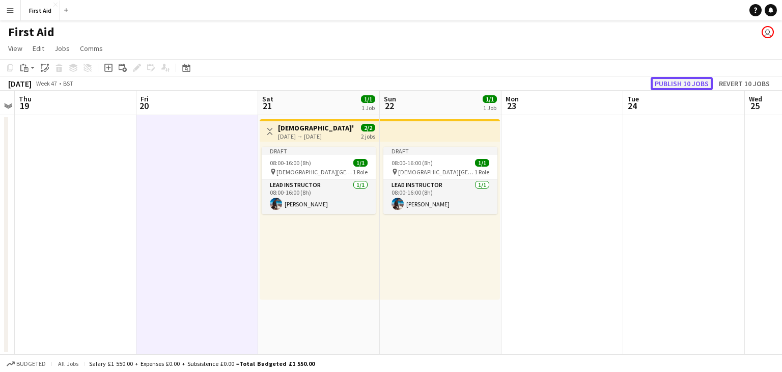
click at [680, 86] on button "Publish 10 jobs" at bounding box center [681, 83] width 62 height 13
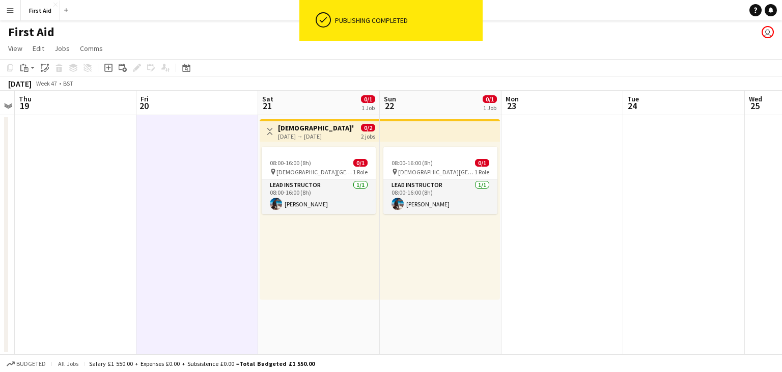
click at [323, 127] on h3 "[DEMOGRAPHIC_DATA]'s First Aid Training" at bounding box center [316, 127] width 76 height 9
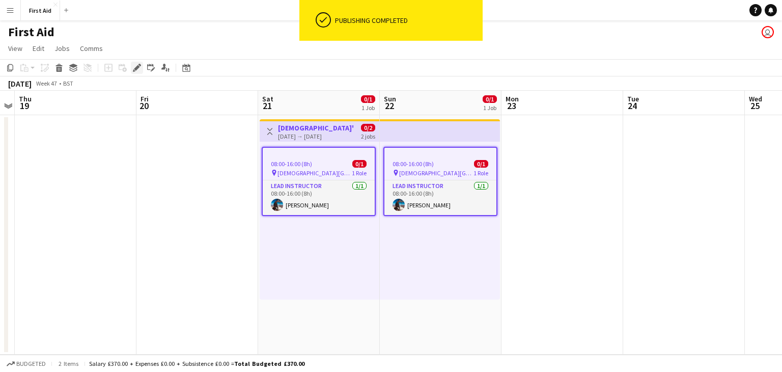
click at [135, 66] on icon "Edit" at bounding box center [137, 68] width 8 height 8
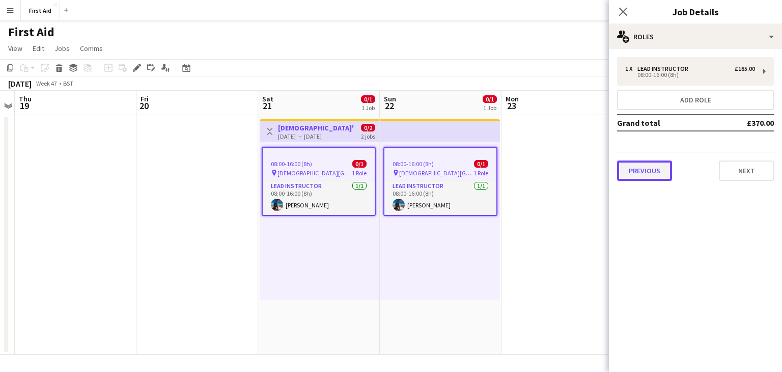
click at [636, 174] on button "Previous" at bounding box center [644, 170] width 55 height 20
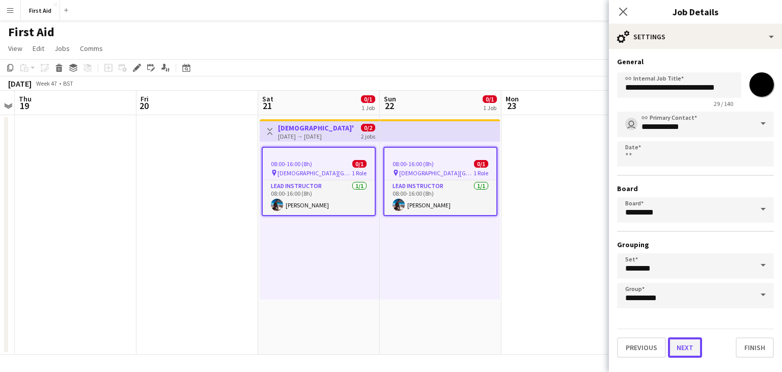
click at [678, 346] on button "Next" at bounding box center [685, 347] width 34 height 20
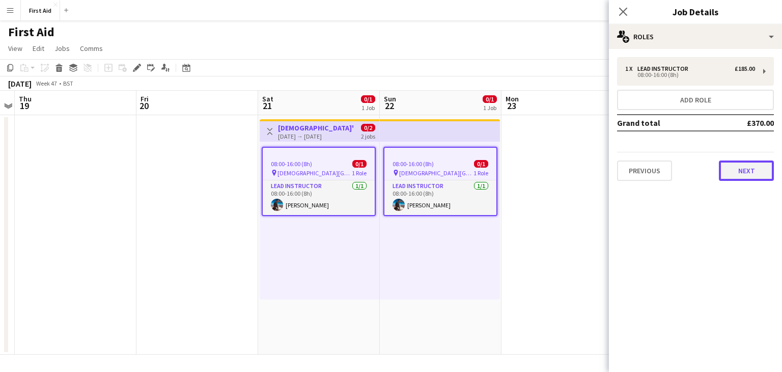
click at [760, 171] on button "Next" at bounding box center [746, 170] width 55 height 20
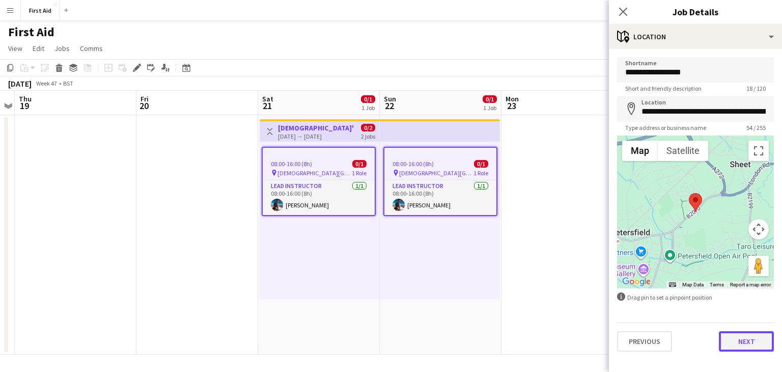
click at [747, 345] on button "Next" at bounding box center [746, 341] width 55 height 20
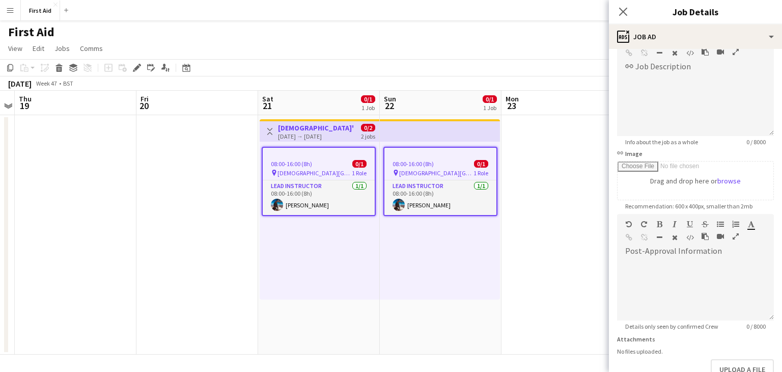
scroll to position [132, 0]
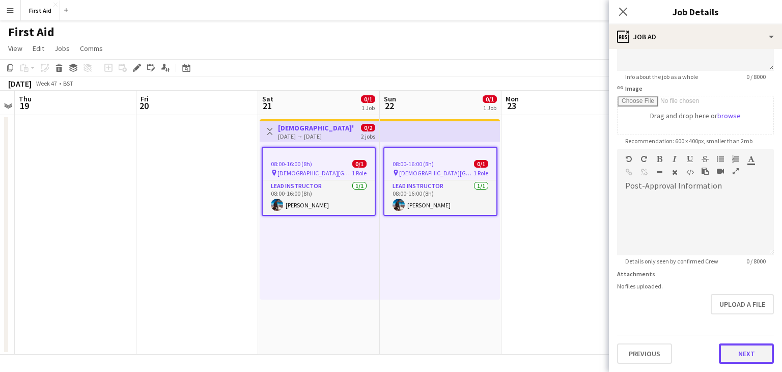
click at [759, 355] on button "Next" at bounding box center [746, 353] width 55 height 20
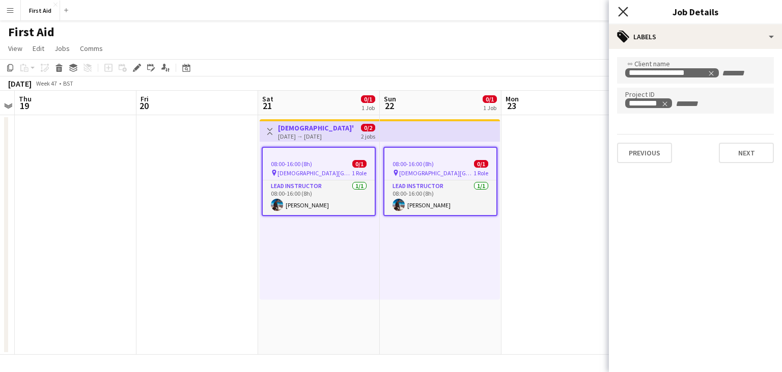
click at [620, 12] on icon "Close pop-in" at bounding box center [623, 12] width 10 height 10
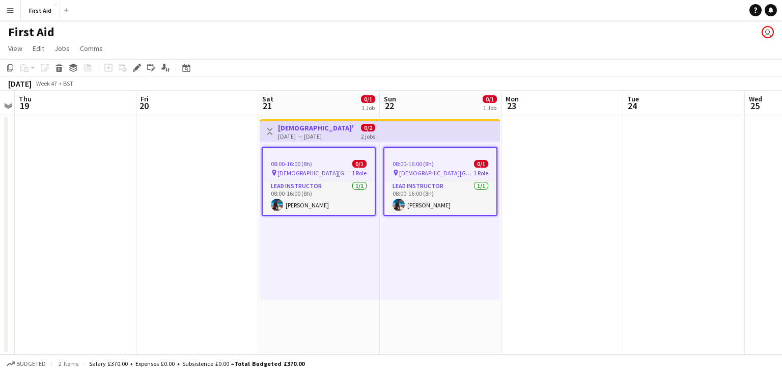
click at [297, 131] on h3 "[DEMOGRAPHIC_DATA]'s First Aid Training" at bounding box center [316, 127] width 76 height 9
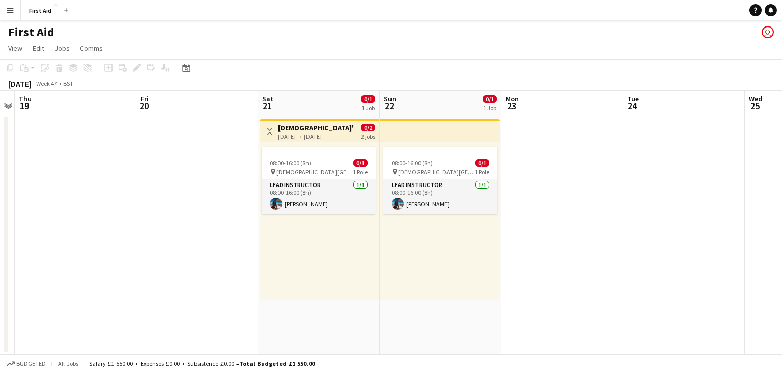
click at [297, 131] on h3 "[DEMOGRAPHIC_DATA]'s First Aid Training" at bounding box center [316, 127] width 76 height 9
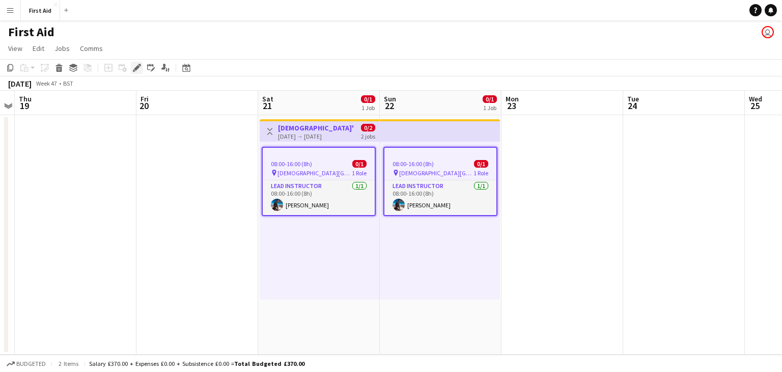
click at [139, 67] on icon "Edit" at bounding box center [137, 68] width 8 height 8
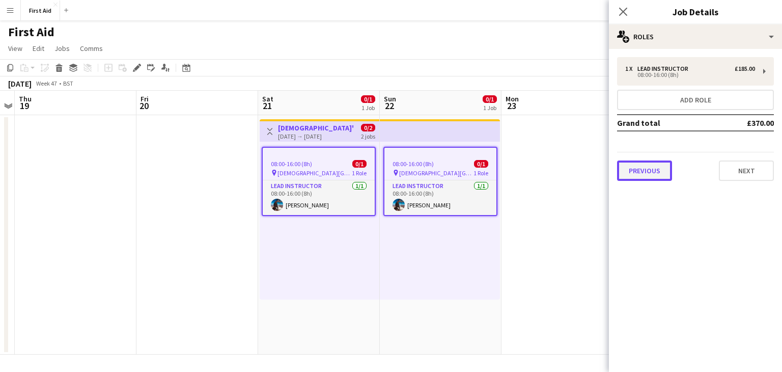
click at [653, 172] on button "Previous" at bounding box center [644, 170] width 55 height 20
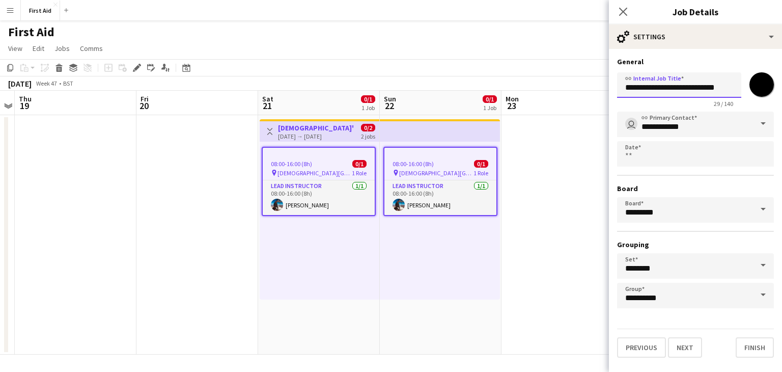
drag, startPoint x: 663, startPoint y: 90, endPoint x: 591, endPoint y: 94, distance: 71.9
click at [591, 94] on body "Menu Boards Boards Boards All jobs Status Workforce Workforce My Workforce Recr…" at bounding box center [391, 186] width 782 height 372
type input "**********"
click at [757, 340] on button "Finish" at bounding box center [754, 347] width 38 height 20
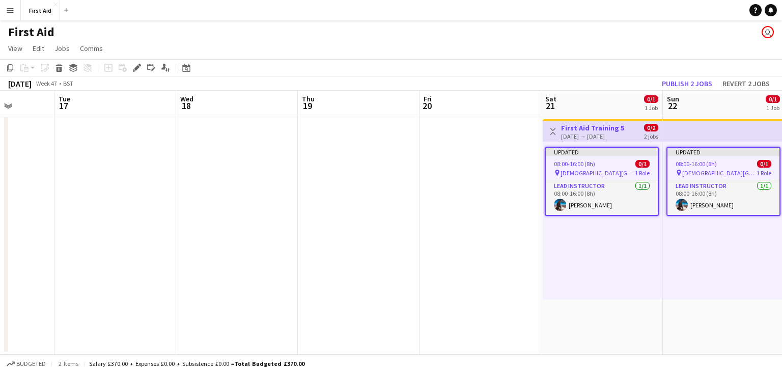
drag, startPoint x: 175, startPoint y: 246, endPoint x: 566, endPoint y: 254, distance: 391.5
click at [566, 254] on app-calendar-viewport "Sat 14 Sun 15 Mon 16 Tue 17 Wed 18 Thu 19 Fri 20 Sat 21 0/1 1 Job Sun 22 0/1 1 …" at bounding box center [391, 223] width 782 height 264
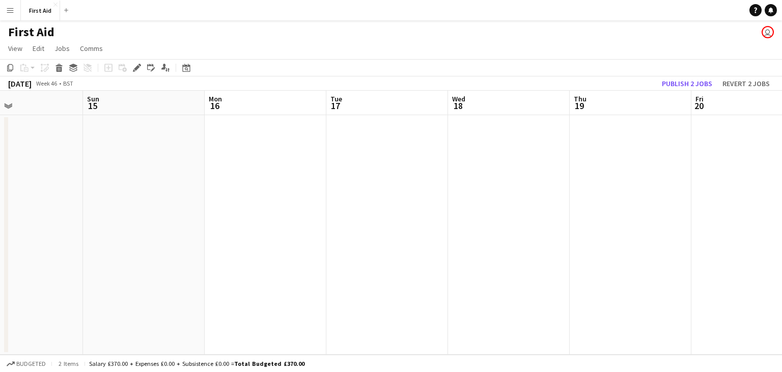
drag, startPoint x: 191, startPoint y: 205, endPoint x: 598, endPoint y: 217, distance: 406.8
click at [598, 217] on app-calendar-viewport "Thu 12 Fri 13 Sat 14 Sun 15 Mon 16 Tue 17 Wed 18 Thu 19 Fri 20 Sat 21 0/1 1 Job…" at bounding box center [391, 223] width 782 height 264
drag, startPoint x: 215, startPoint y: 191, endPoint x: 532, endPoint y: 203, distance: 317.3
click at [536, 202] on app-calendar-viewport "Tue 10 Wed 11 Thu 12 Fri 13 Sat 14 Sun 15 Mon 16 Tue 17 Wed 18 Thu 19 Fri 20 Sa…" at bounding box center [391, 223] width 782 height 264
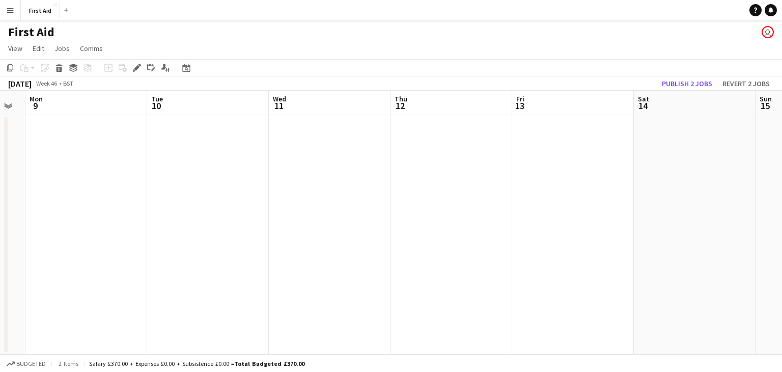
drag, startPoint x: 247, startPoint y: 209, endPoint x: 597, endPoint y: 211, distance: 349.7
click at [597, 211] on app-calendar-viewport "Sat 7 Sun 8 Mon 9 Tue 10 Wed 11 Thu 12 Fri 13 Sat 14 Sun 15 Mon 16 Tue 17 Wed 18" at bounding box center [391, 223] width 782 height 264
drag, startPoint x: 469, startPoint y: 226, endPoint x: 573, endPoint y: 232, distance: 104.0
click at [608, 223] on app-calendar-viewport "Wed 4 Thu 5 Fri 6 Sat 7 Sun 8 Mon 9 Tue 10 Wed 11 Thu 12 Fri 13 Sat 14 Sun 15" at bounding box center [391, 223] width 782 height 264
drag, startPoint x: 509, startPoint y: 240, endPoint x: 558, endPoint y: 251, distance: 50.6
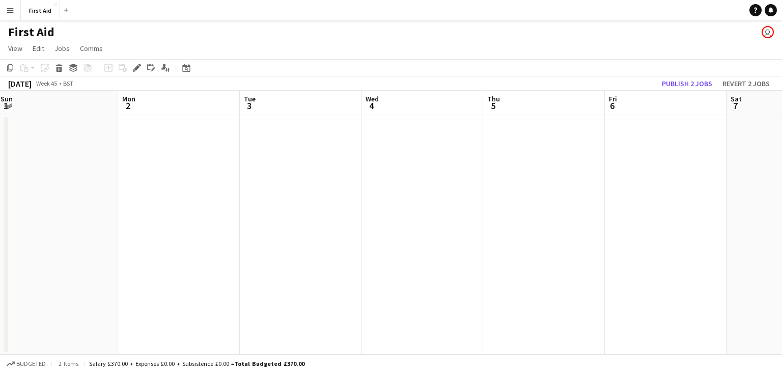
click at [626, 245] on app-calendar-viewport "Fri 30 Sat 31 Sun 1 Mon 2 Tue 3 Wed 4 Thu 5 Fri 6 Sat 7 Sun 8 Mon 9 Tue 10" at bounding box center [391, 223] width 782 height 264
drag, startPoint x: 419, startPoint y: 246, endPoint x: 466, endPoint y: 257, distance: 47.5
click at [585, 254] on app-calendar-viewport "Wed 28 Thu 29 Fri 30 Sat 31 Sun 1 Mon 2 Tue 3 Wed 4 Thu 5 Fri 6 Sat 7 Sun 8" at bounding box center [391, 223] width 782 height 264
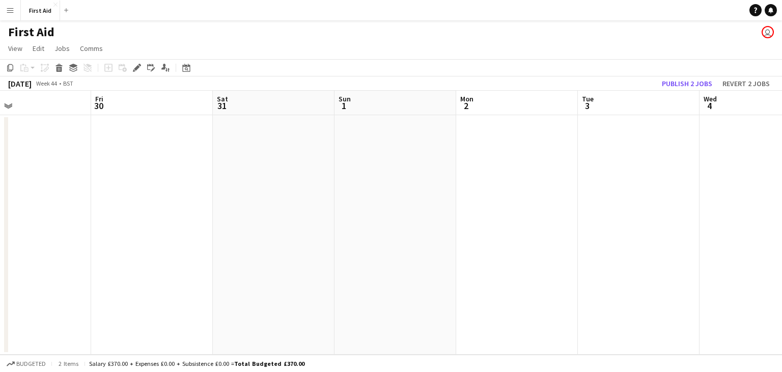
drag, startPoint x: 612, startPoint y: 247, endPoint x: 605, endPoint y: 249, distance: 7.4
click at [621, 248] on app-calendar-viewport "Tue 27 Wed 28 Thu 29 Fri 30 Sat 31 Sun 1 Mon 2 Tue 3 Wed 4 Thu 5 Fri 6 Sat 7" at bounding box center [391, 223] width 782 height 264
click at [587, 238] on app-calendar-viewport "Sat 24 Sun 25 Mon 26 Tue 27 Wed 28 Thu 29 Fri 30 Sat 31 Sun 1 Mon 2 Tue 3 Wed 4" at bounding box center [391, 223] width 782 height 264
drag, startPoint x: 194, startPoint y: 229, endPoint x: 528, endPoint y: 234, distance: 333.9
click at [522, 233] on app-calendar-viewport "Wed 21 Thu 22 Fri 23 Sat 24 Sun 25 Mon 26 Tue 27 Wed 28 Thu 29 Fri 30 Sat 31 Su…" at bounding box center [391, 223] width 782 height 264
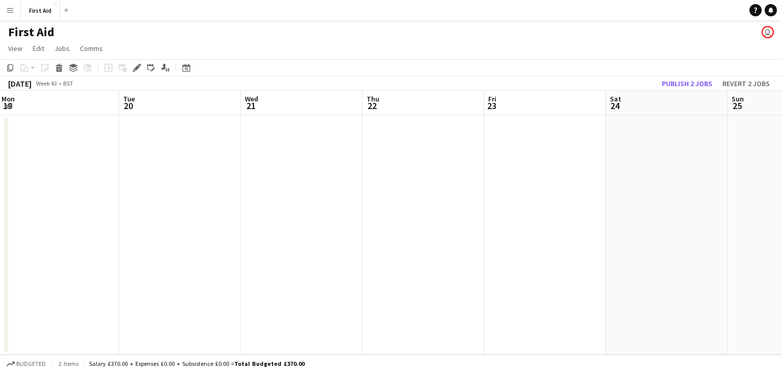
drag, startPoint x: 217, startPoint y: 213, endPoint x: 631, endPoint y: 217, distance: 414.3
click at [579, 217] on app-calendar-viewport "Sun 18 Mon 19 Tue 20 Wed 21 Thu 22 Fri 23 Sat 24 Sun 25 Mon 26 Tue 27 Wed 28 Th…" at bounding box center [391, 223] width 782 height 264
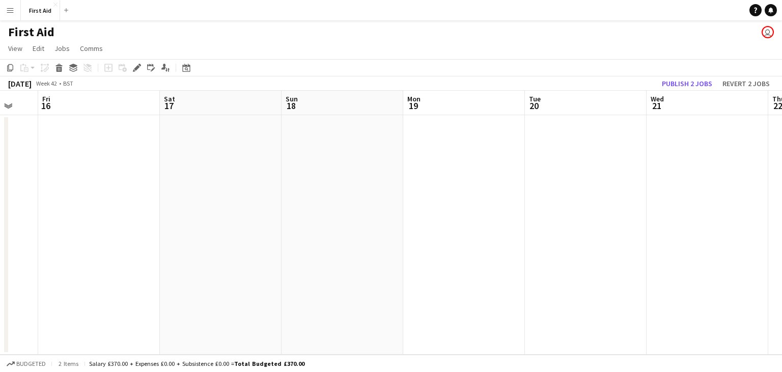
drag, startPoint x: 176, startPoint y: 226, endPoint x: 581, endPoint y: 247, distance: 405.1
click at [581, 247] on app-calendar-viewport "Thu 15 Fri 16 Sat 17 Sun 18 Mon 19 Tue 20 Wed 21 Thu 22 Fri 23 Sat 24 Sun 25 Mo…" at bounding box center [391, 223] width 782 height 264
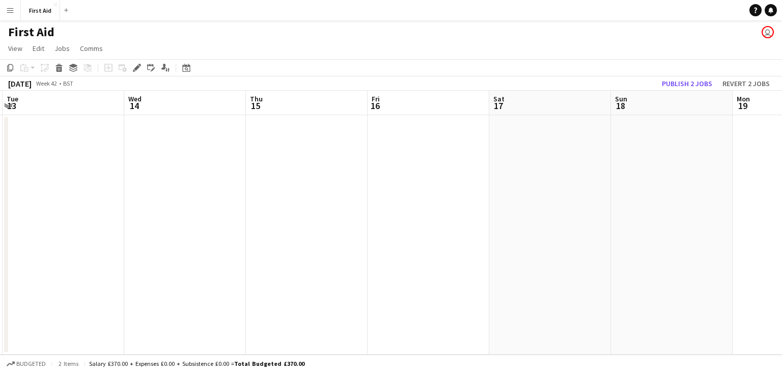
drag, startPoint x: 205, startPoint y: 218, endPoint x: 681, endPoint y: 248, distance: 476.8
click at [681, 248] on app-calendar-viewport "Sun 11 Mon 12 Tue 13 Wed 14 Thu 15 Fri 16 Sat 17 Sun 18 Mon 19 Tue 20 Wed 21 Th…" at bounding box center [391, 223] width 782 height 264
drag, startPoint x: 184, startPoint y: 210, endPoint x: 563, endPoint y: 224, distance: 379.4
click at [563, 224] on app-calendar-viewport "Wed 7 Thu 8 Fri 9 Sat 10 Sun 11 Mon 12 Tue 13 Wed 14 Thu 15 Fri 16 Sat 17 Sun 18" at bounding box center [391, 223] width 782 height 264
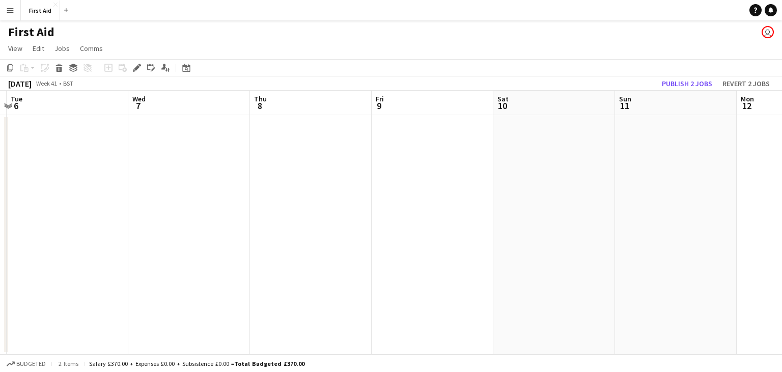
drag, startPoint x: 64, startPoint y: 234, endPoint x: 425, endPoint y: 234, distance: 361.9
click at [541, 215] on app-calendar-viewport "Sun 4 Mon 5 Tue 6 Wed 7 Thu 8 Fri 9 Sat 10 Sun 11 Mon 12 Tue 13 Wed 14 Thu 15" at bounding box center [391, 223] width 782 height 264
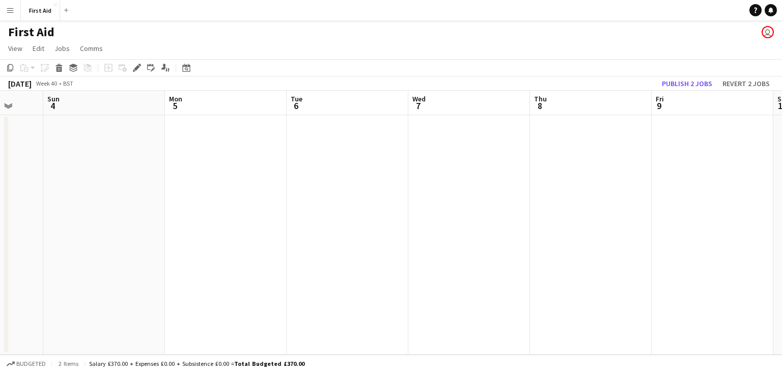
drag, startPoint x: 70, startPoint y: 228, endPoint x: 452, endPoint y: 205, distance: 382.4
click at [451, 205] on app-calendar-viewport "Thu 1 Fri 2 Sat 3 Sun 4 Mon 5 Tue 6 Wed 7 Thu 8 Fri 9 Sat 10 Sun 11 Mon 12" at bounding box center [391, 223] width 782 height 264
drag, startPoint x: 419, startPoint y: 196, endPoint x: 462, endPoint y: 201, distance: 43.6
click at [473, 196] on app-calendar-viewport "Thu 24 Fri 25 Sat 26 Sun 27 Mon 28 Tue 29 Wed 30 Thu 1 Fri 2 Sat 3 Sun 4 Mon 5" at bounding box center [391, 223] width 782 height 264
drag, startPoint x: 123, startPoint y: 225, endPoint x: 214, endPoint y: 243, distance: 92.8
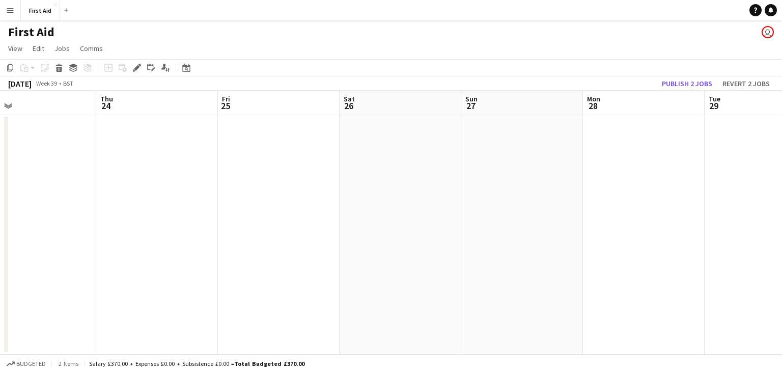
click at [503, 204] on app-calendar-viewport "Mon 21 Tue 22 Wed 23 Thu 24 Fri 25 Sat 26 Sun 27 Mon 28 Tue 29 Wed 30 Thu 1 Fri…" at bounding box center [391, 223] width 782 height 264
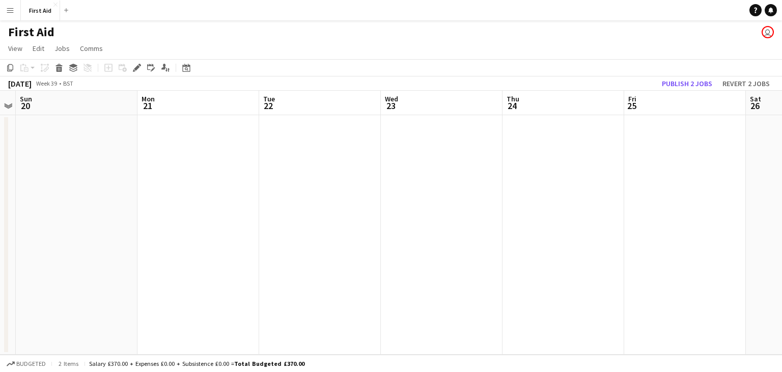
drag, startPoint x: 510, startPoint y: 206, endPoint x: 301, endPoint y: 232, distance: 211.3
click at [510, 206] on app-calendar-viewport "Fri 18 Sat 19 Sun 20 Mon 21 Tue 22 Wed 23 Thu 24 Fri 25 Sat 26 Sun 27 Mon 28 Tu…" at bounding box center [391, 223] width 782 height 264
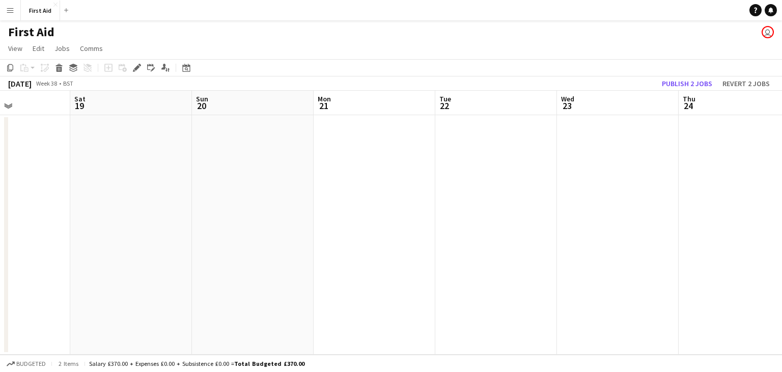
drag, startPoint x: 352, startPoint y: 212, endPoint x: 155, endPoint y: 242, distance: 199.2
click at [463, 210] on app-calendar-viewport "Wed 16 Thu 17 Fri 18 Sat 19 Sun 20 Mon 21 Tue 22 Wed 23 Thu 24 Fri 25 Sat 26 Su…" at bounding box center [391, 223] width 782 height 264
drag, startPoint x: 342, startPoint y: 206, endPoint x: 350, endPoint y: 202, distance: 8.9
click at [426, 203] on app-calendar-viewport "Sun 13 Mon 14 Tue 15 Wed 16 Thu 17 Fri 18 Sat 19 Sun 20 Mon 21 Tue 22 Wed 23 Th…" at bounding box center [391, 223] width 782 height 264
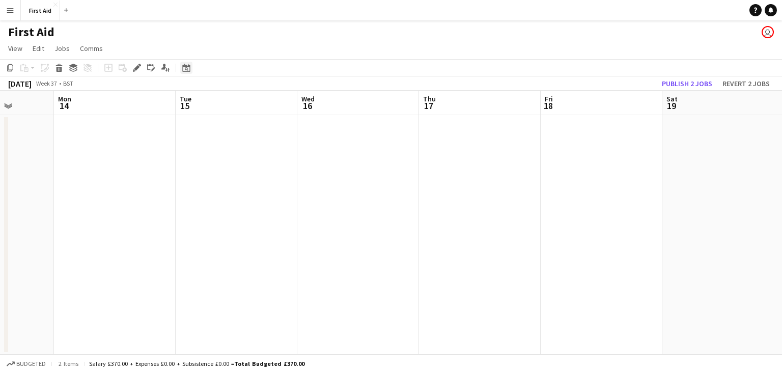
click at [191, 67] on div "Date picker" at bounding box center [186, 68] width 12 height 12
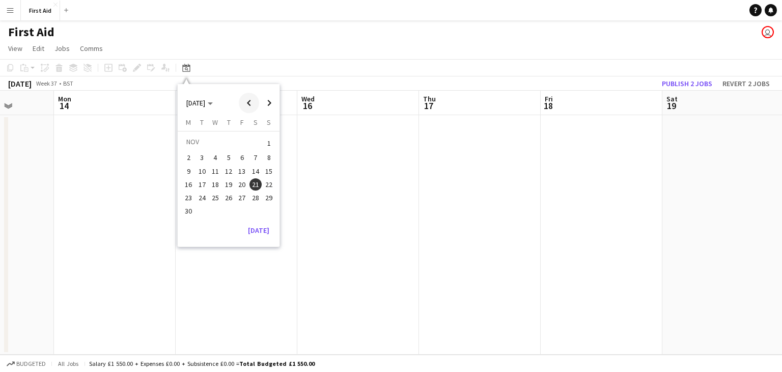
click at [249, 106] on span "Previous month" at bounding box center [249, 103] width 20 height 20
click at [250, 105] on span "Previous month" at bounding box center [249, 103] width 20 height 20
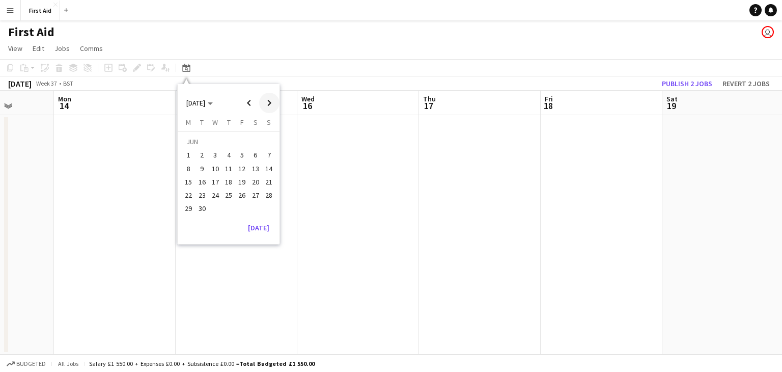
click at [272, 104] on span "Next month" at bounding box center [269, 103] width 20 height 20
click at [241, 182] on span "17" at bounding box center [242, 182] width 12 height 12
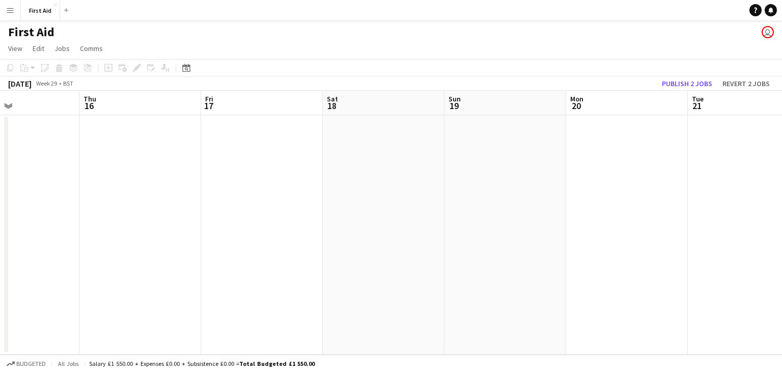
drag, startPoint x: 521, startPoint y: 201, endPoint x: 203, endPoint y: 229, distance: 319.3
click at [179, 233] on app-calendar-viewport "Sun 12 Mon 13 Tue 14 Wed 15 Thu 16 Fri 17 Sat 18 Sun 19 Mon 20 Tue 21 Wed 22 Th…" at bounding box center [391, 223] width 782 height 264
drag, startPoint x: 569, startPoint y: 218, endPoint x: 281, endPoint y: 241, distance: 288.5
click at [276, 243] on app-calendar-viewport "Wed 15 Thu 16 Fri 17 Sat 18 Sun 19 Mon 20 Tue 21 Wed 22 Thu 23 Fri 24 Sat 25 0/…" at bounding box center [391, 223] width 782 height 264
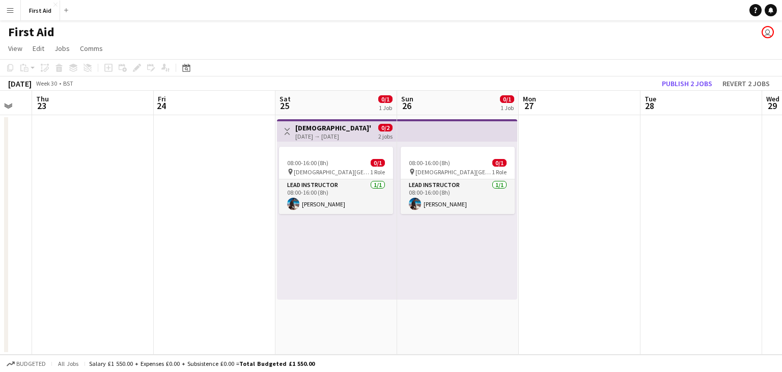
drag, startPoint x: 479, startPoint y: 237, endPoint x: 222, endPoint y: 251, distance: 256.9
click at [222, 251] on app-calendar-viewport "Sun 19 Mon 20 Tue 21 Wed 22 Thu 23 Fri 24 Sat 25 0/1 1 Job Sun 26 0/1 1 Job Mon…" at bounding box center [391, 223] width 782 height 264
click at [303, 132] on div "[DATE] → [DATE]" at bounding box center [332, 136] width 76 height 8
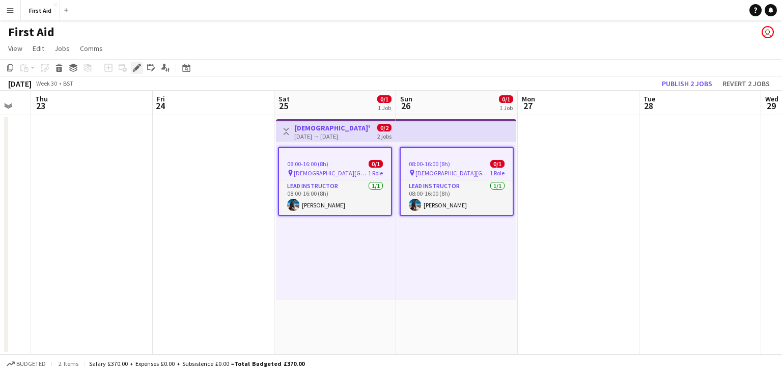
click at [137, 67] on icon at bounding box center [137, 68] width 6 height 6
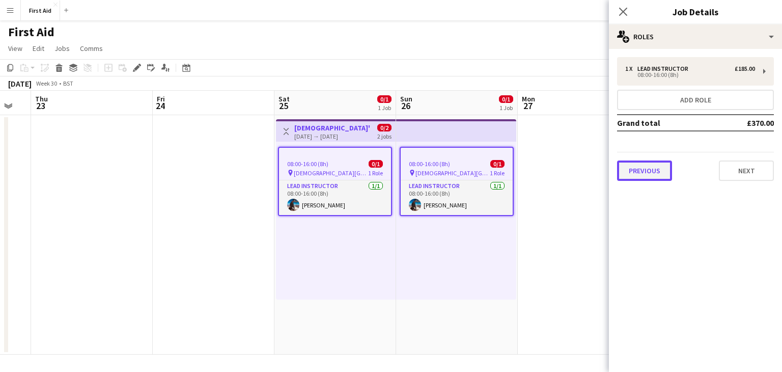
click at [652, 163] on button "Previous" at bounding box center [644, 170] width 55 height 20
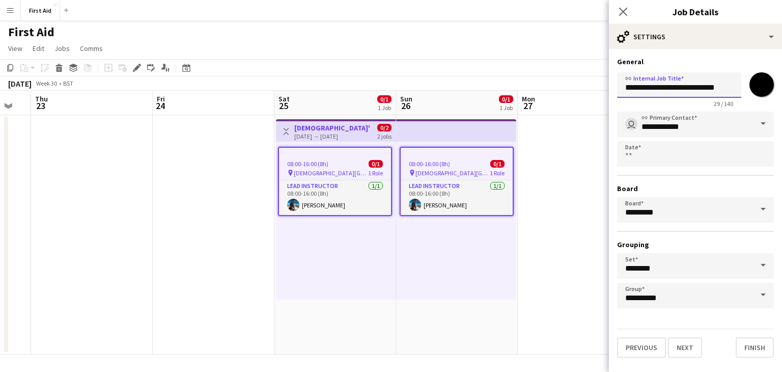
drag, startPoint x: 664, startPoint y: 86, endPoint x: 598, endPoint y: 95, distance: 67.3
click at [598, 95] on body "Menu Boards Boards Boards All jobs Status Workforce Workforce My Workforce Recr…" at bounding box center [391, 186] width 782 height 372
click at [706, 88] on input "**********" at bounding box center [679, 84] width 124 height 25
type input "**********"
click at [756, 343] on button "Finish" at bounding box center [754, 347] width 38 height 20
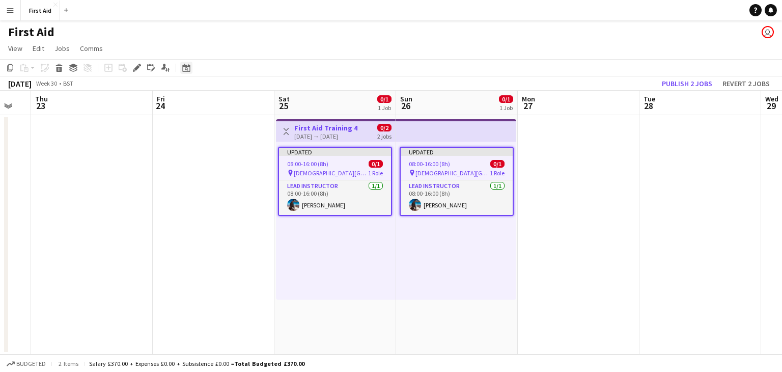
click at [187, 71] on icon at bounding box center [186, 68] width 8 height 8
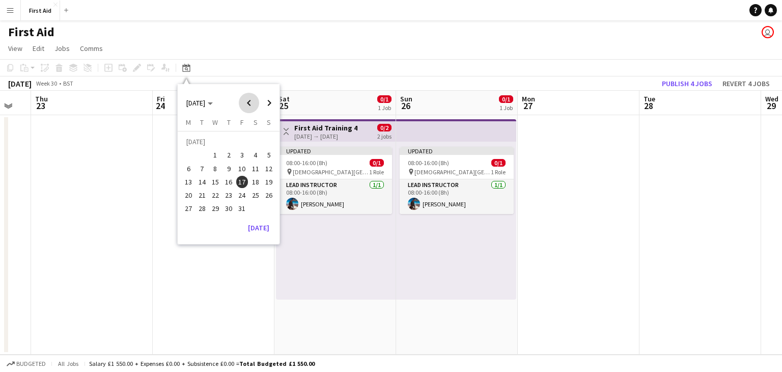
click at [249, 102] on span "Previous month" at bounding box center [249, 103] width 20 height 20
click at [236, 165] on span "10" at bounding box center [242, 168] width 12 height 12
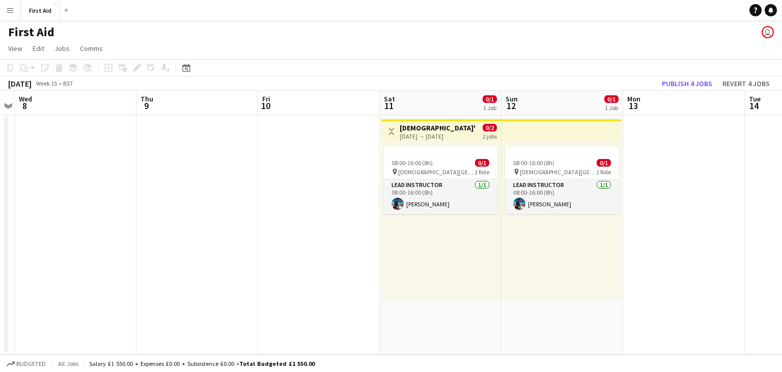
click at [451, 129] on h3 "[DEMOGRAPHIC_DATA]'s First Aid Training" at bounding box center [438, 127] width 76 height 9
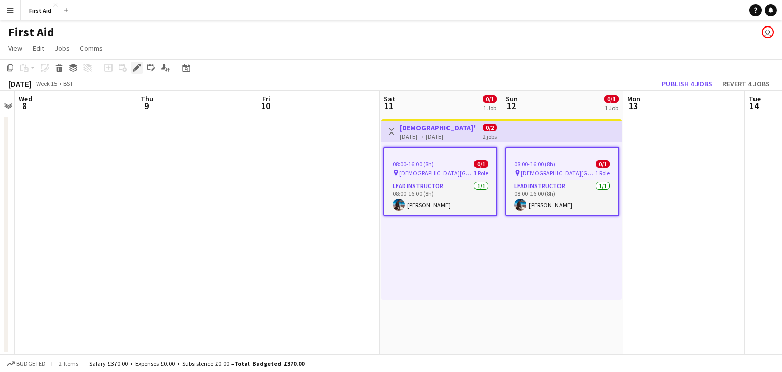
click at [136, 66] on icon "Edit" at bounding box center [137, 68] width 8 height 8
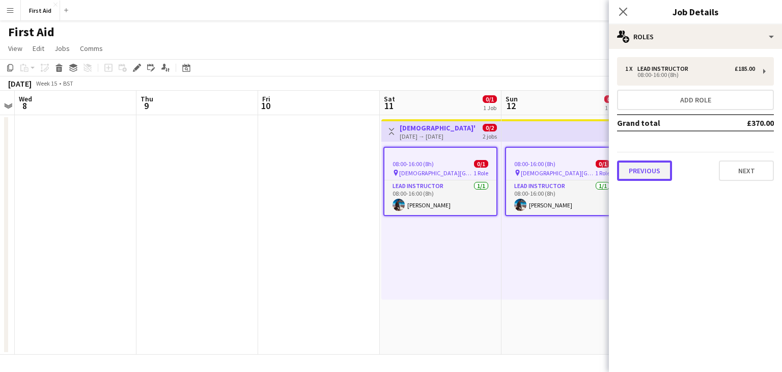
click at [643, 171] on button "Previous" at bounding box center [644, 170] width 55 height 20
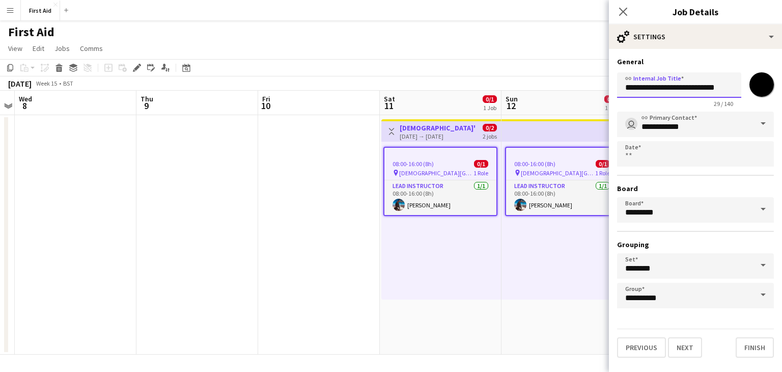
drag, startPoint x: 664, startPoint y: 87, endPoint x: 604, endPoint y: 91, distance: 59.7
click at [604, 91] on body "Menu Boards Boards Boards All jobs Status Workforce Workforce My Workforce Recr…" at bounding box center [391, 186] width 782 height 372
click at [708, 97] on input "**********" at bounding box center [679, 84] width 124 height 25
type input "**********"
click at [768, 80] on input "*******" at bounding box center [761, 84] width 37 height 37
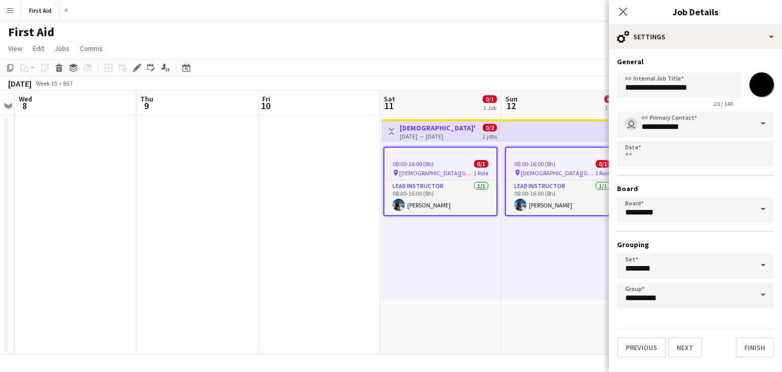
type input "*******"
click at [719, 335] on div "Previous Next Finish" at bounding box center [695, 342] width 157 height 29
click at [748, 346] on button "Finish" at bounding box center [754, 347] width 38 height 20
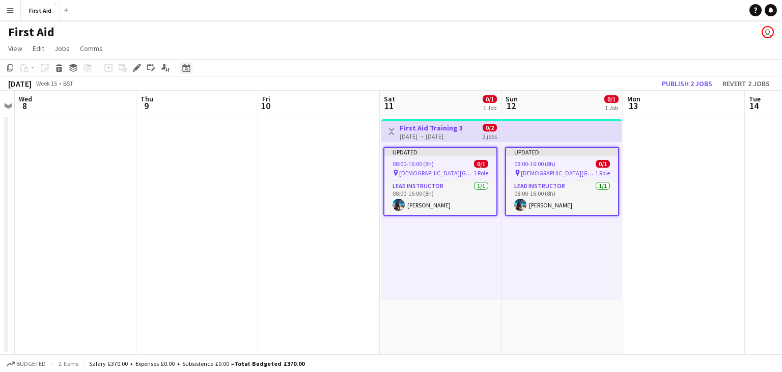
click at [185, 71] on icon "Date picker" at bounding box center [186, 68] width 8 height 8
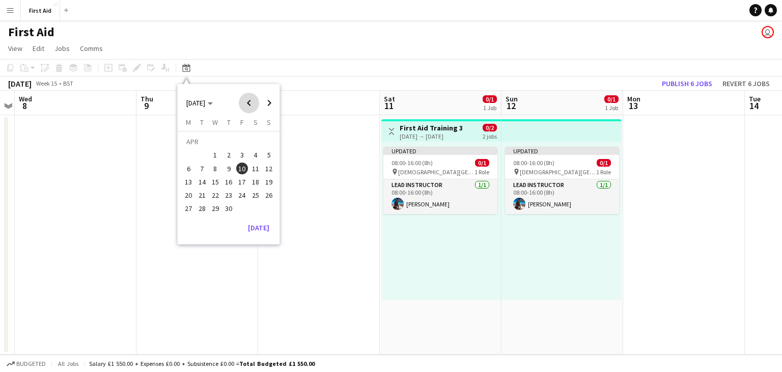
click at [246, 100] on span "Previous month" at bounding box center [249, 103] width 20 height 20
click at [252, 152] on span "7" at bounding box center [255, 158] width 12 height 12
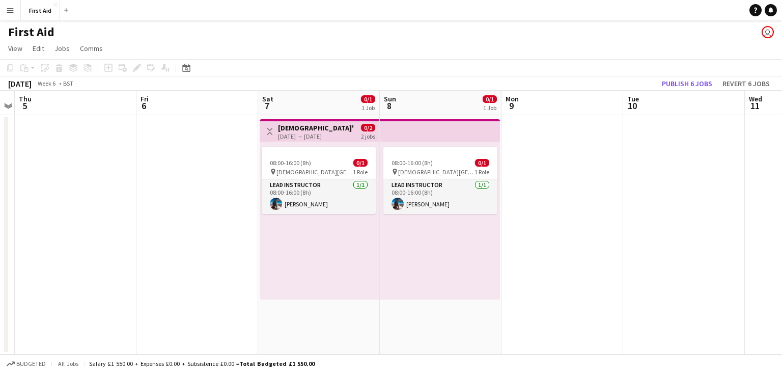
click at [324, 124] on h3 "[DEMOGRAPHIC_DATA]'s First Aid Training" at bounding box center [316, 127] width 76 height 9
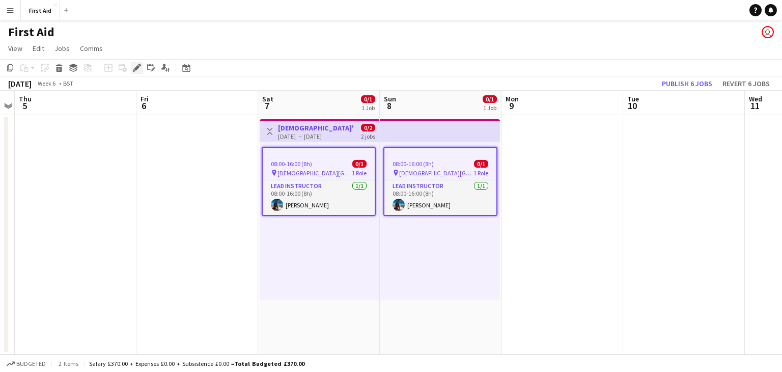
click at [137, 64] on icon "Edit" at bounding box center [137, 68] width 8 height 8
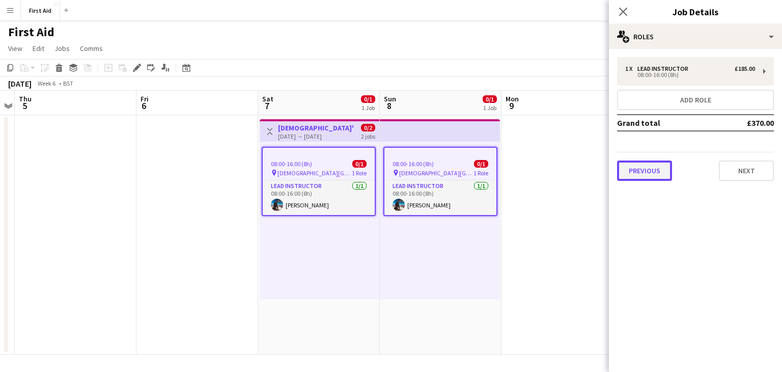
click at [657, 166] on button "Previous" at bounding box center [644, 170] width 55 height 20
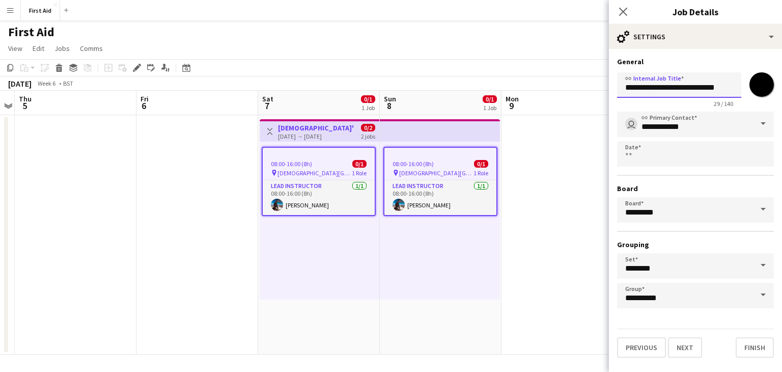
drag, startPoint x: 665, startPoint y: 87, endPoint x: 569, endPoint y: 96, distance: 96.6
click at [570, 95] on body "Menu Boards Boards Boards All jobs Status Workforce Workforce My Workforce Recr…" at bounding box center [391, 186] width 782 height 372
click at [704, 89] on input "**********" at bounding box center [679, 84] width 124 height 25
type input "**********"
click at [757, 345] on button "Finish" at bounding box center [754, 347] width 38 height 20
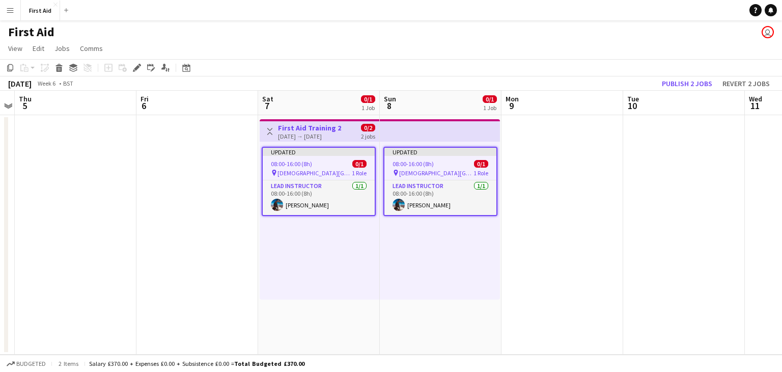
click at [198, 219] on app-date-cell at bounding box center [197, 234] width 122 height 239
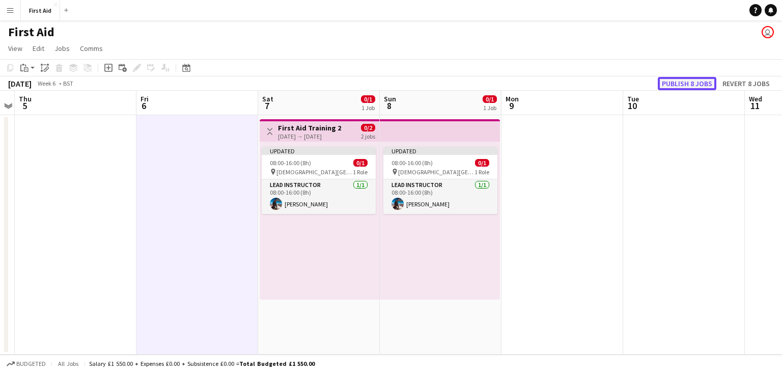
click at [684, 84] on button "Publish 8 jobs" at bounding box center [687, 83] width 59 height 13
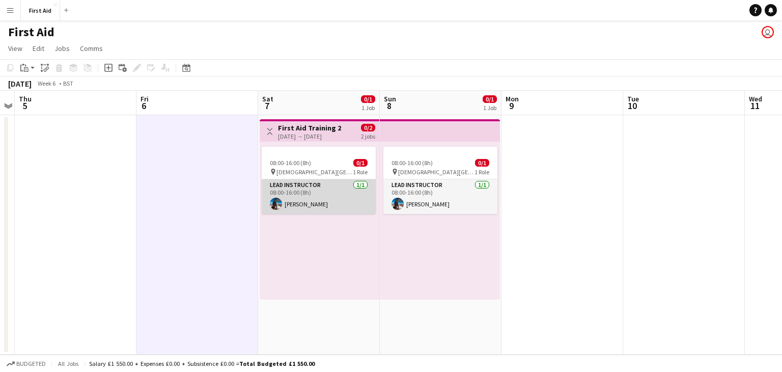
click at [339, 199] on app-card-role "Lead Instructor [DATE] 08:00-16:00 (8h) [PERSON_NAME]" at bounding box center [319, 196] width 114 height 35
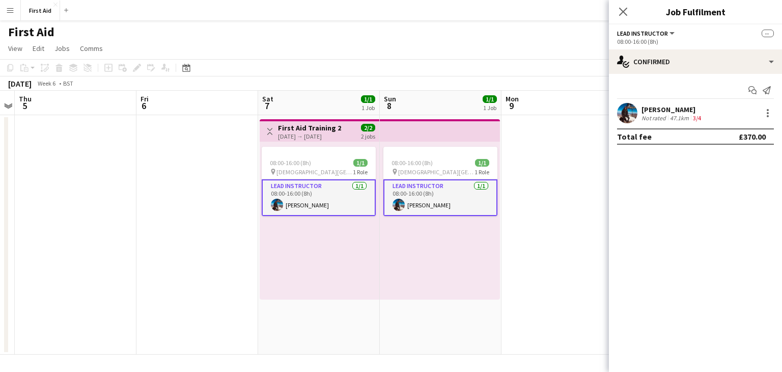
click at [697, 117] on app-skills-label "3/4" at bounding box center [697, 118] width 8 height 8
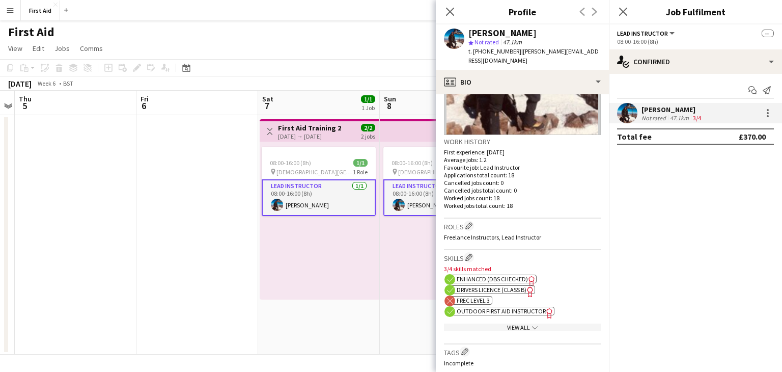
scroll to position [173, 0]
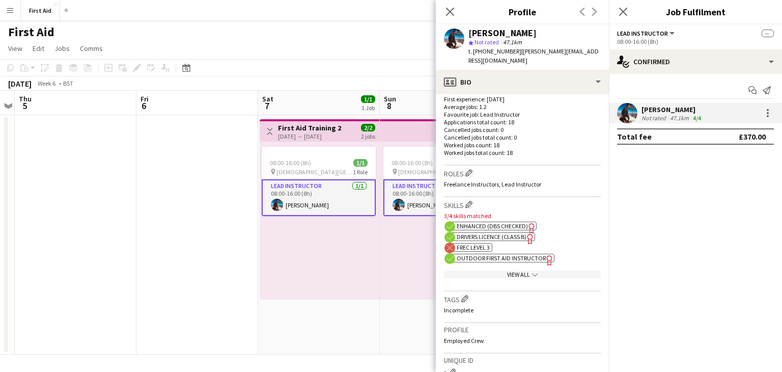
click at [209, 245] on app-date-cell at bounding box center [197, 234] width 122 height 239
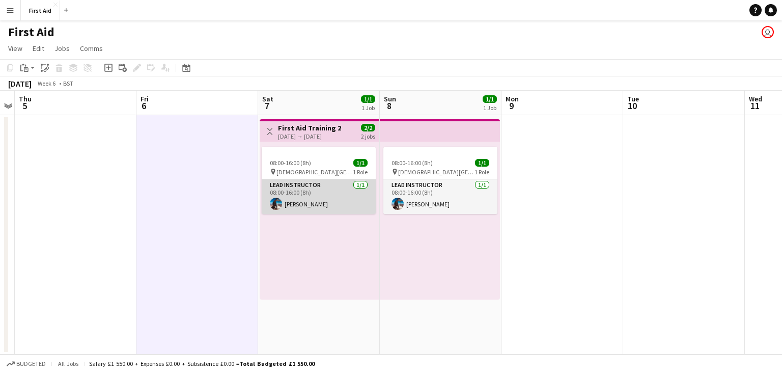
click at [315, 196] on app-card-role "Lead Instructor [DATE] 08:00-16:00 (8h) [PERSON_NAME]" at bounding box center [319, 196] width 114 height 35
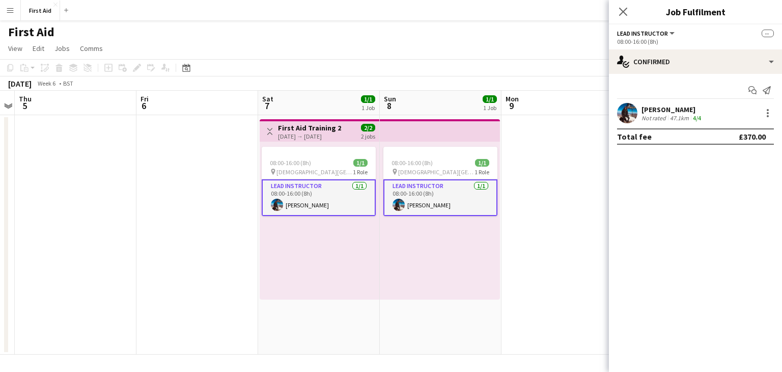
click at [698, 120] on app-skills-label "4/4" at bounding box center [697, 118] width 8 height 8
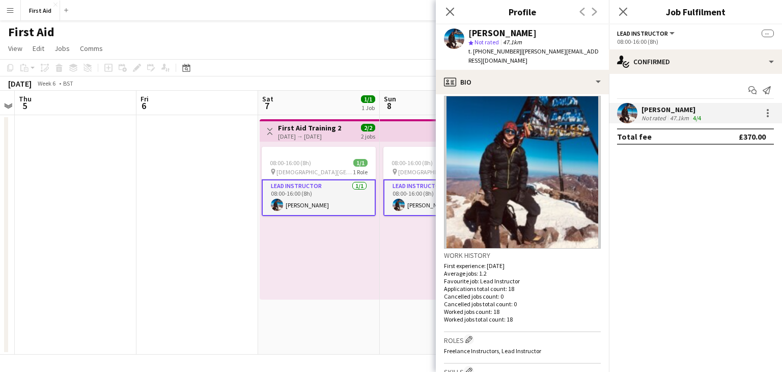
scroll to position [93, 0]
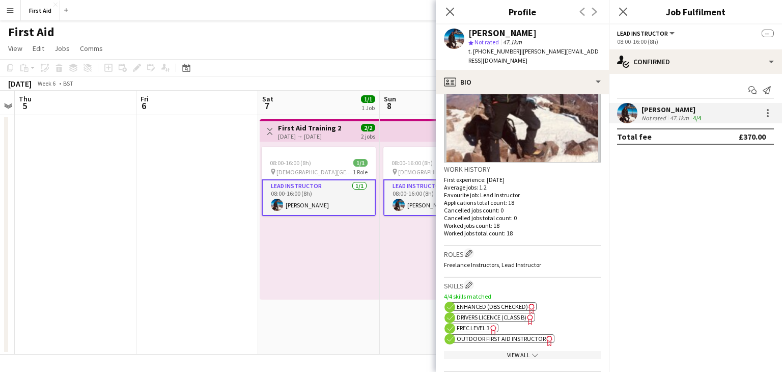
click at [197, 185] on app-date-cell at bounding box center [197, 234] width 122 height 239
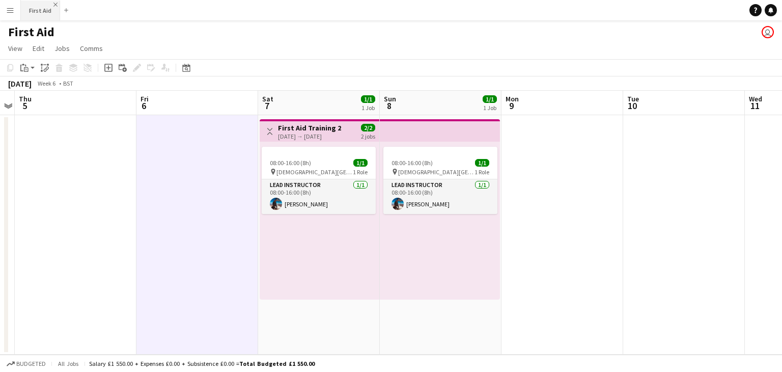
click at [54, 4] on app-icon "Close" at bounding box center [55, 5] width 4 height 4
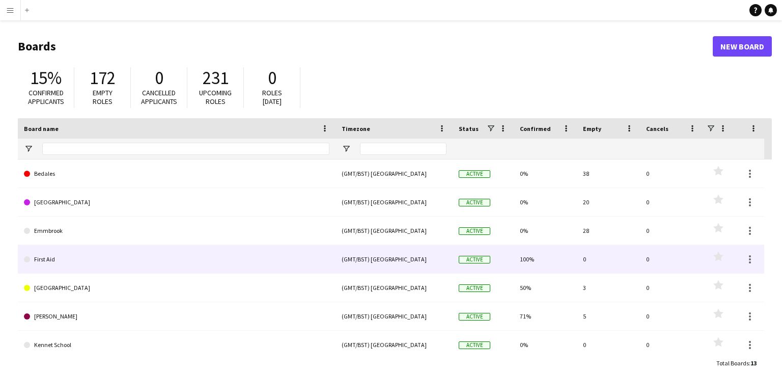
click at [26, 260] on span at bounding box center [27, 259] width 6 height 6
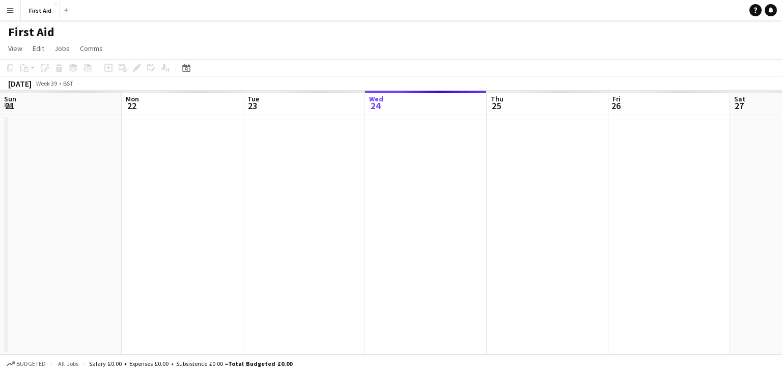
scroll to position [0, 243]
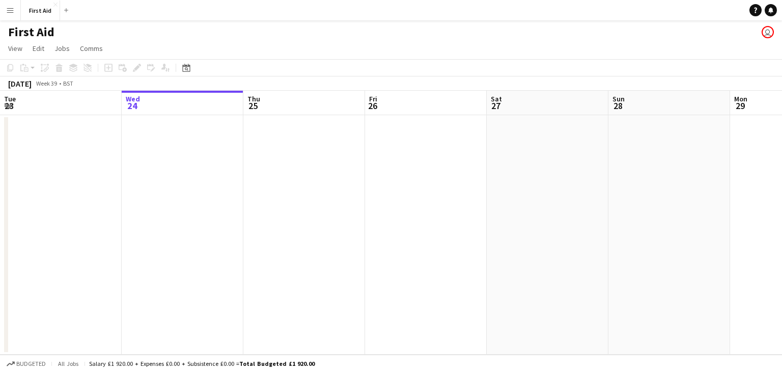
click at [771, 32] on app-user-avatar "user" at bounding box center [767, 32] width 12 height 12
click at [766, 32] on app-user-avatar "user" at bounding box center [767, 32] width 12 height 12
click at [55, 4] on app-icon "Close" at bounding box center [55, 5] width 4 height 4
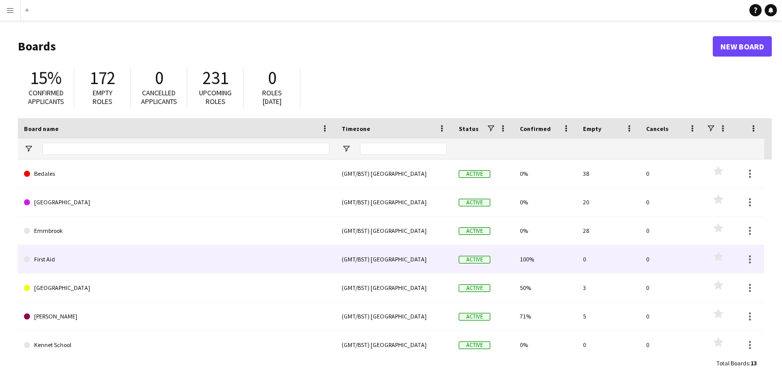
scroll to position [5, 0]
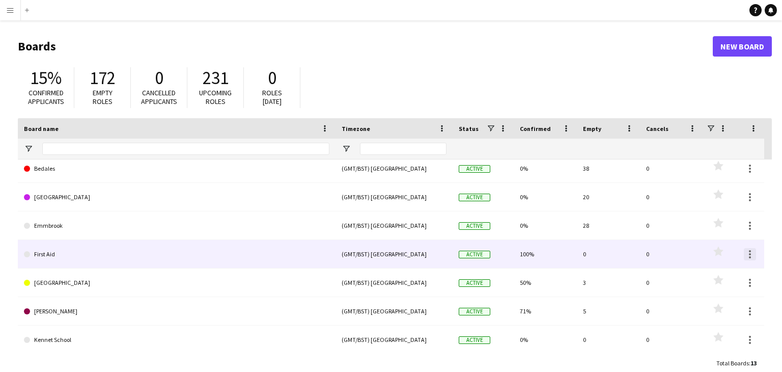
click at [752, 254] on div at bounding box center [750, 254] width 12 height 12
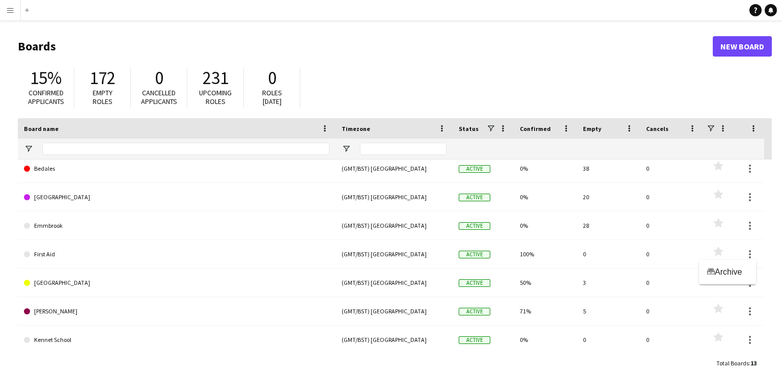
click at [38, 254] on div at bounding box center [391, 186] width 782 height 372
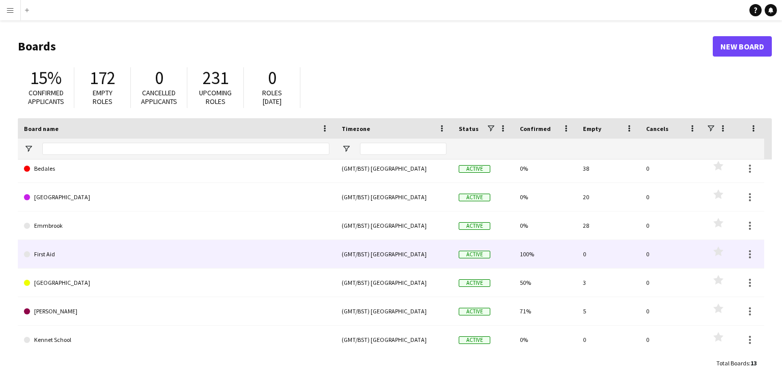
click at [68, 258] on link "First Aid" at bounding box center [176, 254] width 305 height 29
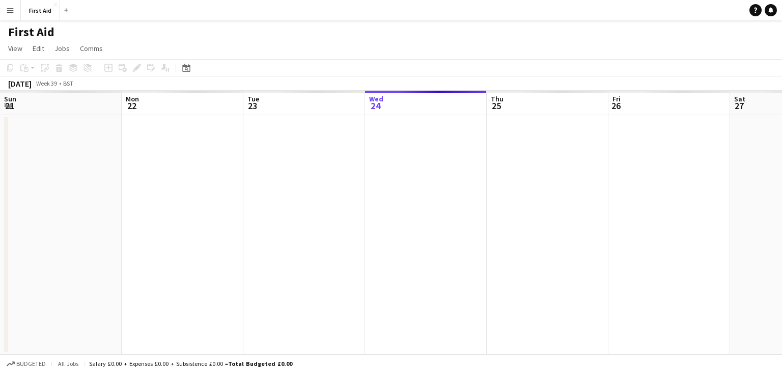
scroll to position [0, 243]
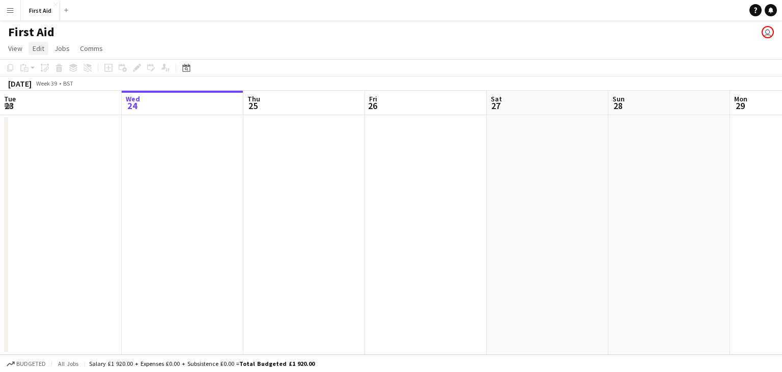
click at [35, 53] on link "Edit" at bounding box center [39, 48] width 20 height 13
click at [217, 36] on div "First Aid user" at bounding box center [391, 29] width 782 height 19
click at [17, 50] on span "View" at bounding box center [15, 48] width 14 height 9
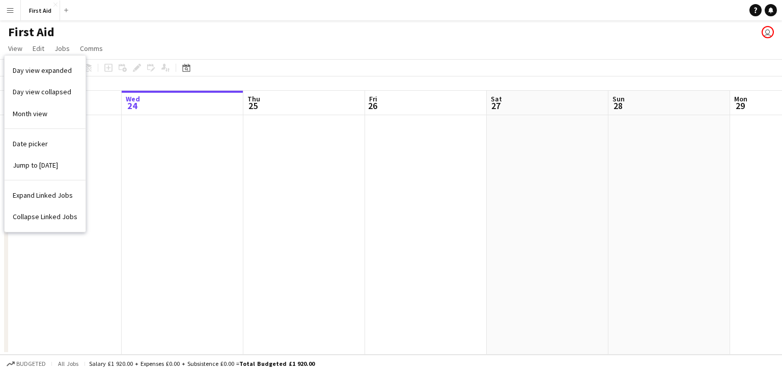
click at [186, 38] on div "First Aid user" at bounding box center [391, 29] width 782 height 19
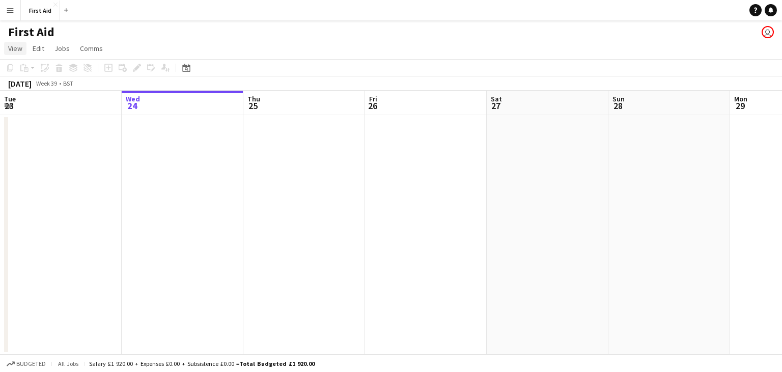
click at [14, 49] on span "View" at bounding box center [15, 48] width 14 height 9
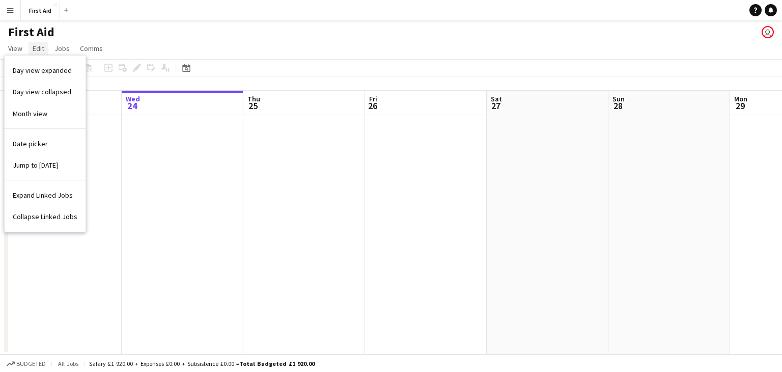
click at [37, 47] on span "Edit" at bounding box center [39, 48] width 12 height 9
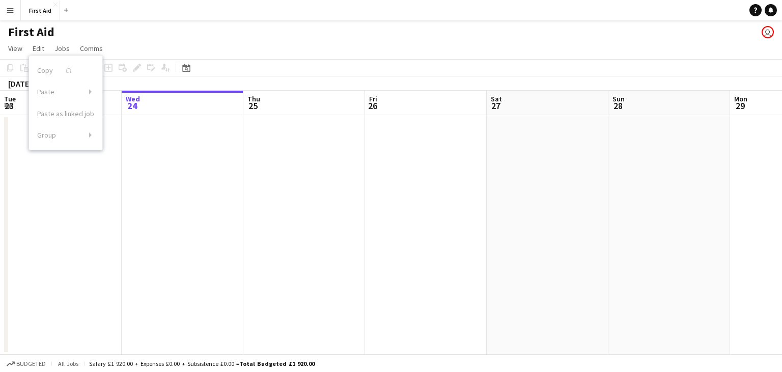
drag, startPoint x: 124, startPoint y: 37, endPoint x: 105, endPoint y: 37, distance: 18.8
click at [124, 37] on div "First Aid user" at bounding box center [391, 29] width 782 height 19
click at [42, 37] on h1 "First Aid" at bounding box center [31, 31] width 46 height 15
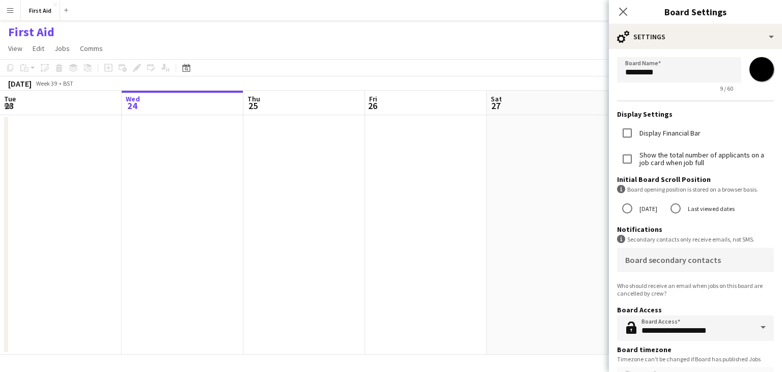
click at [756, 72] on input "*******" at bounding box center [761, 69] width 37 height 37
type input "*******"
click at [577, 229] on app-date-cell at bounding box center [548, 234] width 122 height 239
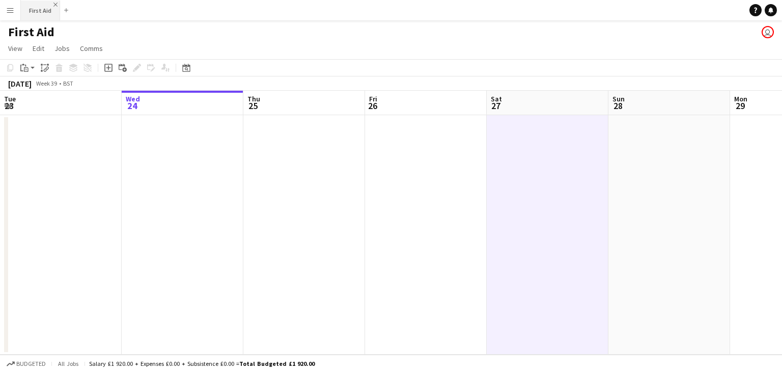
click at [54, 5] on app-icon "Close" at bounding box center [55, 5] width 4 height 4
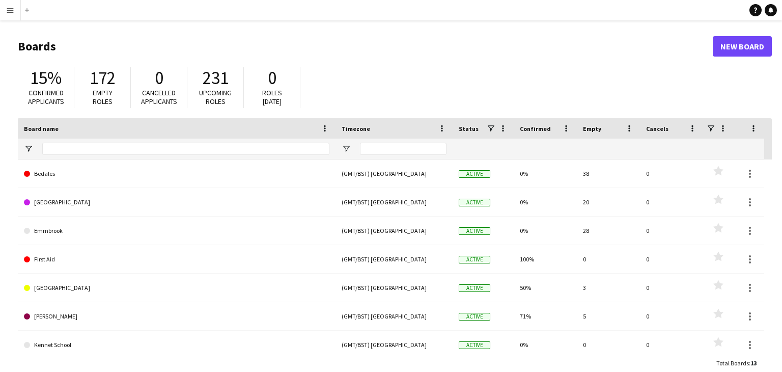
click at [15, 13] on button "Menu" at bounding box center [10, 10] width 20 height 20
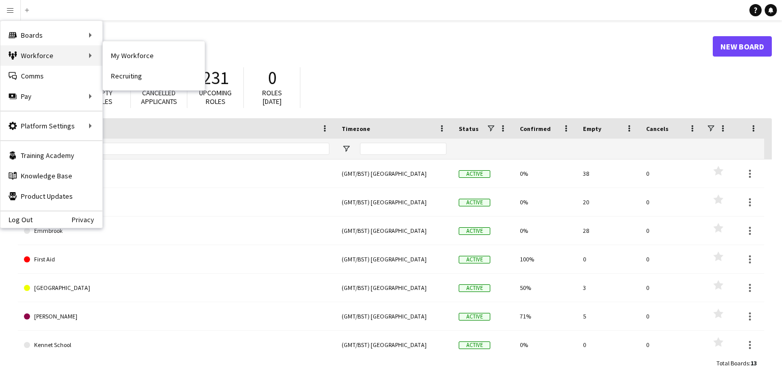
click at [47, 57] on div "Workforce Workforce" at bounding box center [52, 55] width 102 height 20
click at [92, 57] on div "Workforce Workforce" at bounding box center [52, 55] width 102 height 20
click at [135, 55] on link "My Workforce" at bounding box center [154, 55] width 102 height 20
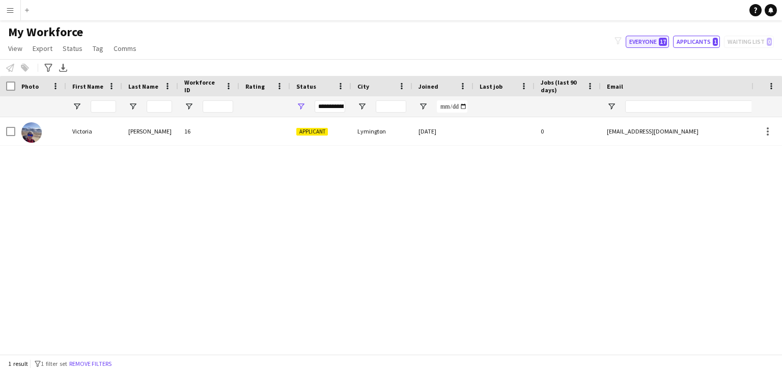
click at [649, 37] on button "Everyone 17" at bounding box center [647, 42] width 43 height 12
type input "**********"
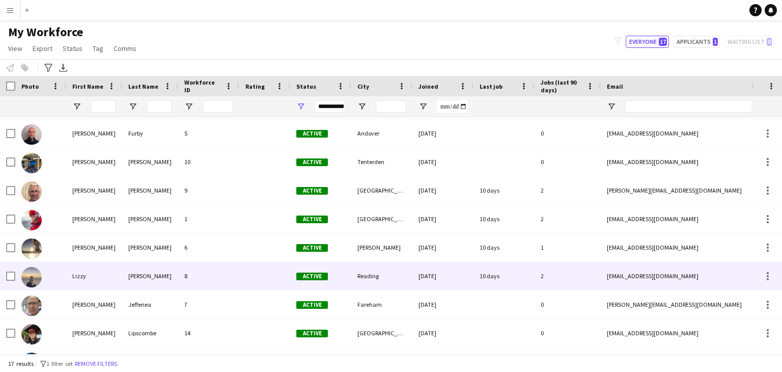
scroll to position [248, 0]
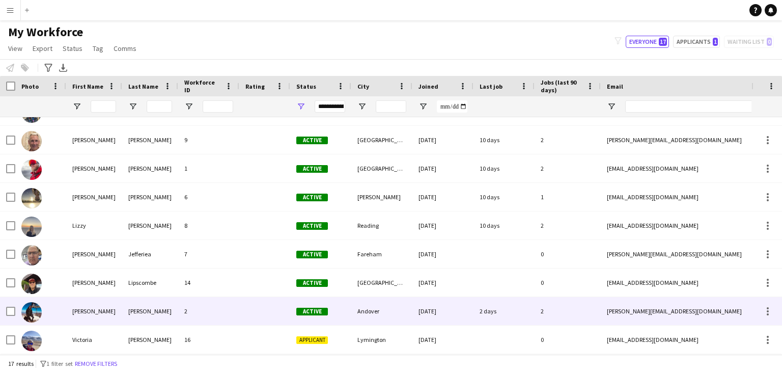
click at [92, 315] on div "[PERSON_NAME]" at bounding box center [94, 311] width 56 height 28
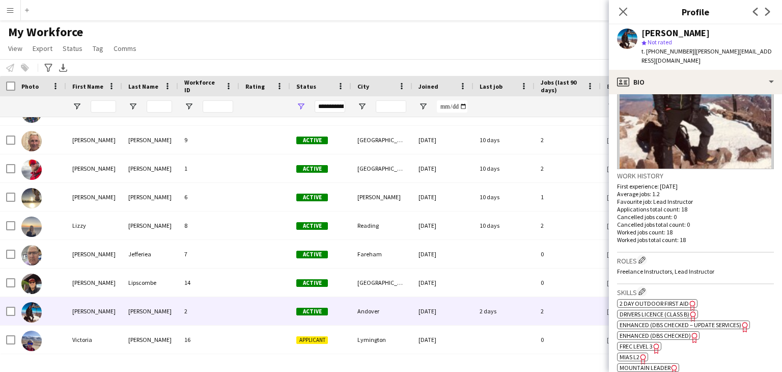
scroll to position [198, 0]
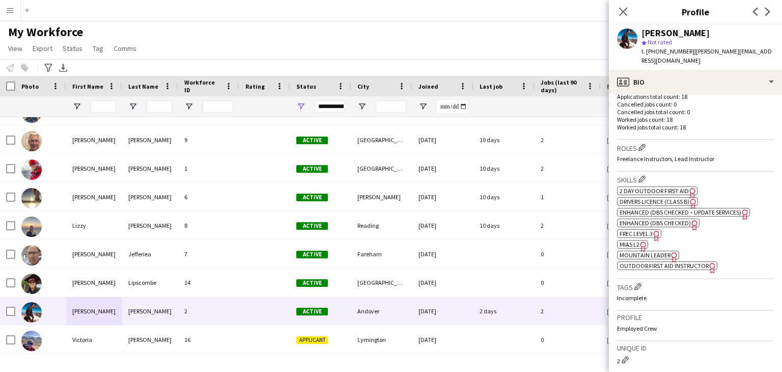
click at [692, 157] on span "Freelance Instructors, Lead Instructor" at bounding box center [665, 159] width 97 height 8
click at [377, 49] on div "My Workforce View Views Default view New view Update view Delete view Edit name…" at bounding box center [391, 41] width 782 height 35
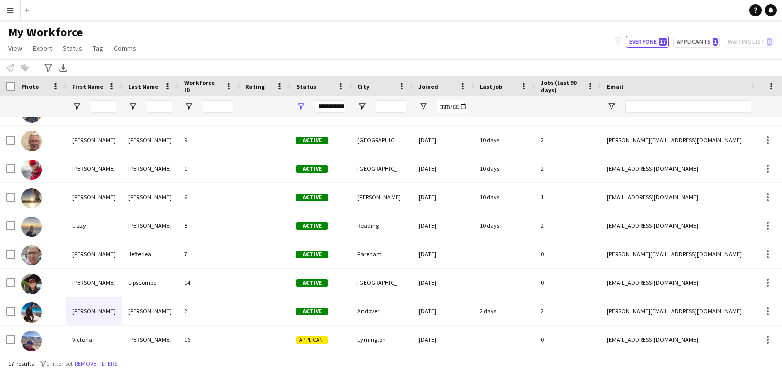
click at [8, 10] on app-icon "Menu" at bounding box center [10, 10] width 8 height 8
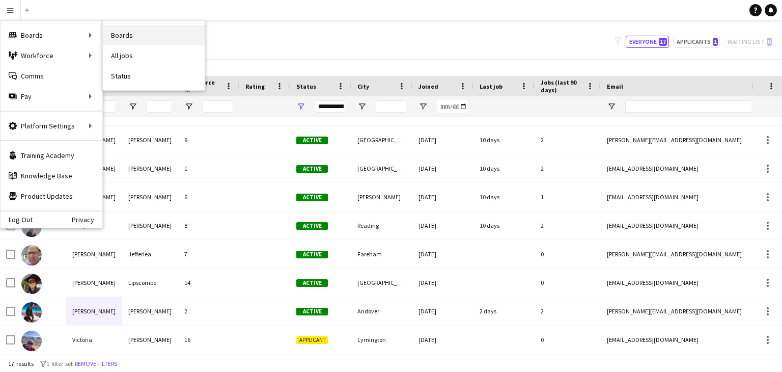
click at [139, 39] on link "Boards" at bounding box center [154, 35] width 102 height 20
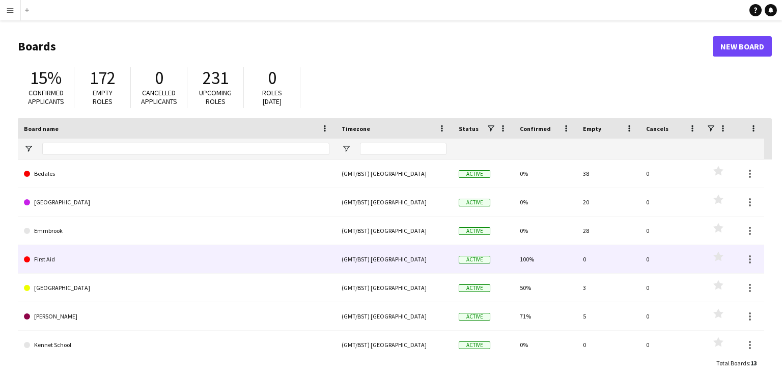
click at [104, 265] on link "First Aid" at bounding box center [176, 259] width 305 height 29
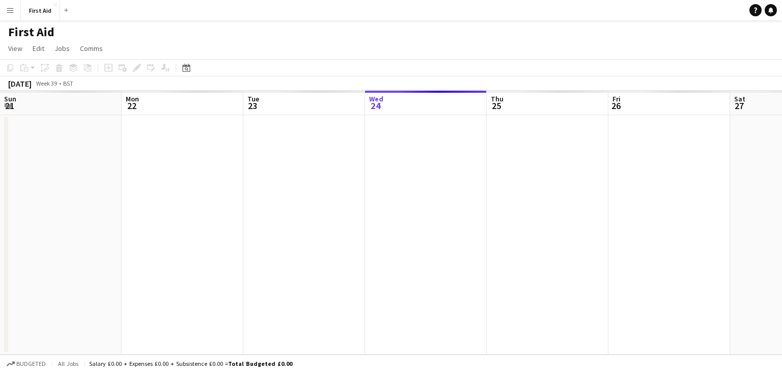
scroll to position [0, 243]
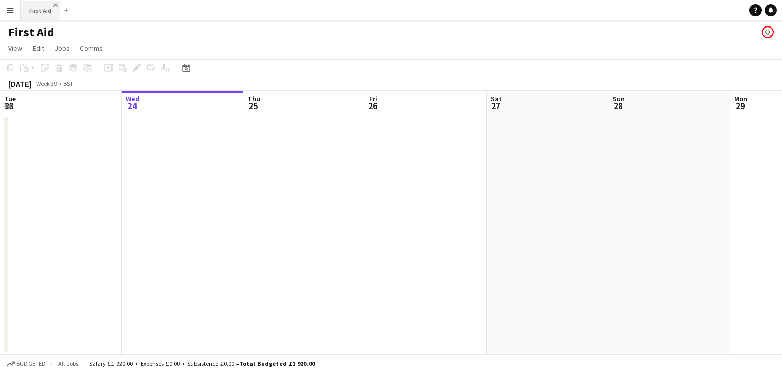
click at [54, 5] on app-icon "Close" at bounding box center [55, 5] width 4 height 4
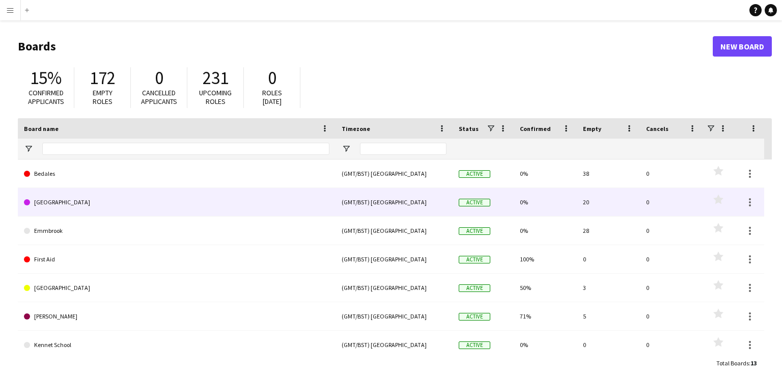
click at [89, 208] on link "[GEOGRAPHIC_DATA]" at bounding box center [176, 202] width 305 height 29
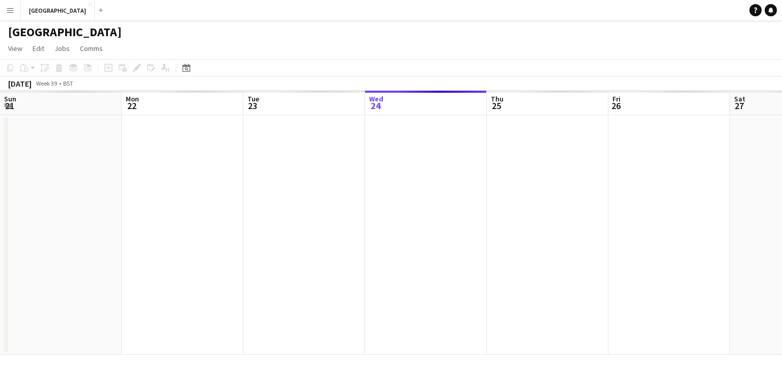
scroll to position [0, 243]
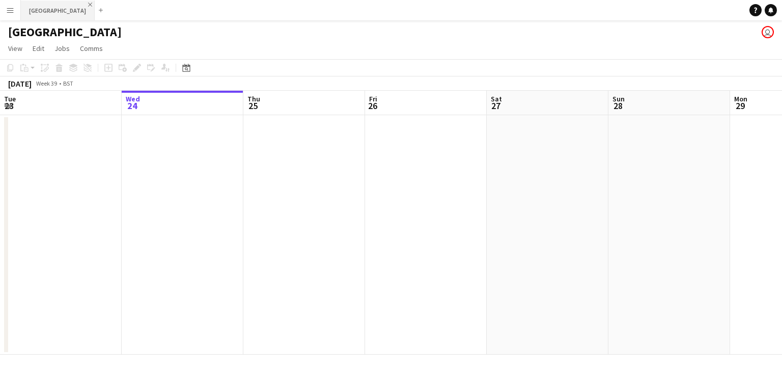
click at [88, 5] on app-icon "Close" at bounding box center [90, 5] width 4 height 4
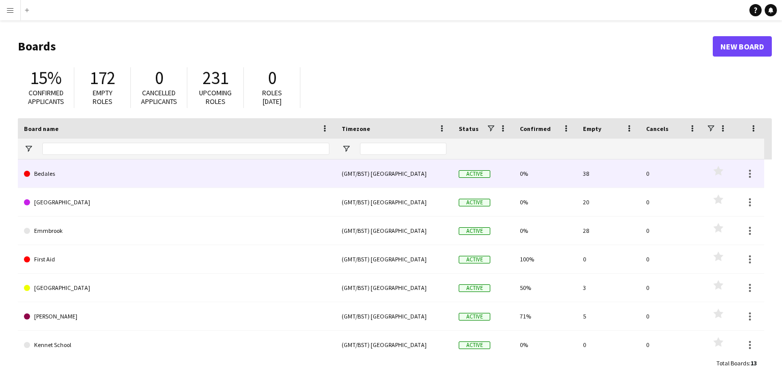
click at [78, 181] on link "Bedales" at bounding box center [176, 173] width 305 height 29
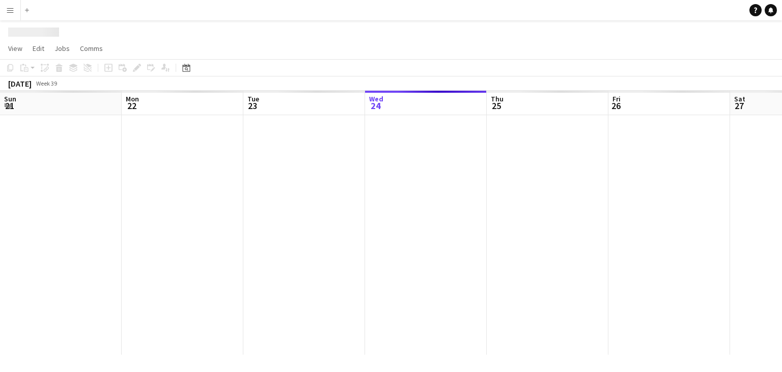
scroll to position [0, 243]
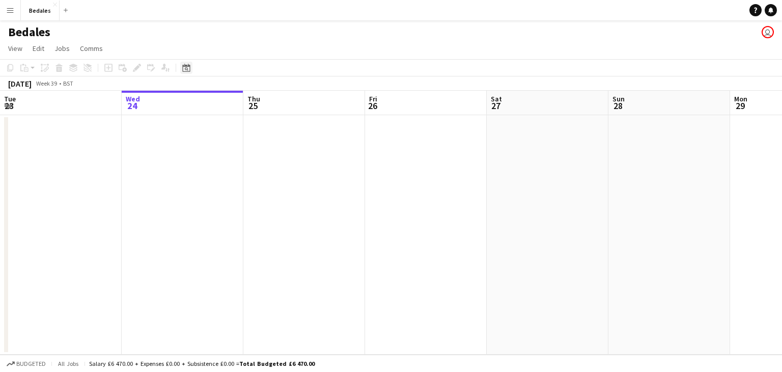
click at [183, 64] on icon "Date picker" at bounding box center [186, 68] width 8 height 8
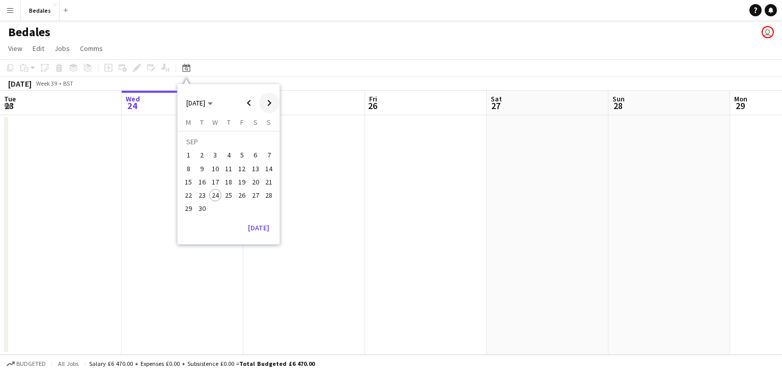
click at [266, 104] on span "Next month" at bounding box center [269, 103] width 20 height 20
click at [275, 30] on div "Bedales user" at bounding box center [391, 29] width 782 height 19
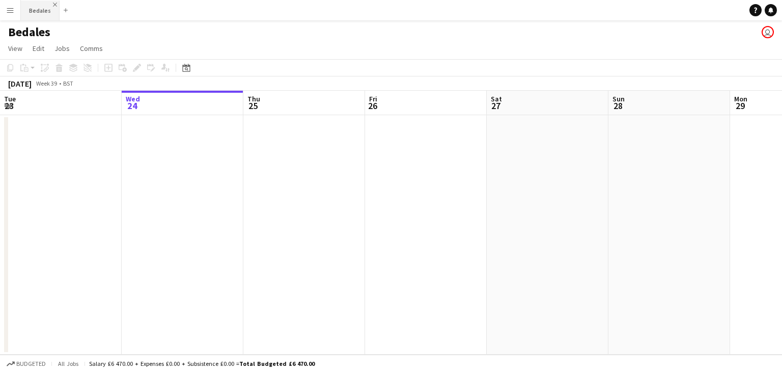
click at [53, 5] on app-icon "Close" at bounding box center [55, 5] width 4 height 4
